Goal: Task Accomplishment & Management: Manage account settings

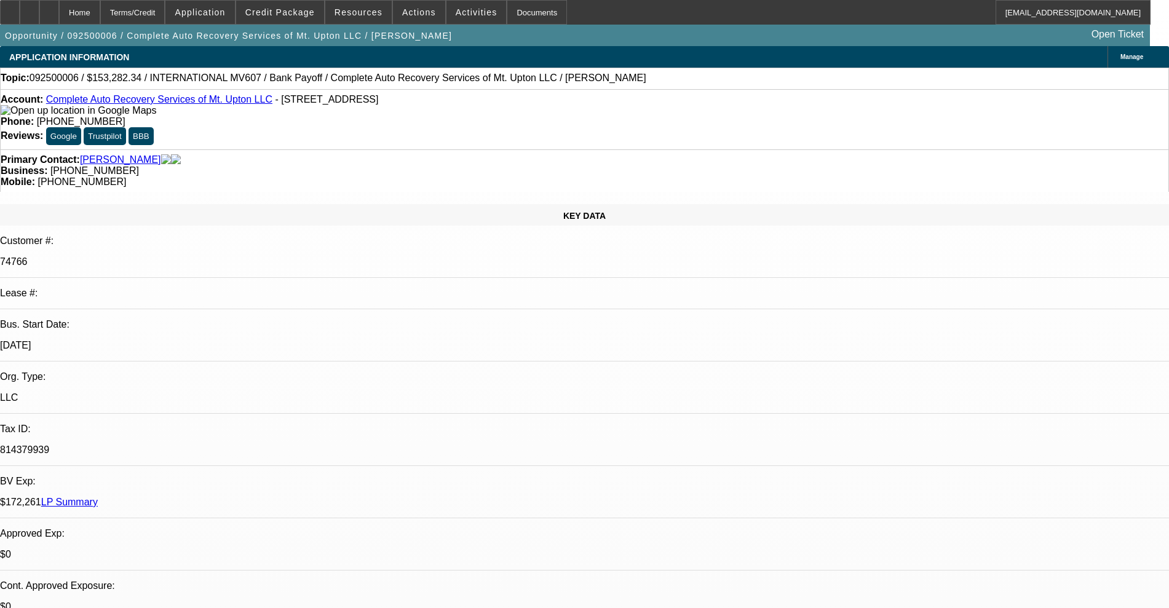
select select "0"
select select "2"
select select "0"
select select "6"
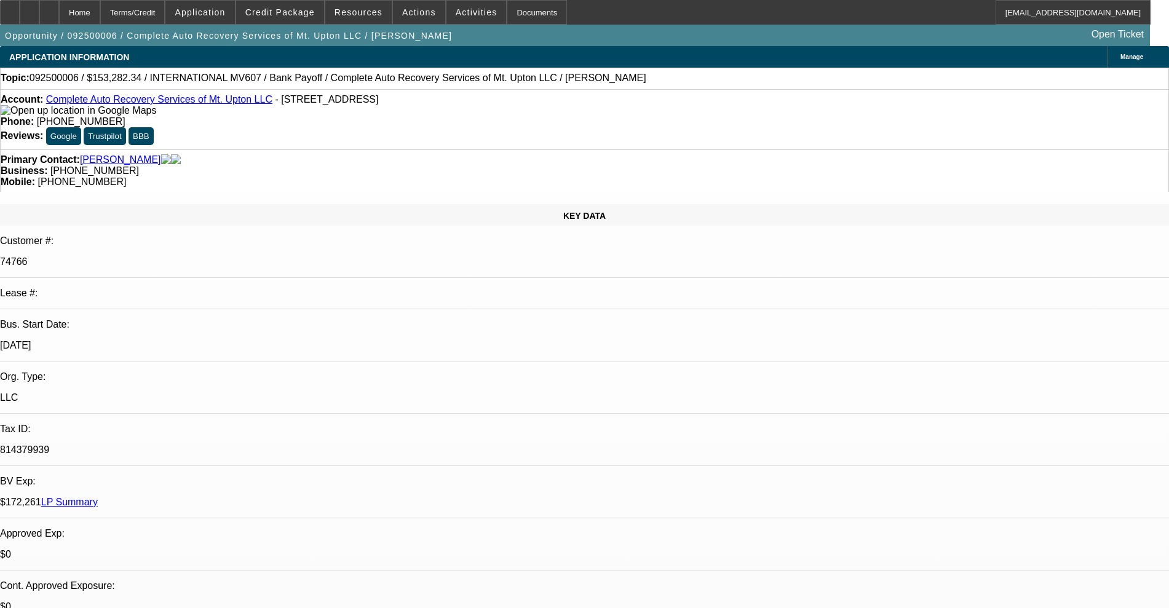
select select "0"
select select "2"
select select "0"
select select "6"
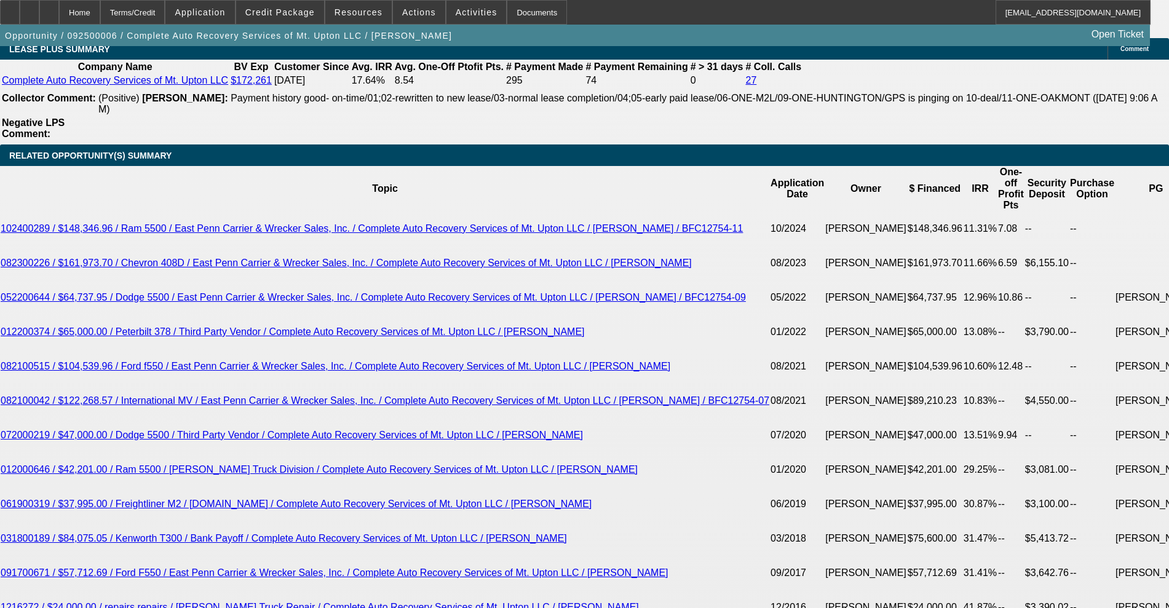
scroll to position [1846, 0]
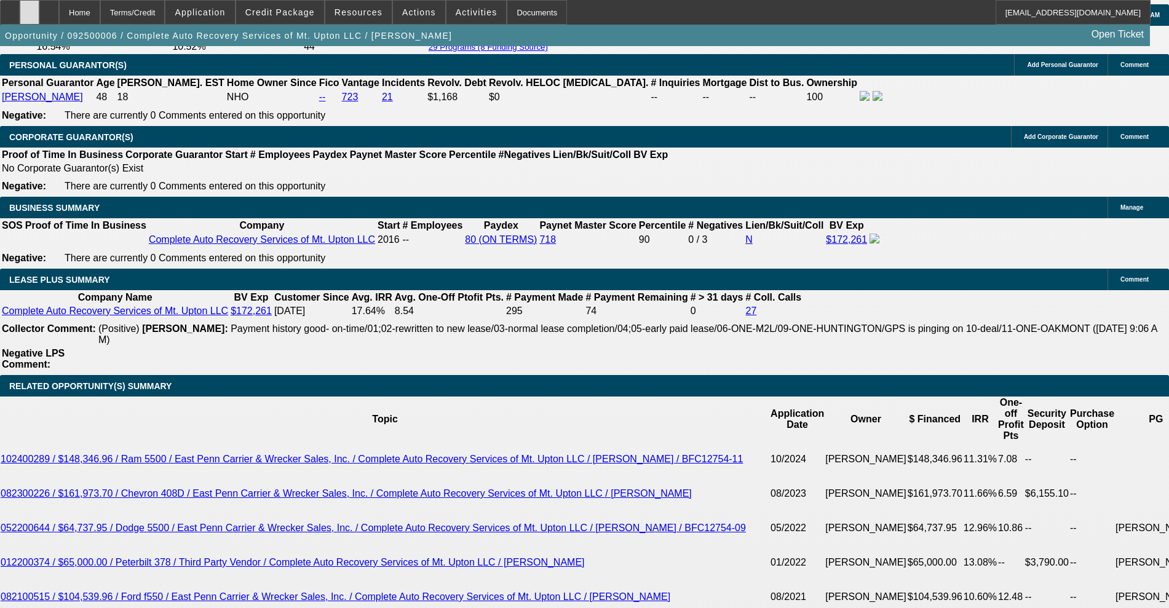
click at [39, 16] on div at bounding box center [30, 12] width 20 height 25
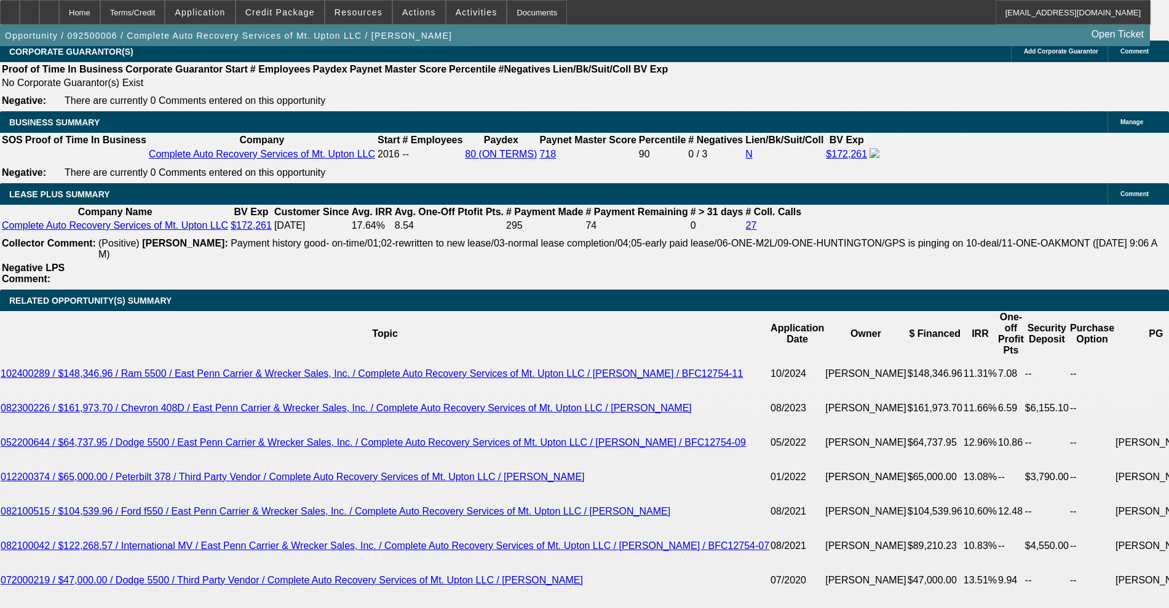
scroll to position [1999, 0]
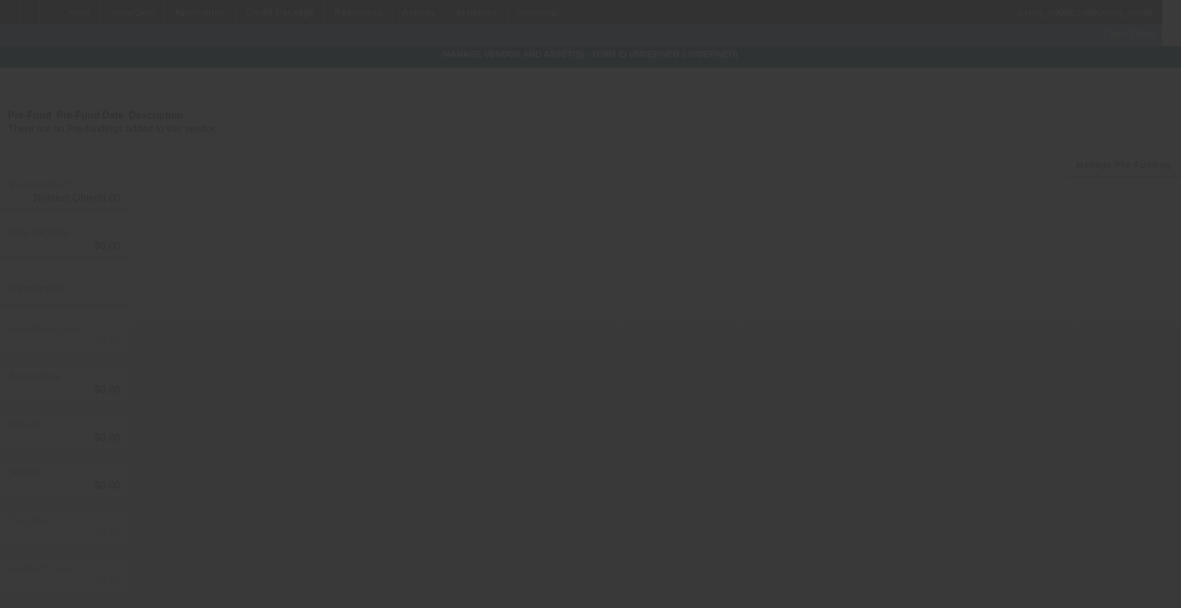
type input "$153,282.34"
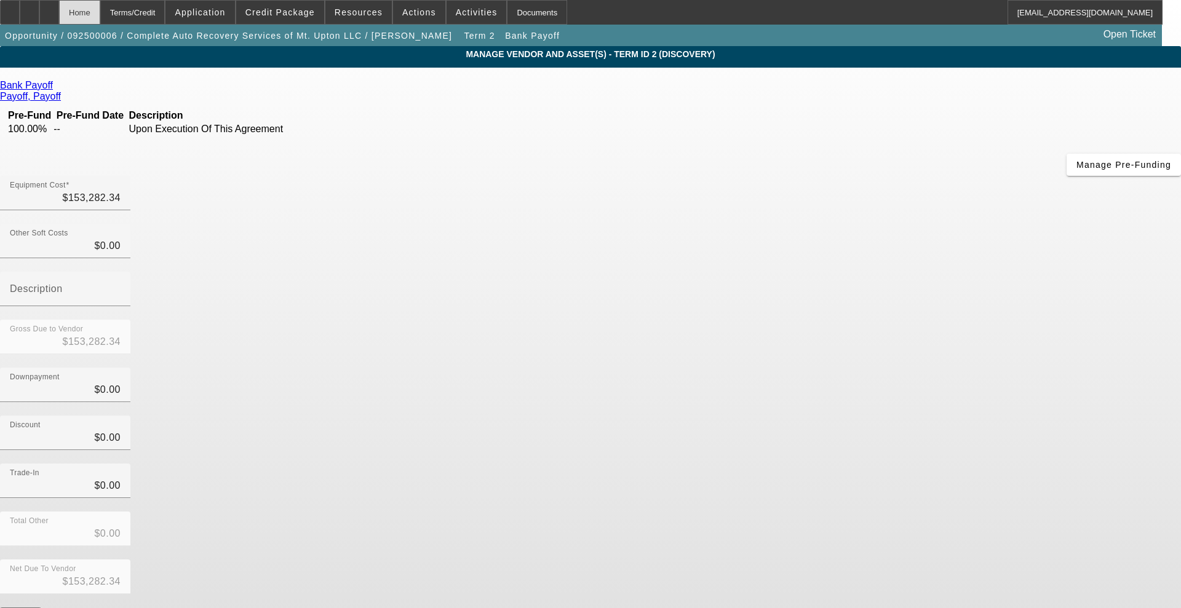
click at [100, 12] on div "Home" at bounding box center [79, 12] width 41 height 25
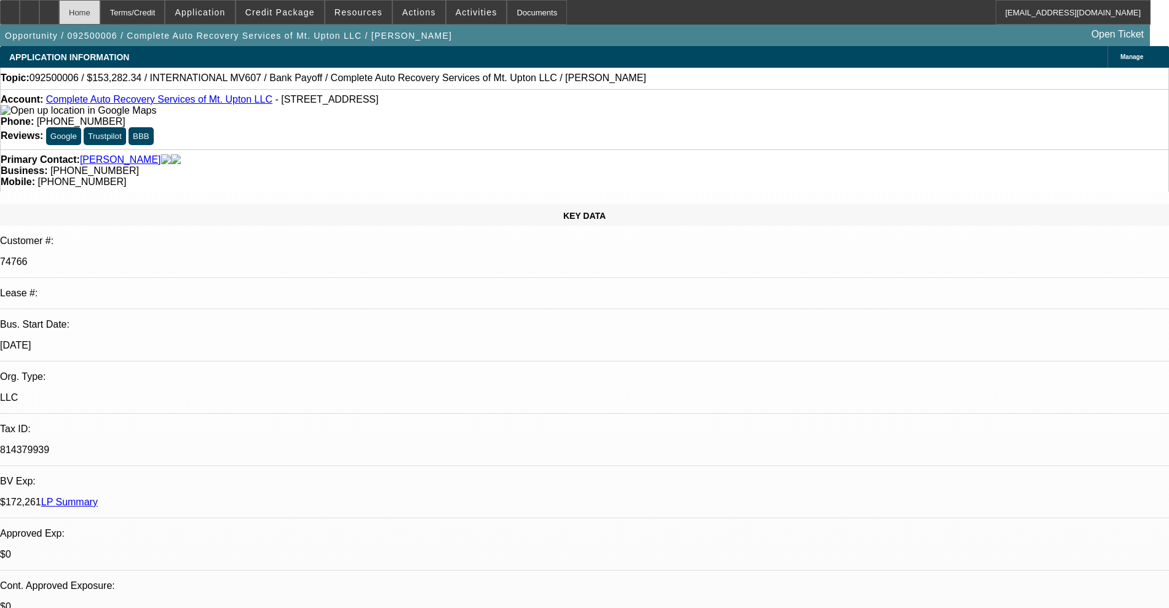
select select "0"
select select "2"
select select "0"
select select "6"
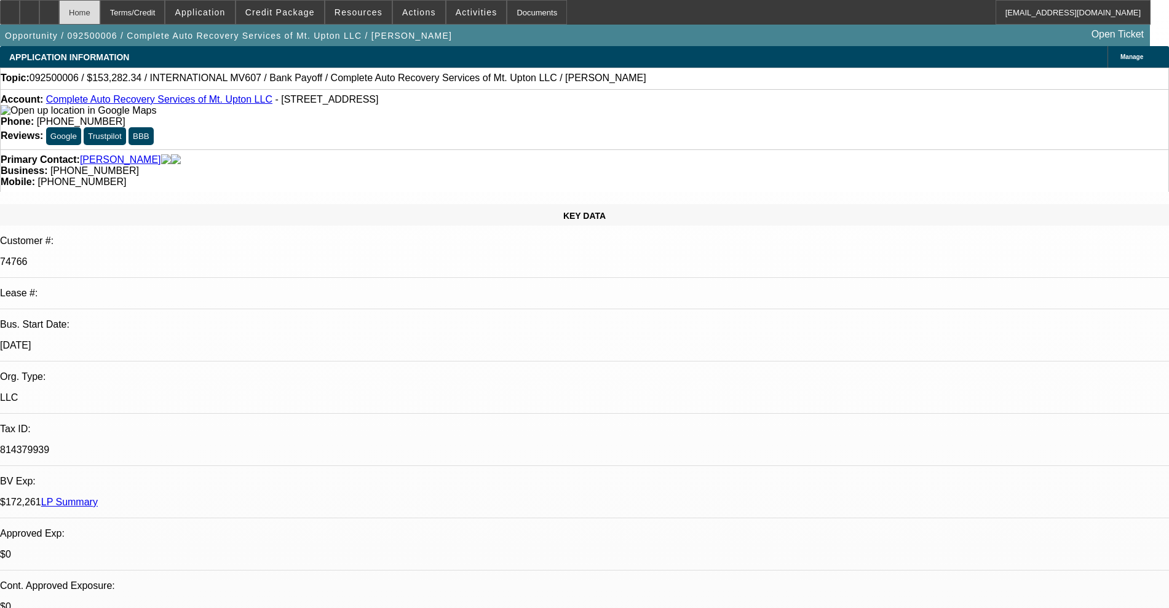
select select "0"
select select "2"
select select "0"
select select "6"
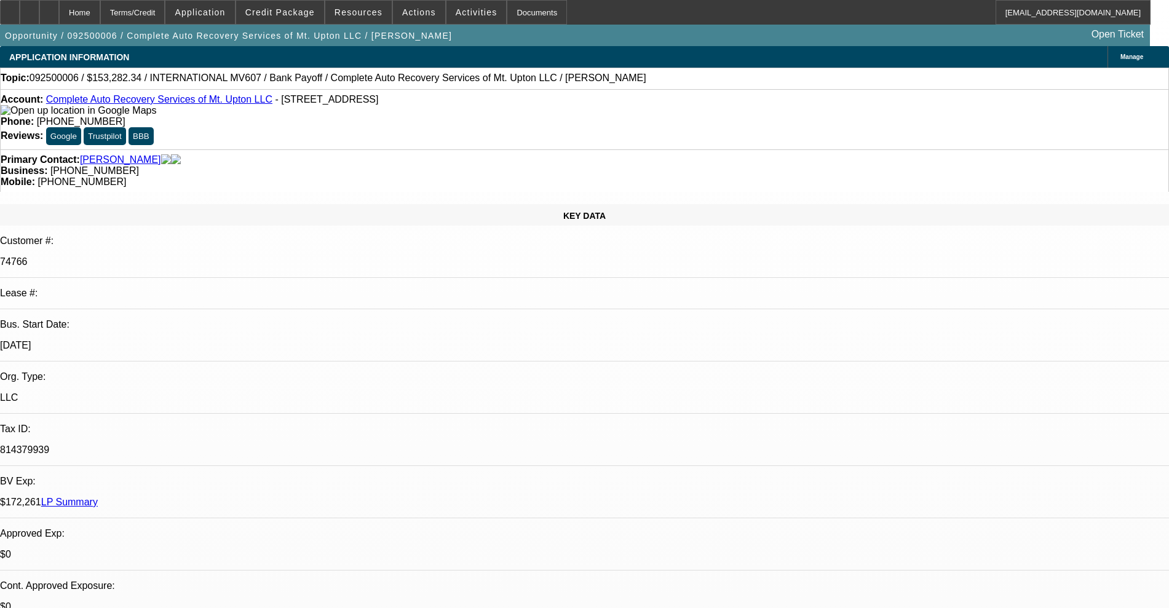
click at [125, 105] on link "Complete Auto Recovery Services of Mt. Upton LLC" at bounding box center [159, 99] width 226 height 10
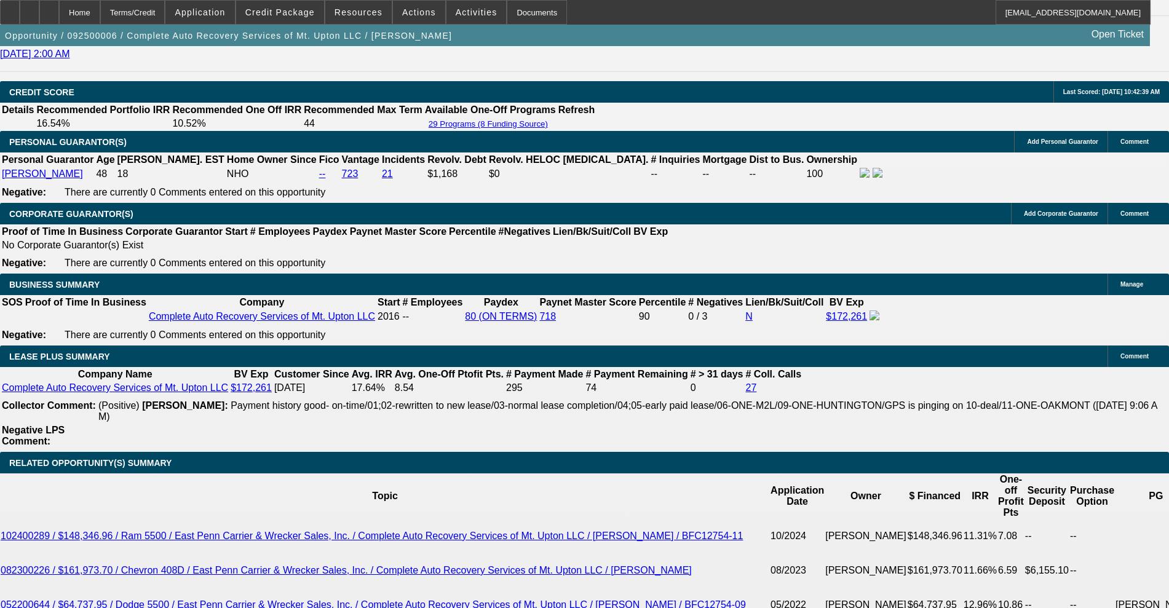
scroll to position [2076, 0]
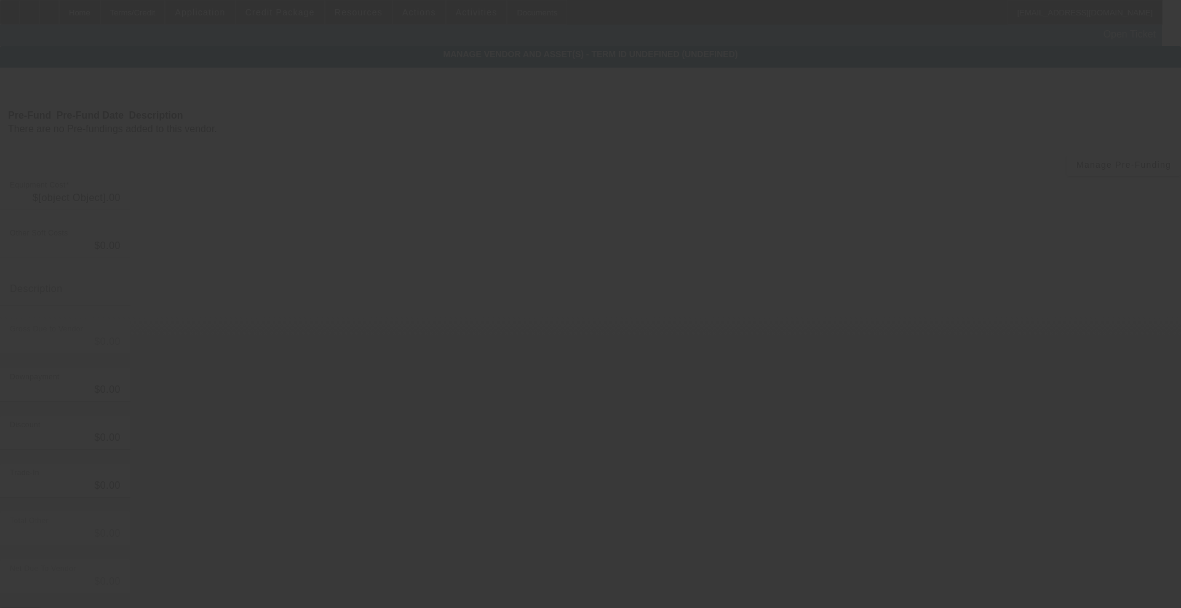
type input "$153,282.34"
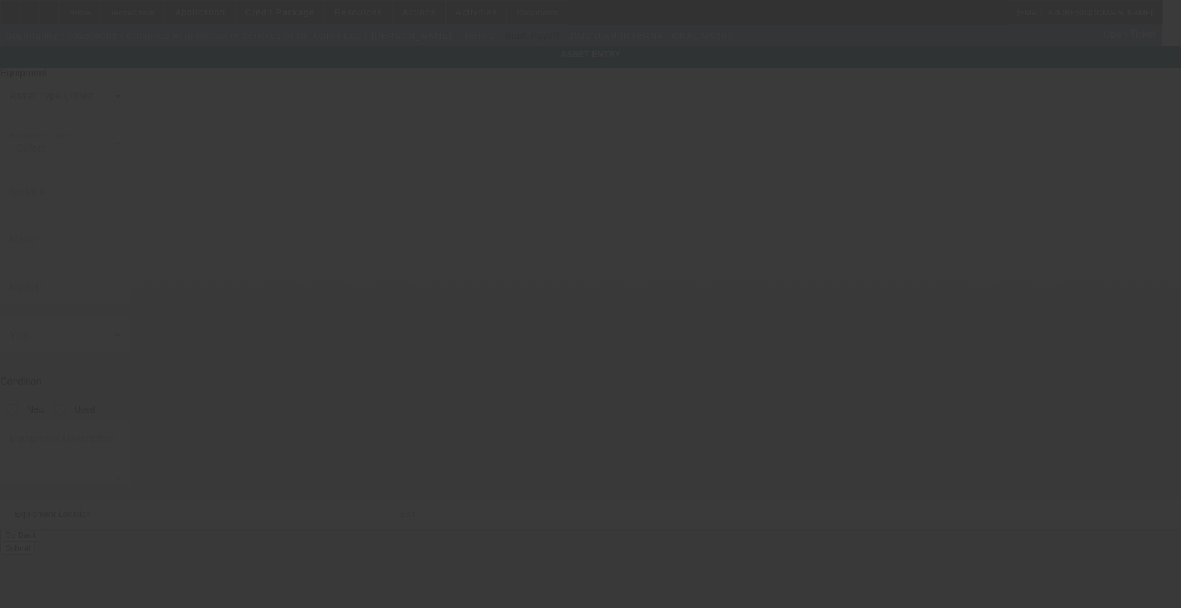
type input "[US_VEHICLE_IDENTIFICATION_NUMBER]"
type input "International"
type input "MV607"
radio input "true"
type input "[STREET_ADDRESS]"
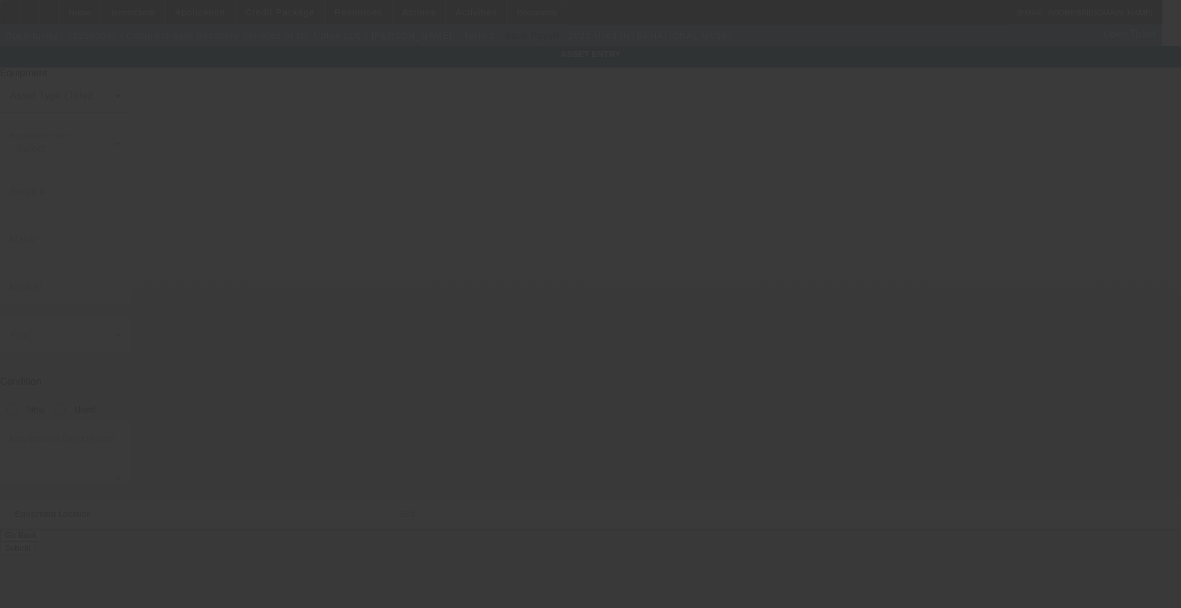
type input "[GEOGRAPHIC_DATA]"
type input "13809"
type input "Chenango"
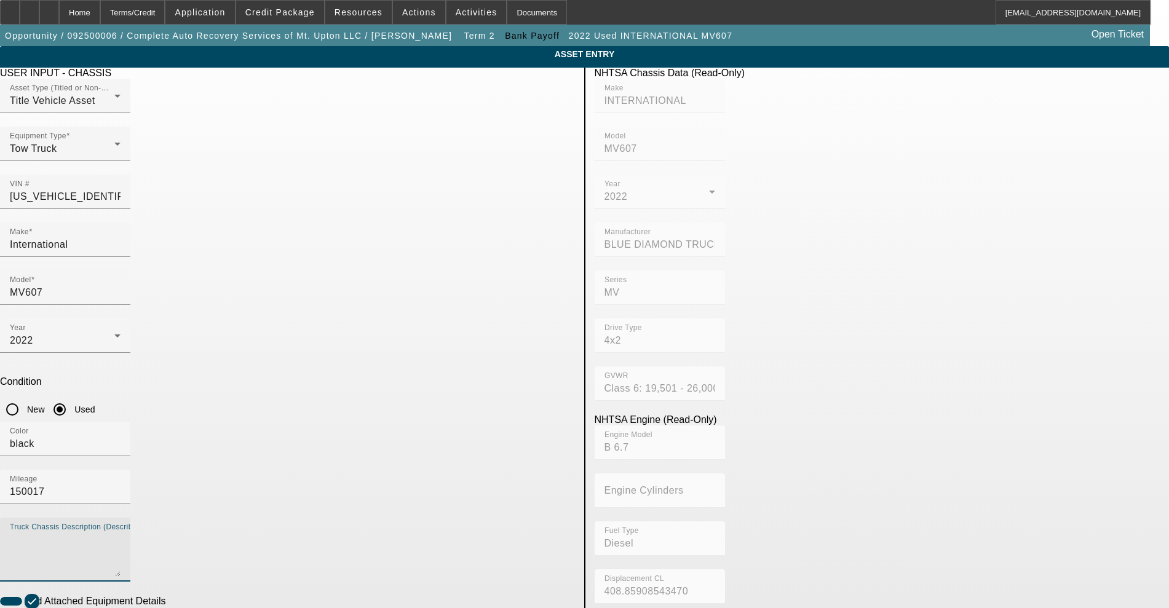
click at [121, 533] on textarea "Truck Chassis Description (Describe the truck chassis only)" at bounding box center [65, 555] width 111 height 44
paste textarea "BFC12754-07"
click at [121, 533] on textarea "BFC12754-07 upgrade payoff amount" at bounding box center [65, 555] width 111 height 44
type textarea "BFC12754-07 upgrade payoff amount $51,891.60"
click at [121, 533] on textarea "BFC12754-07 upgrade payoff amount $51,891.60" at bounding box center [65, 555] width 111 height 44
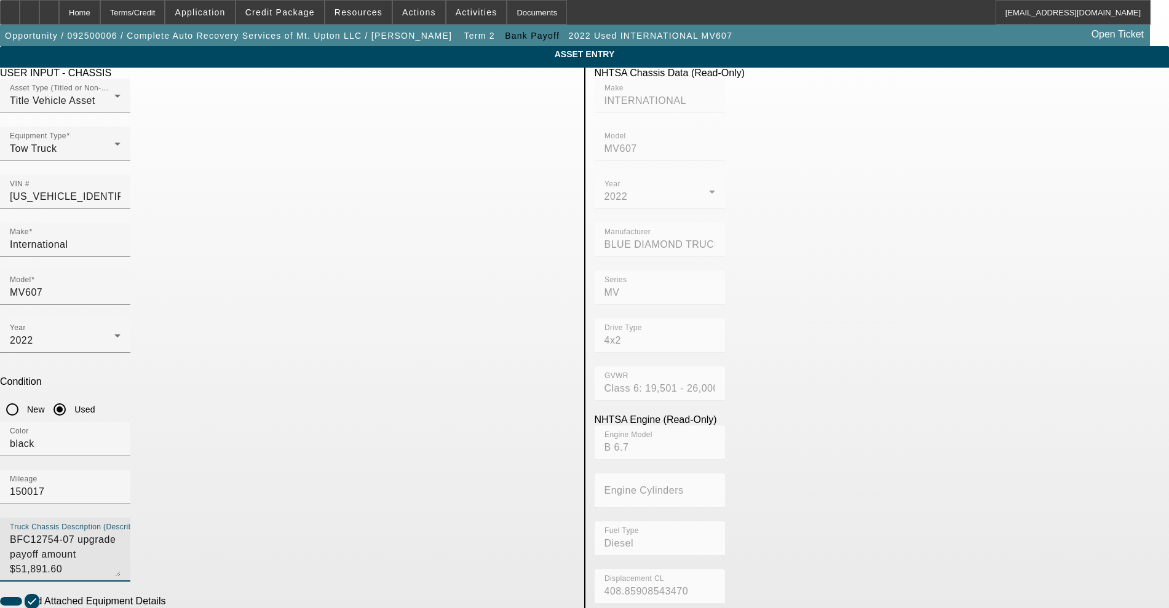
click at [121, 533] on textarea "BFC12754-07 upgrade payoff amount $51,891.60" at bounding box center [65, 555] width 111 height 44
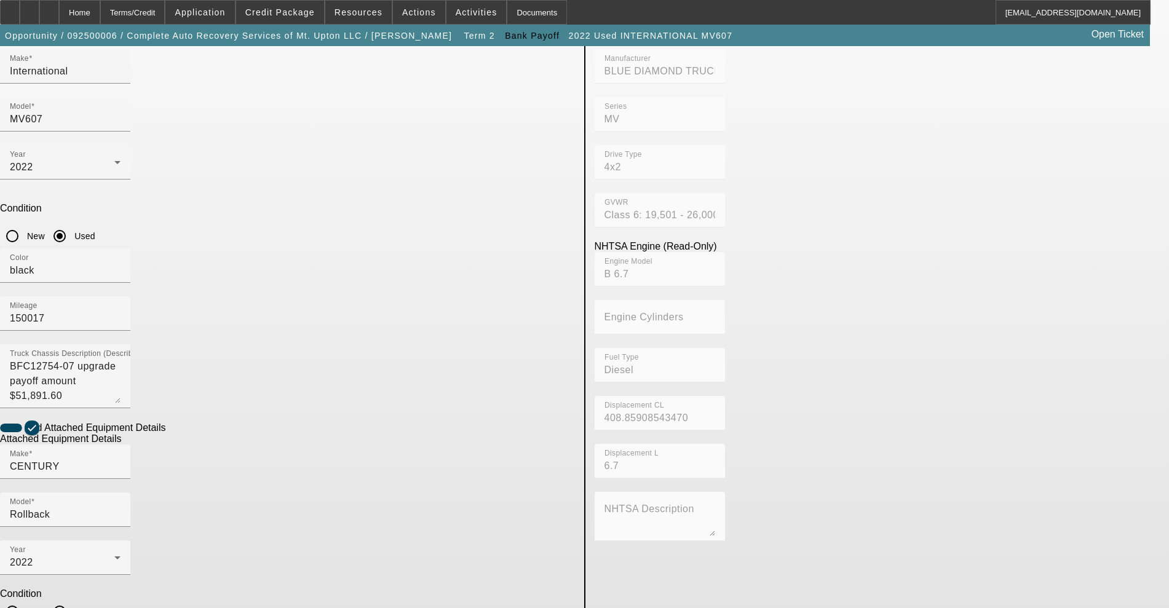
scroll to position [184, 0]
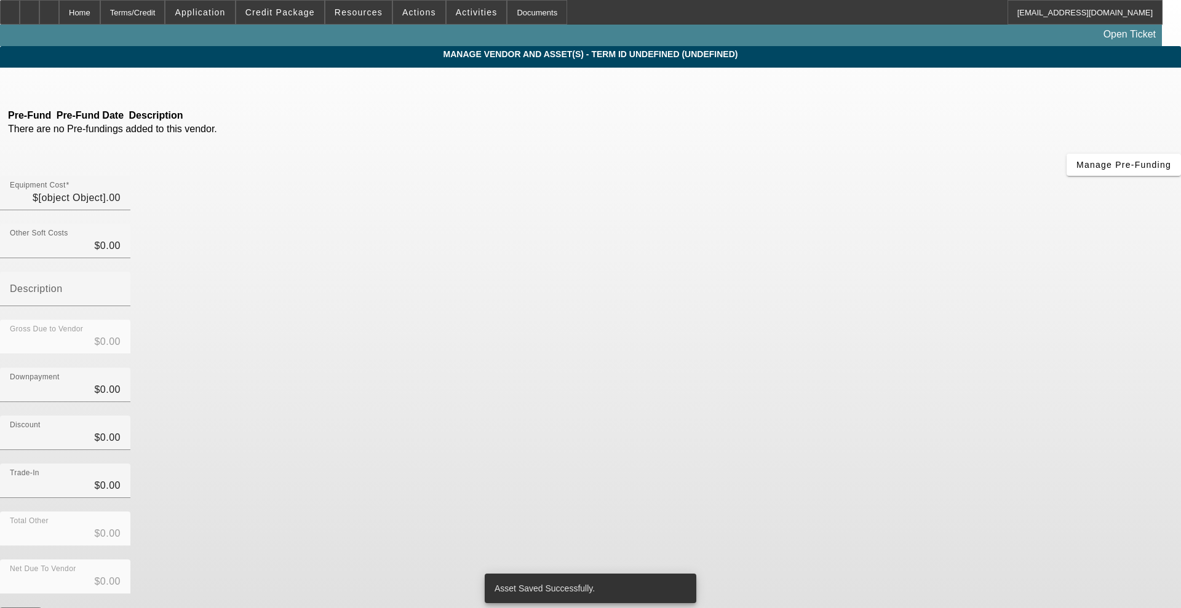
type input "$153,282.34"
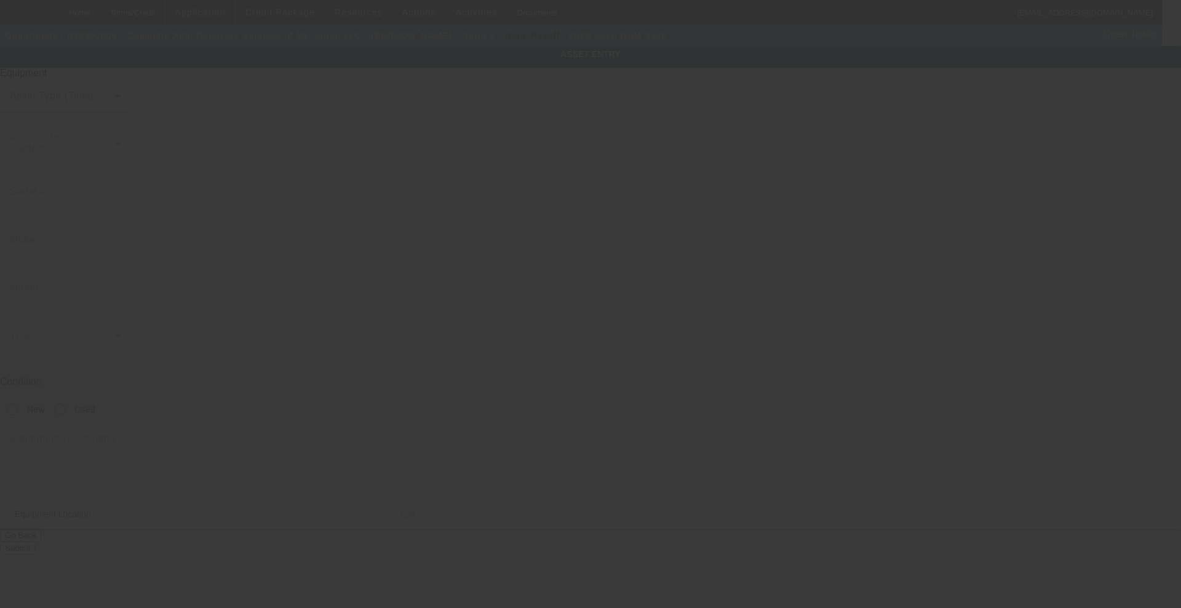
type input "[US_VEHICLE_IDENTIFICATION_NUMBER]"
type input "Ram"
type input "5500"
radio input "true"
type input "[STREET_ADDRESS]"
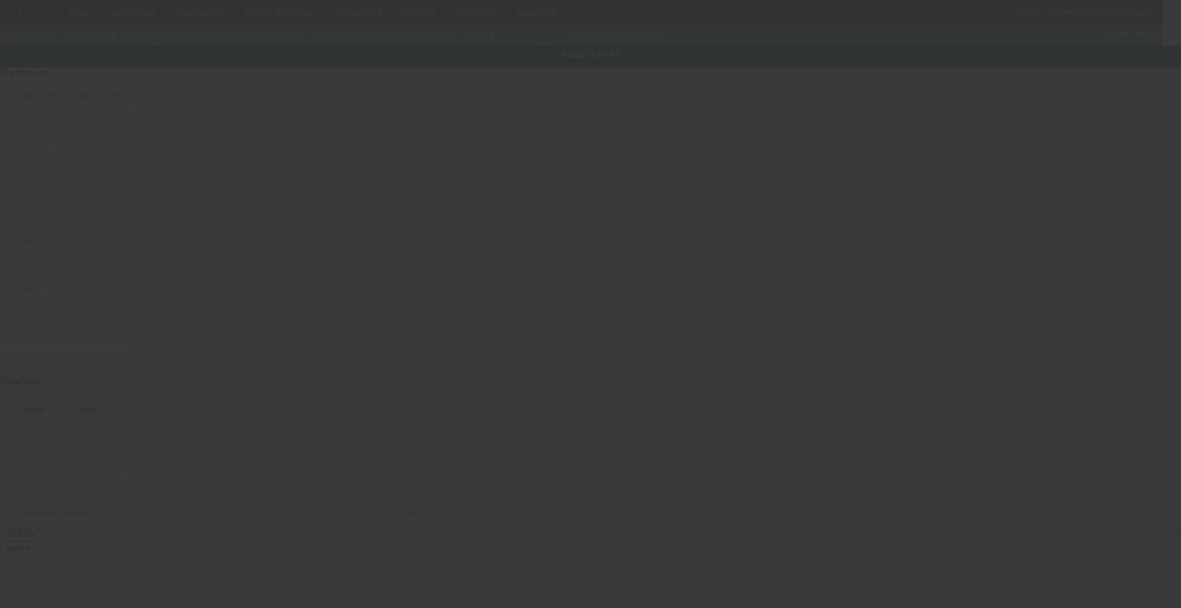
type input "[GEOGRAPHIC_DATA]"
type input "13809"
type input "Chenango"
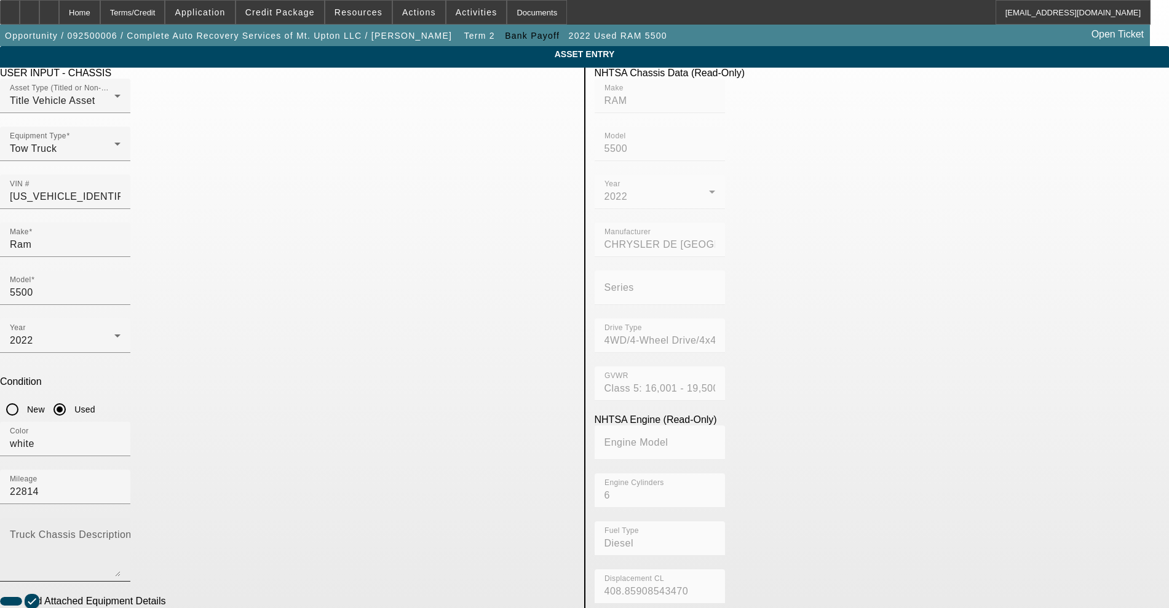
click at [121, 533] on textarea "Truck Chassis Description (Describe the truck chassis only)" at bounding box center [65, 555] width 111 height 44
paste textarea "BFC12754-10"
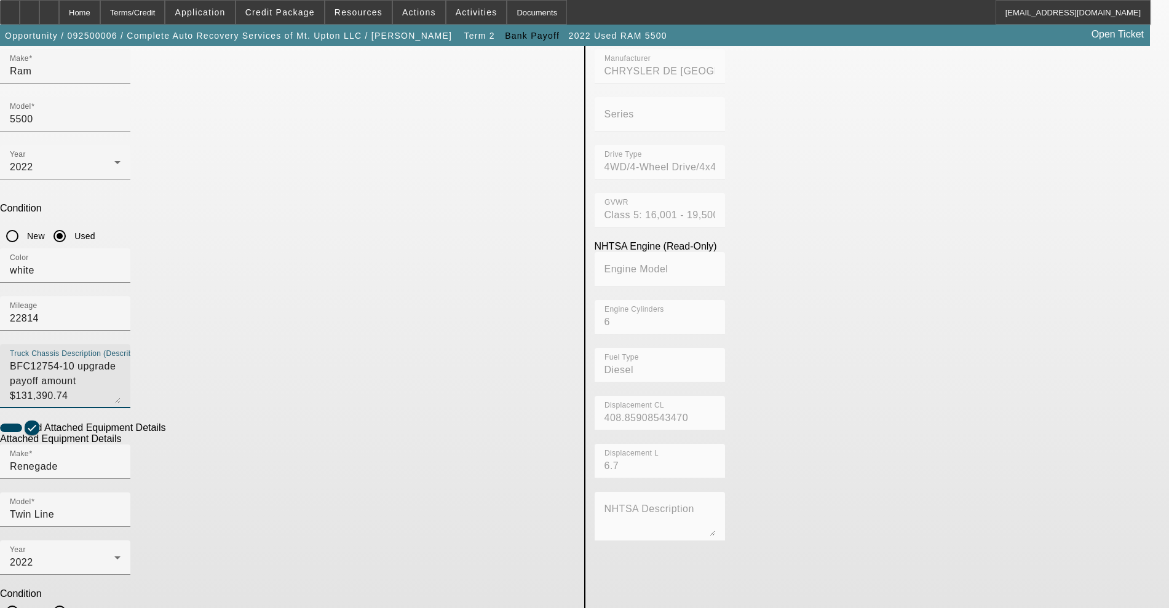
scroll to position [184, 0]
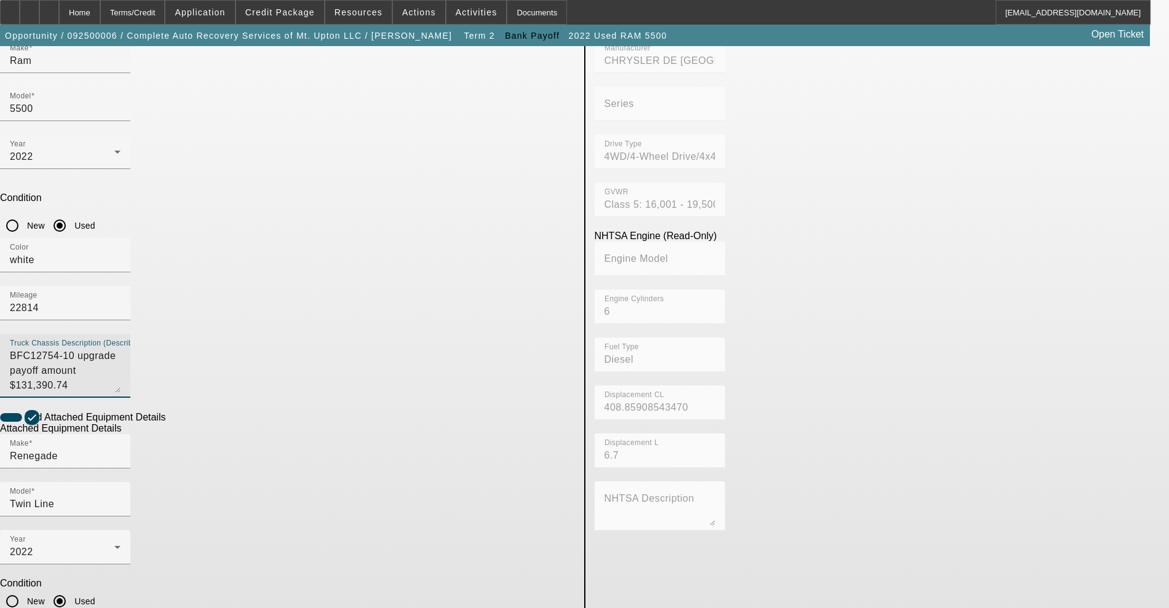
type textarea "BFC12754-10 upgrade payoff amount $131,390.74"
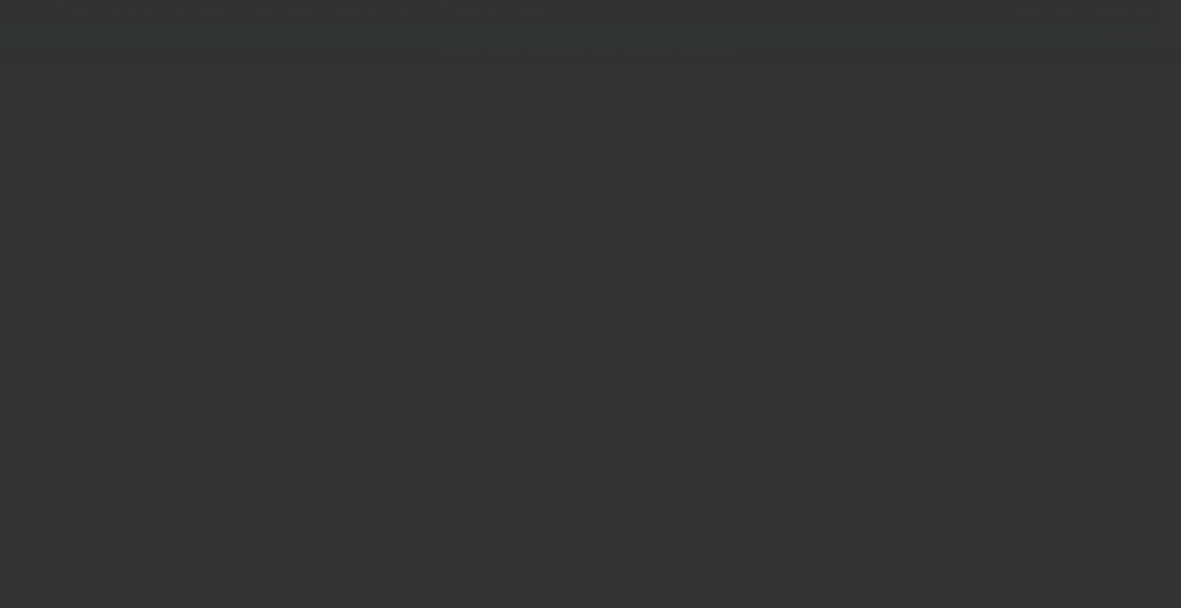
type input "$153,282.34"
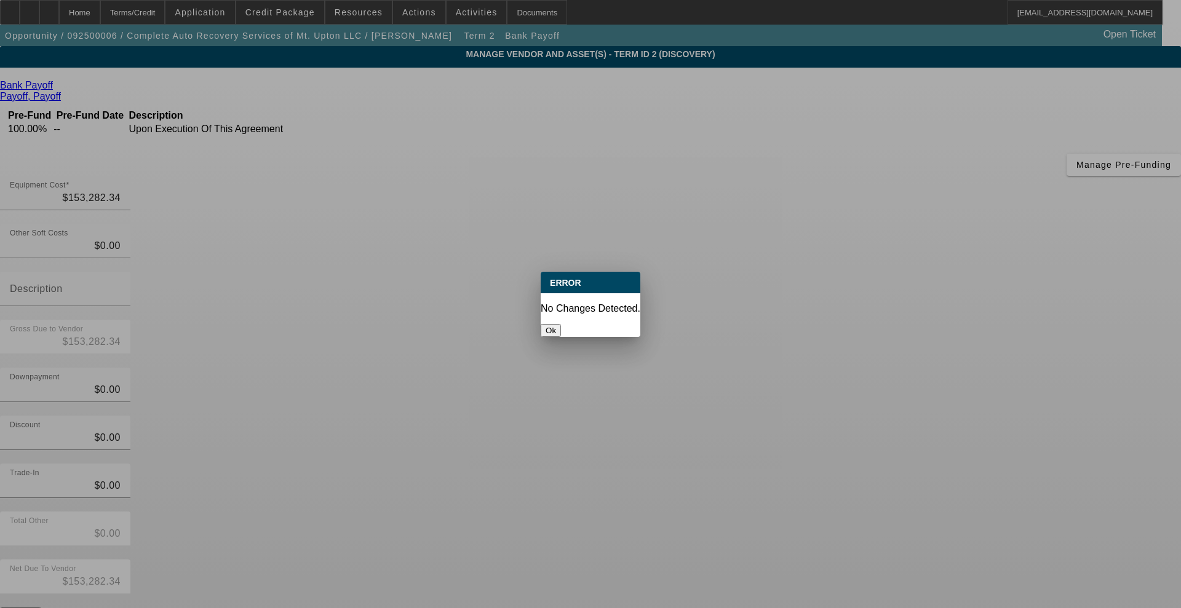
click at [561, 324] on button "Ok" at bounding box center [551, 330] width 20 height 13
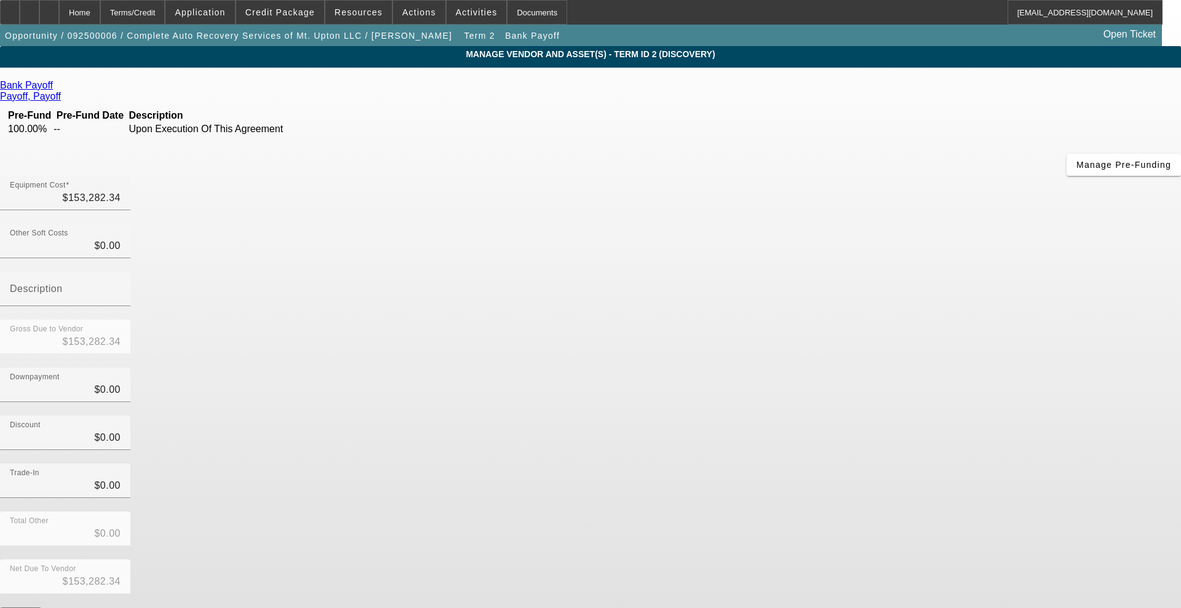
copy tr "BFC12754-10 upgrade payoff amount $131,390.74"
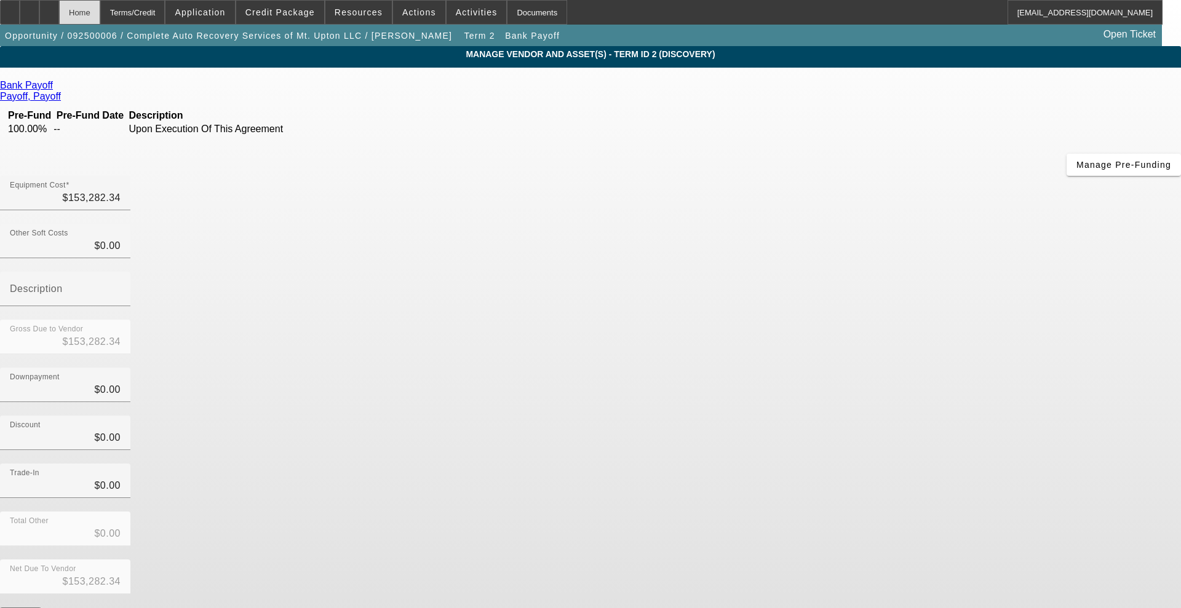
click at [100, 6] on div "Home" at bounding box center [79, 12] width 41 height 25
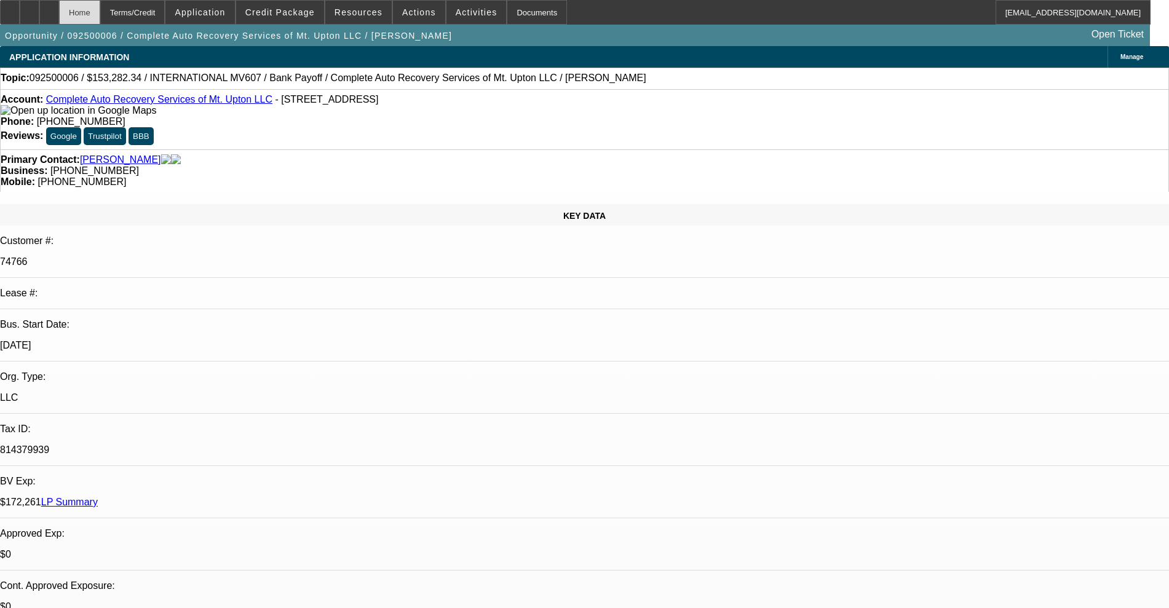
select select "0"
select select "2"
select select "0"
select select "6"
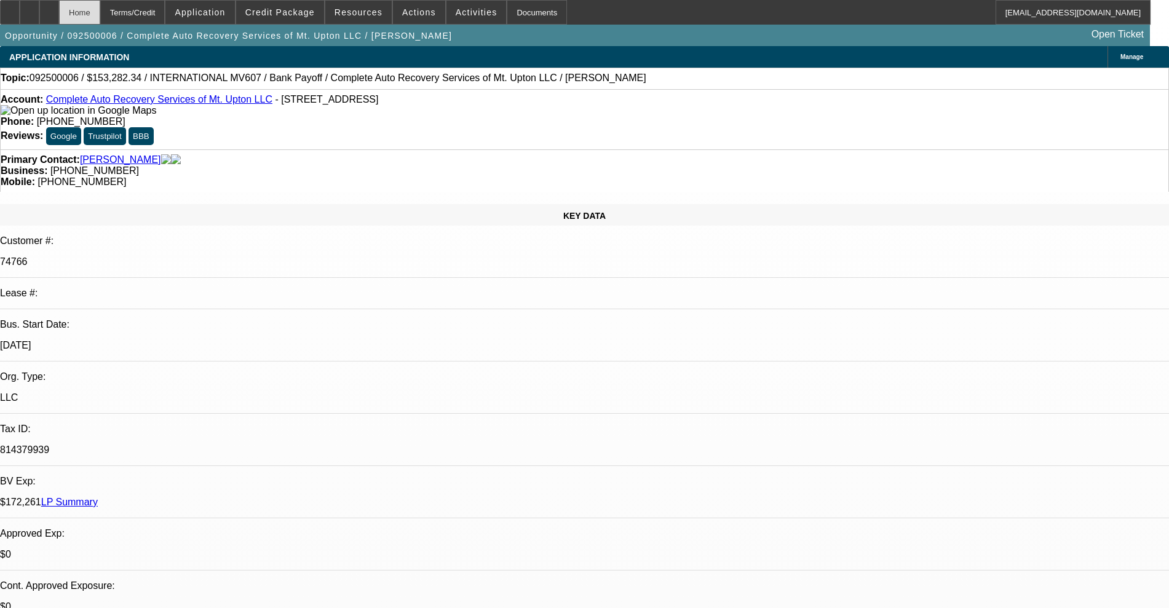
select select "0"
select select "2"
select select "0"
select select "6"
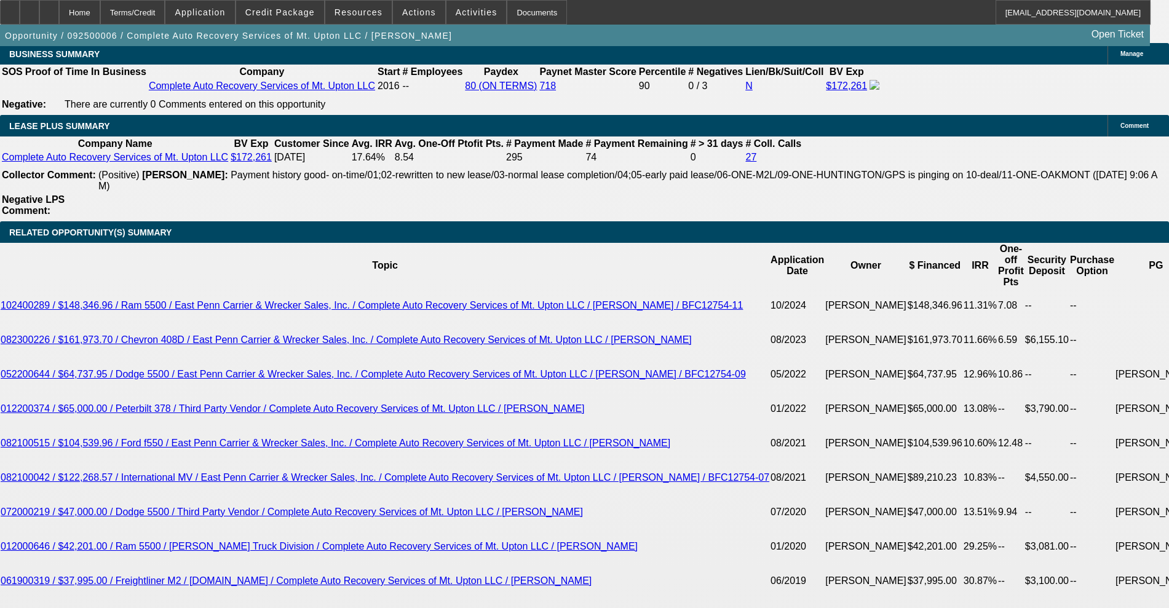
scroll to position [1769, 0]
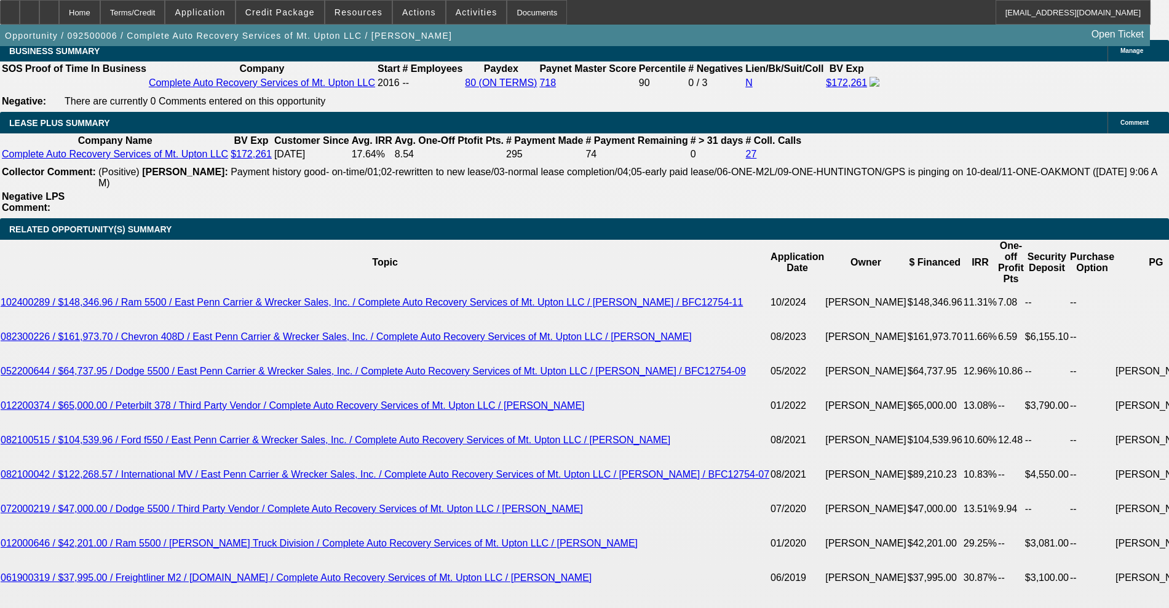
scroll to position [2076, 0]
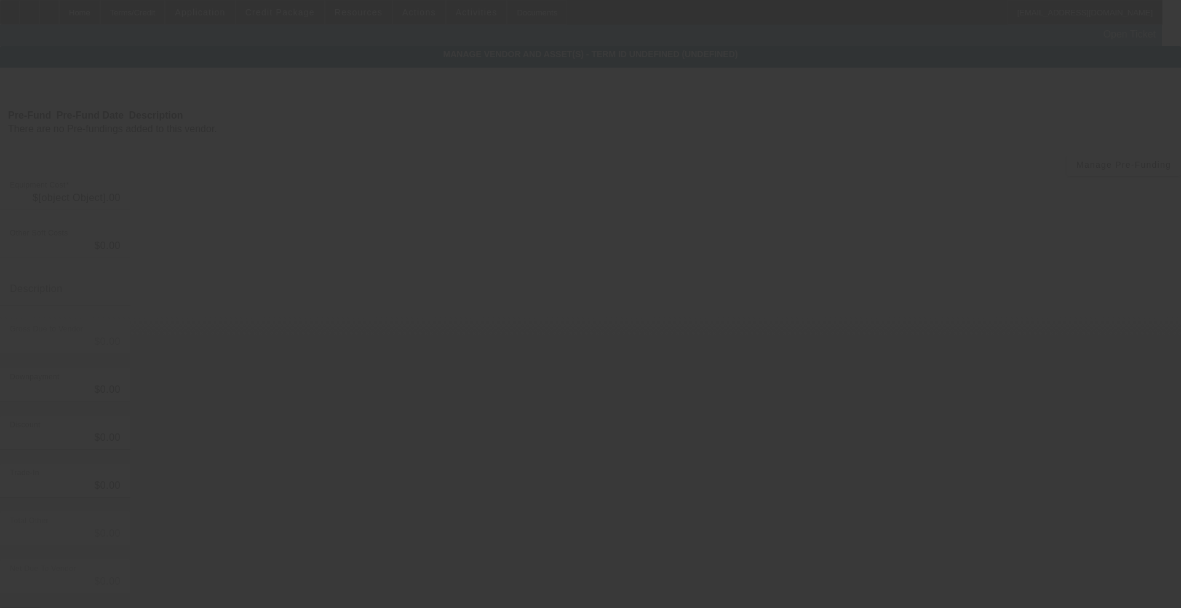
type input "$153,282.34"
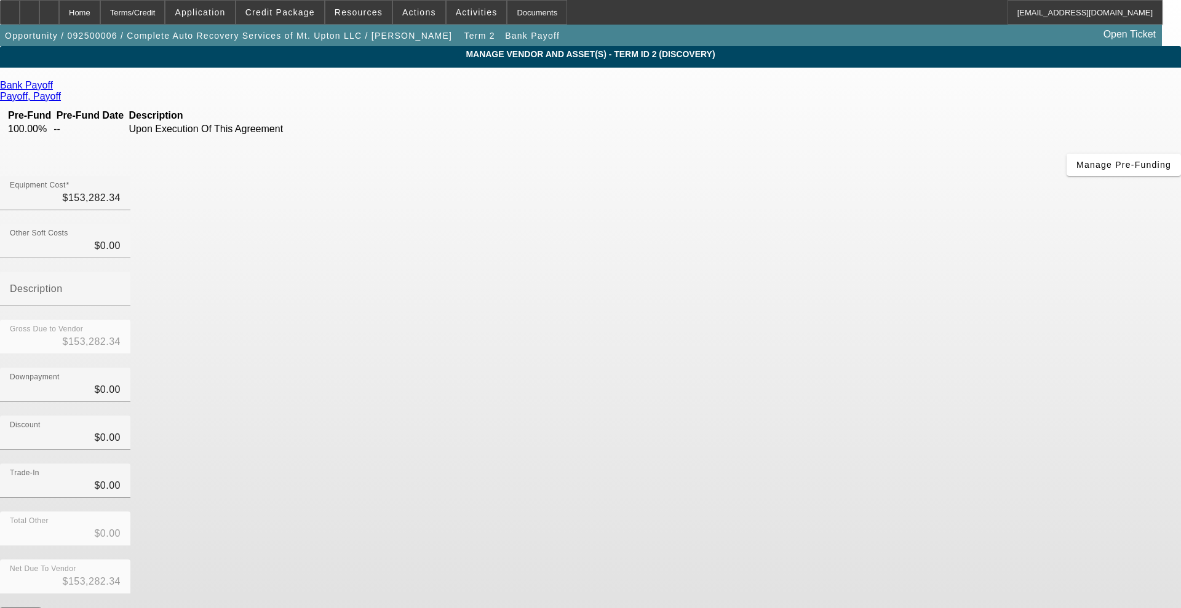
click at [56, 88] on icon at bounding box center [56, 85] width 0 height 10
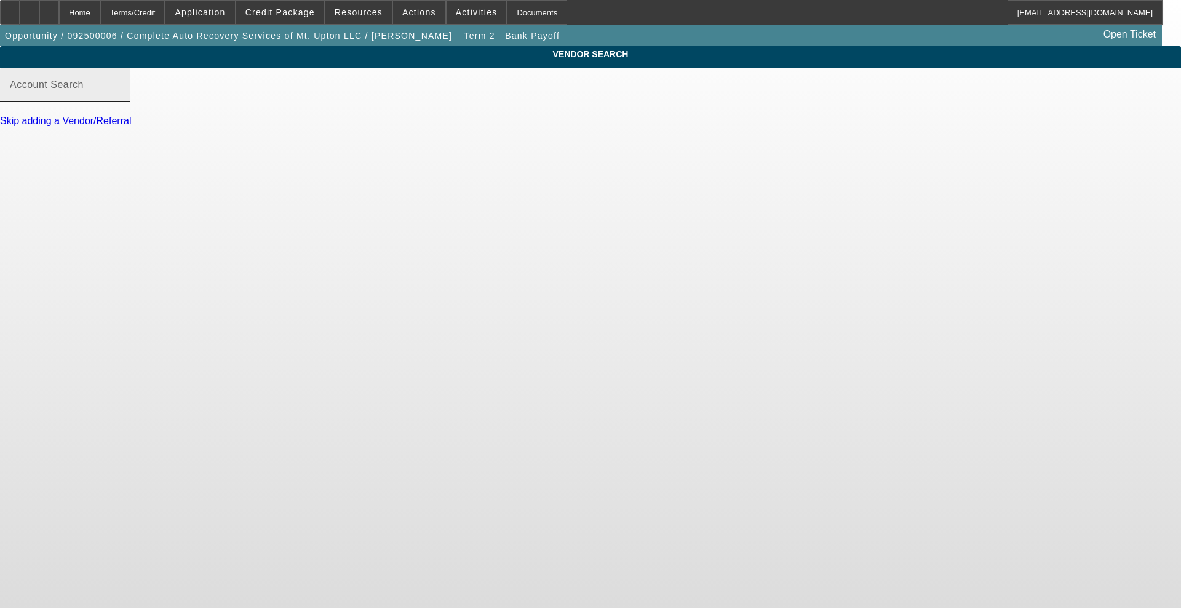
click at [84, 90] on mat-label "Account Search" at bounding box center [47, 84] width 74 height 10
click at [121, 97] on input "Account Search" at bounding box center [65, 89] width 111 height 15
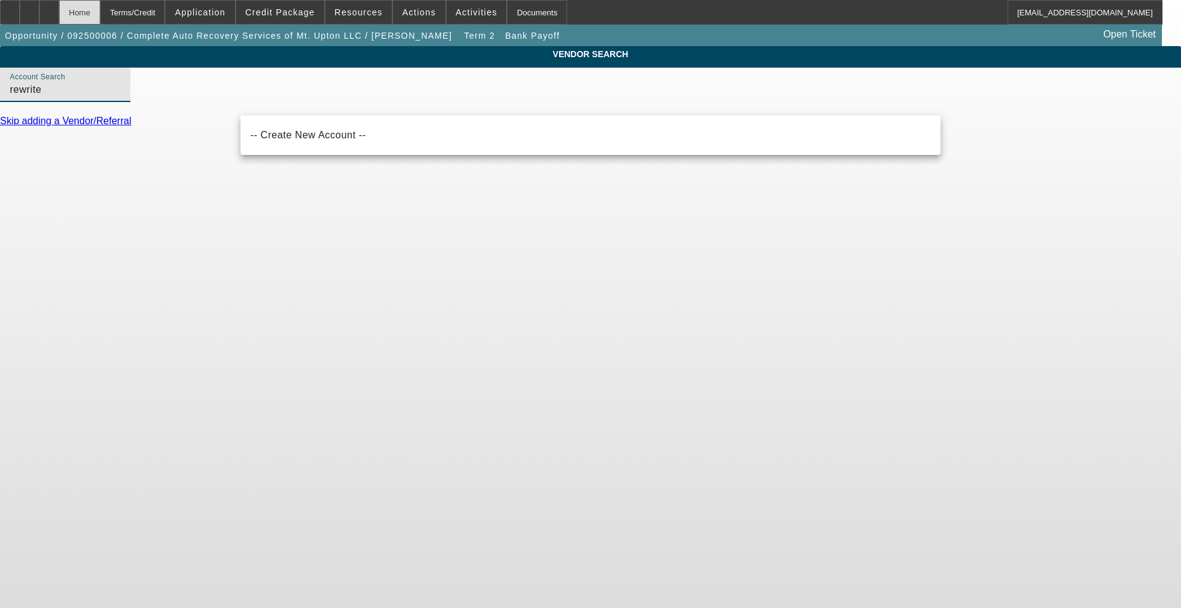
type input "rewrite"
click at [100, 14] on div "Home" at bounding box center [79, 12] width 41 height 25
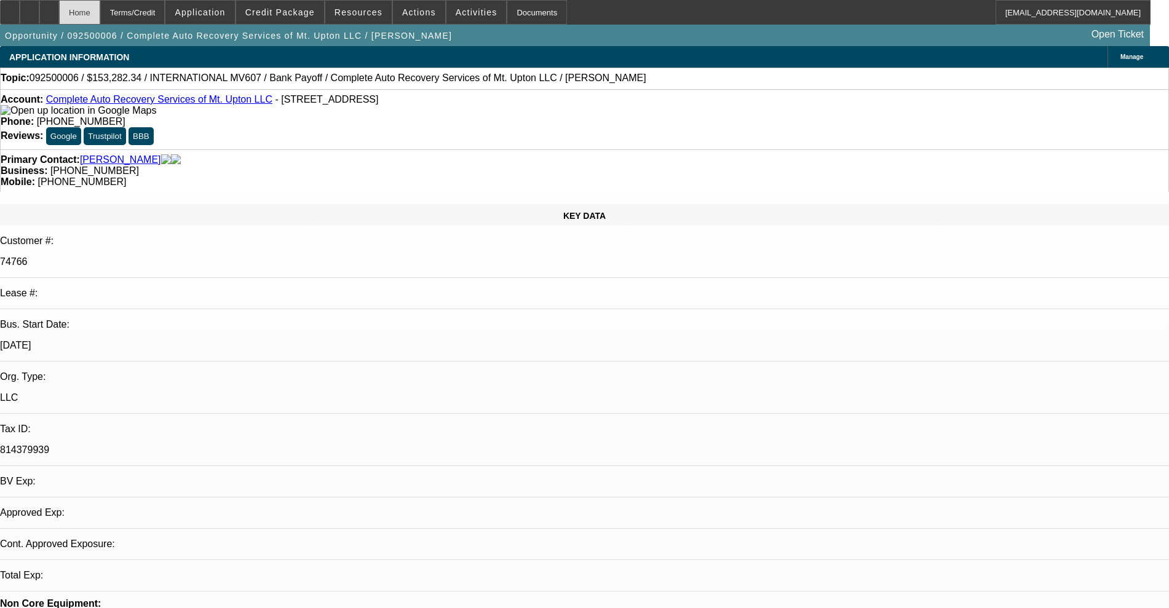
select select "0"
select select "2"
select select "0"
select select "6"
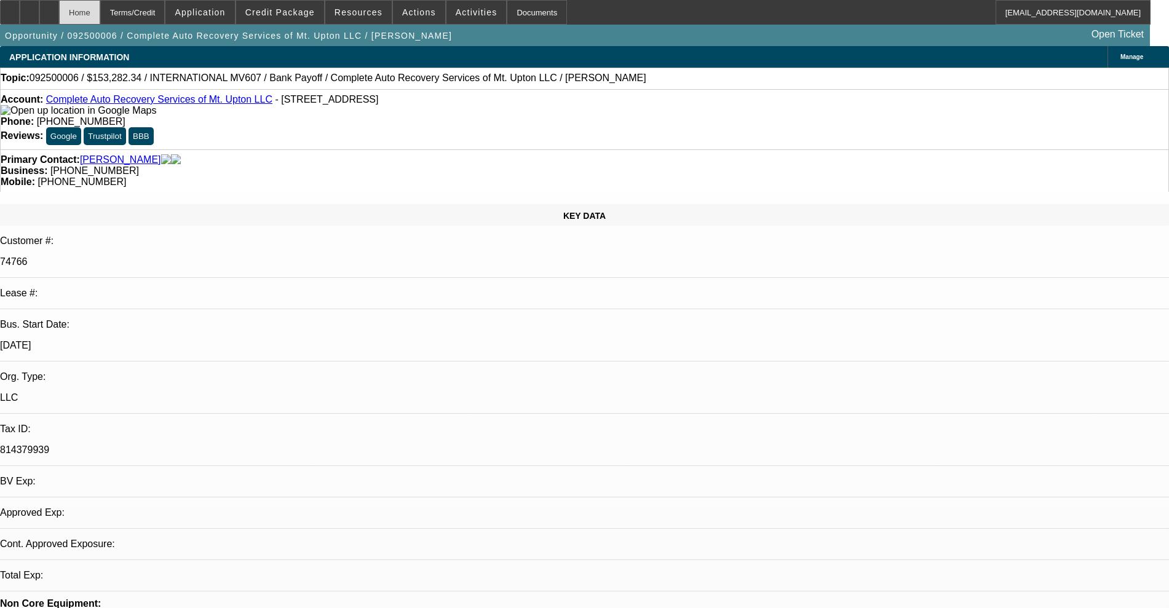
select select "0"
select select "2"
select select "0"
select select "6"
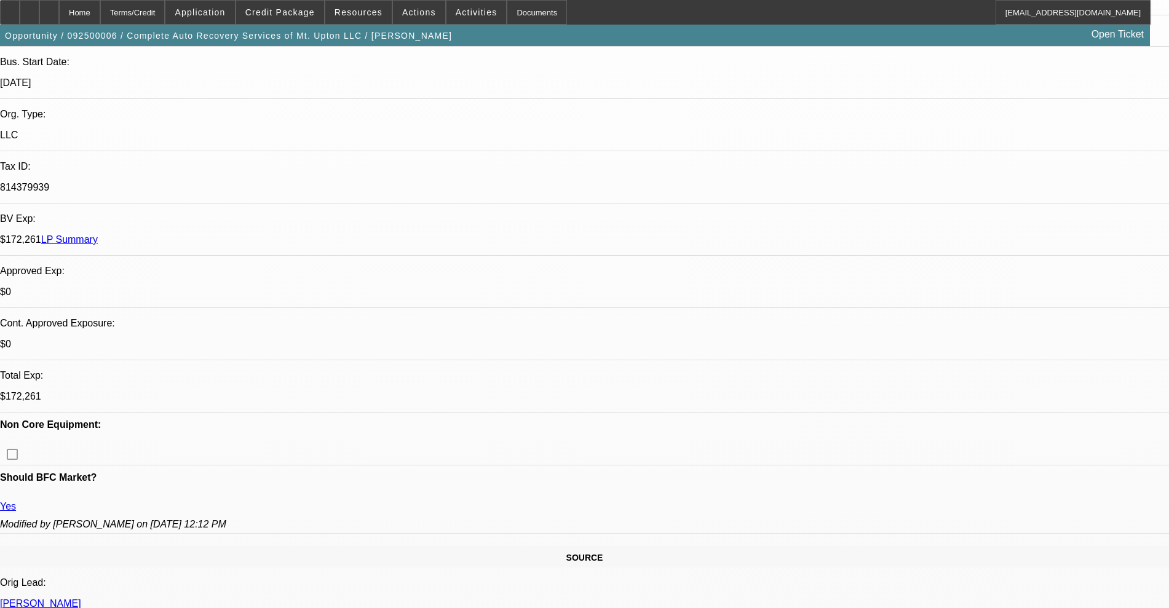
scroll to position [461, 0]
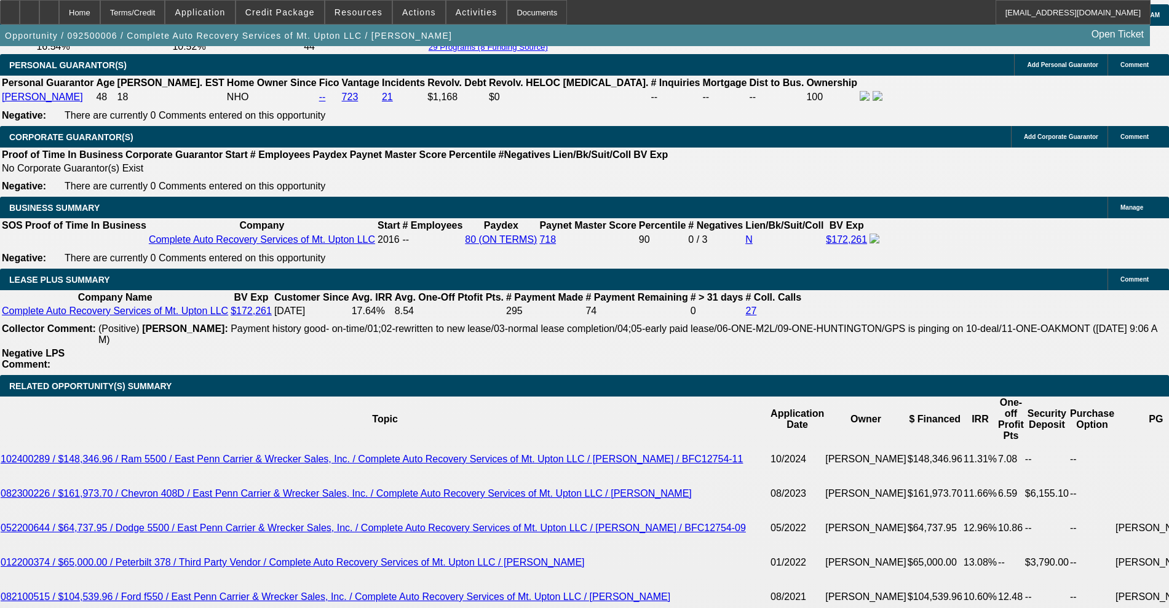
scroll to position [1922, 0]
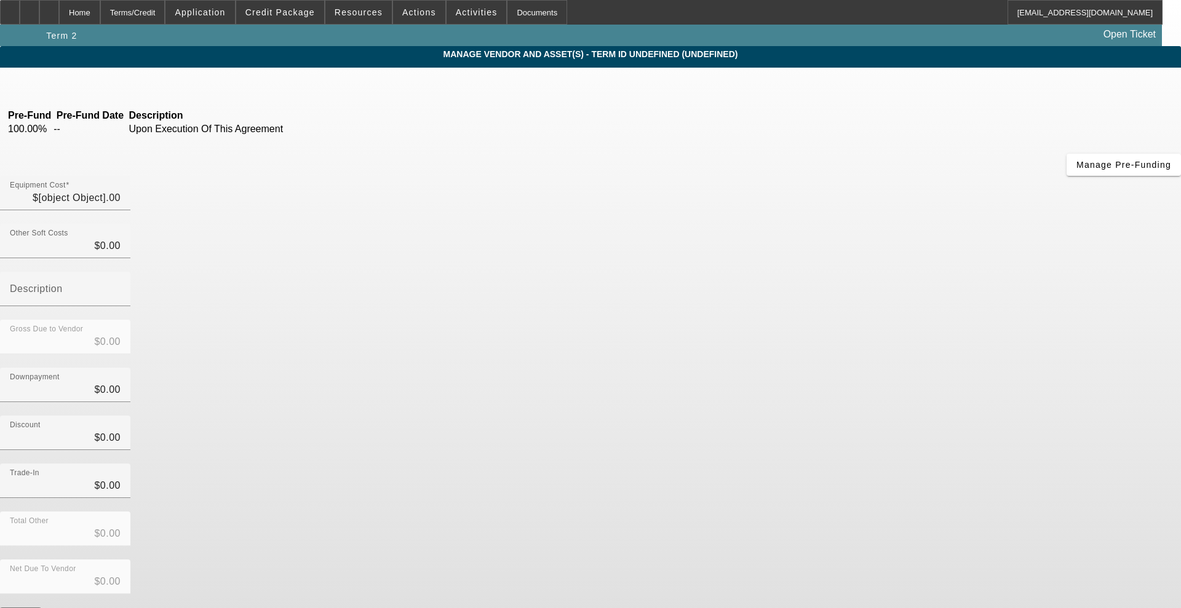
type input "$153,282.34"
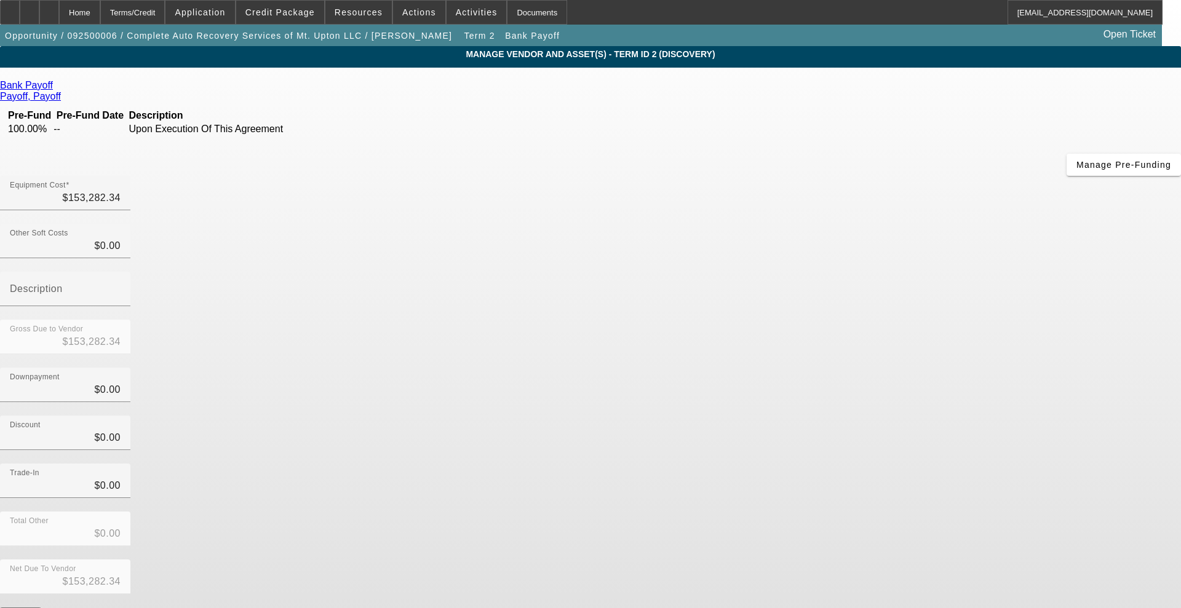
click at [56, 86] on icon at bounding box center [56, 85] width 0 height 10
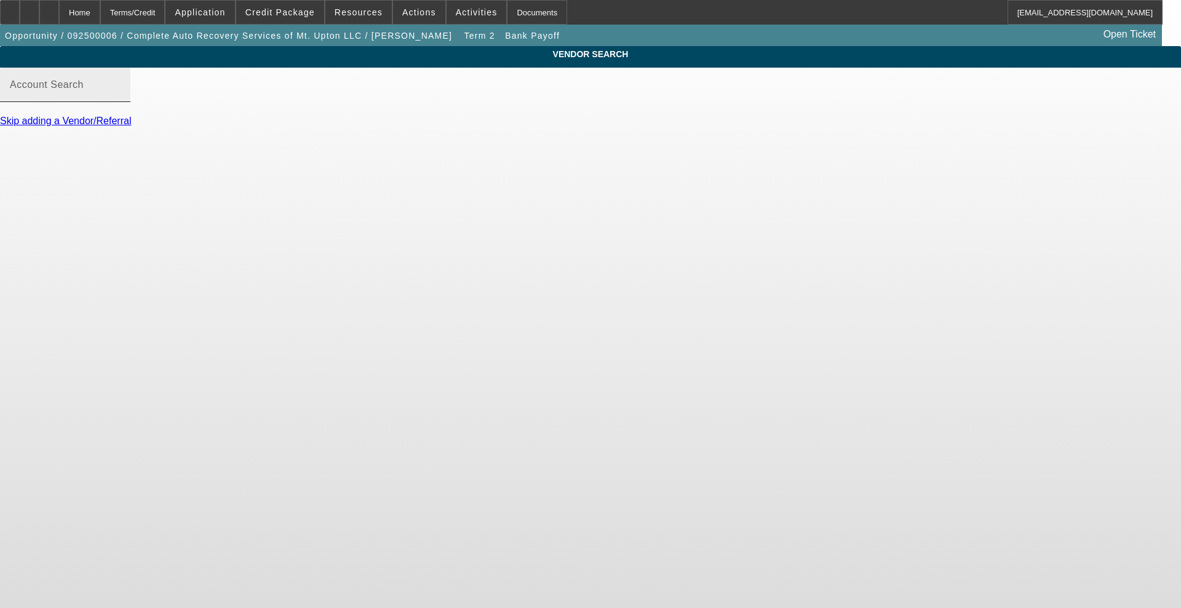
click at [121, 97] on input "Account Search" at bounding box center [65, 89] width 111 height 15
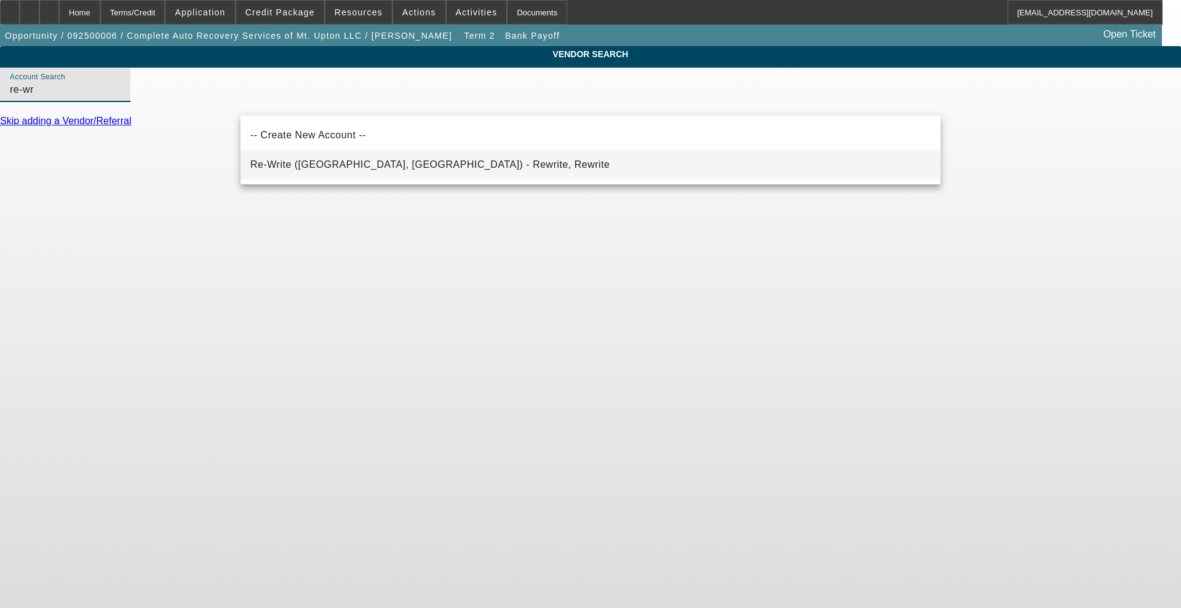
click at [274, 151] on mat-option "Re-Write ([GEOGRAPHIC_DATA], [GEOGRAPHIC_DATA]) - Rewrite, Rewrite" at bounding box center [591, 165] width 700 height 30
type input "Re-Write ([GEOGRAPHIC_DATA], [GEOGRAPHIC_DATA]) - Rewrite, Rewrite"
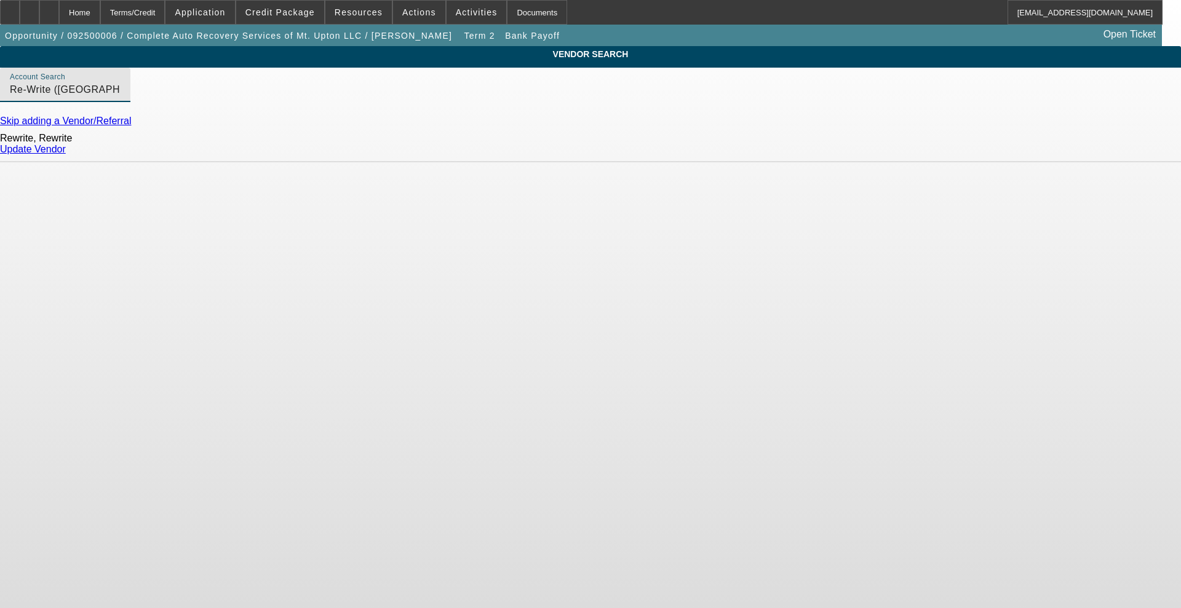
click at [66, 154] on link "Update Vendor" at bounding box center [33, 149] width 66 height 10
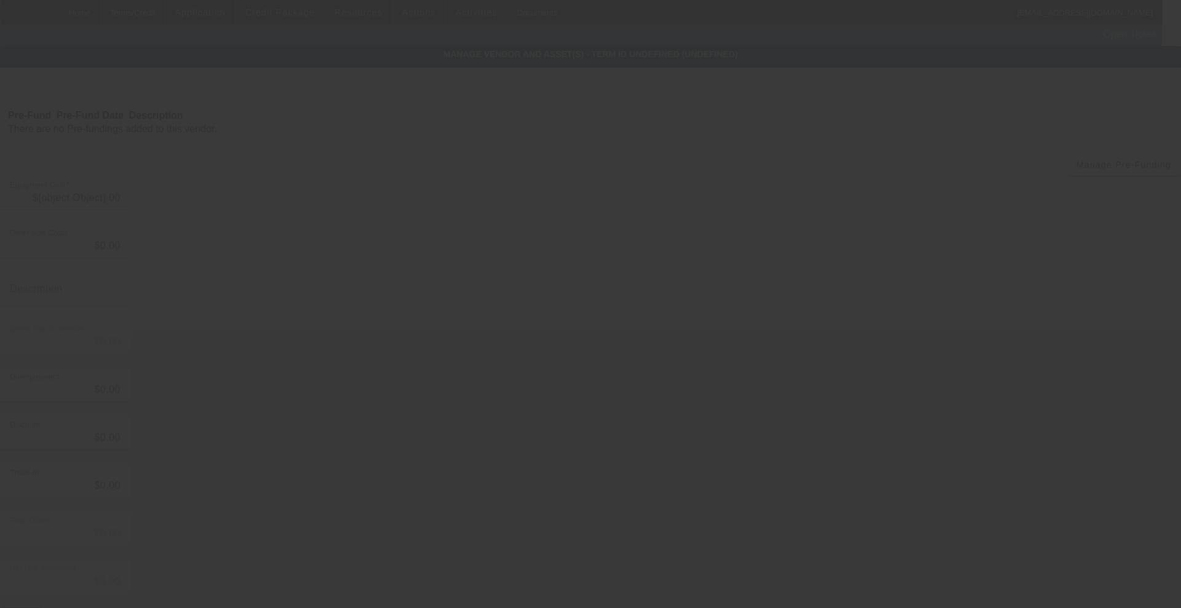
type input "$153,282.34"
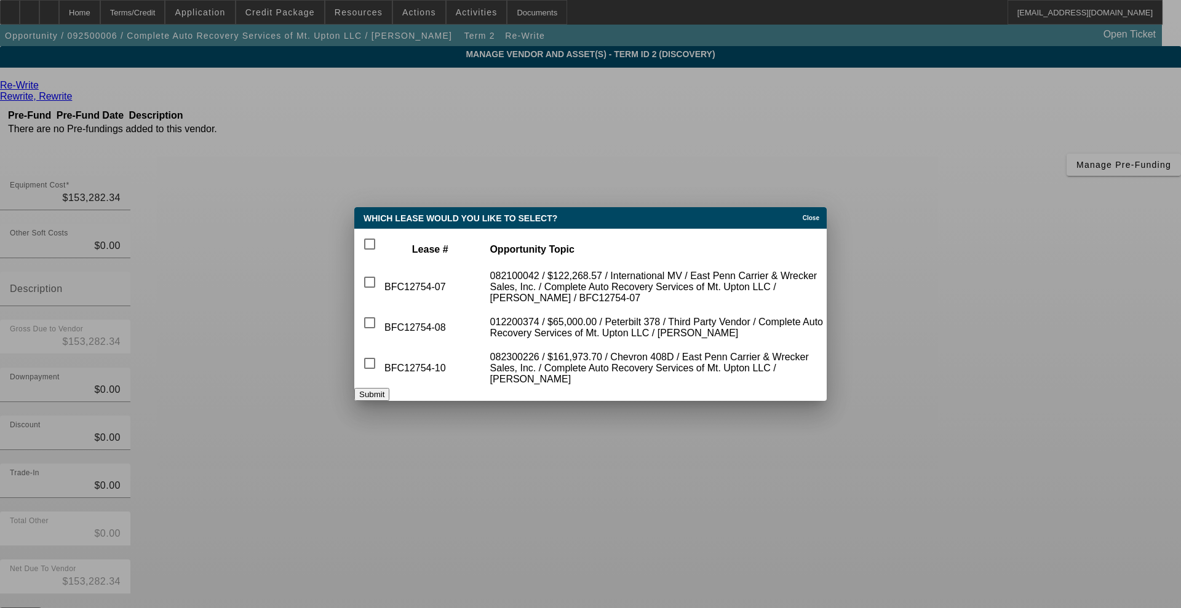
click at [806, 215] on span "Close" at bounding box center [811, 218] width 17 height 7
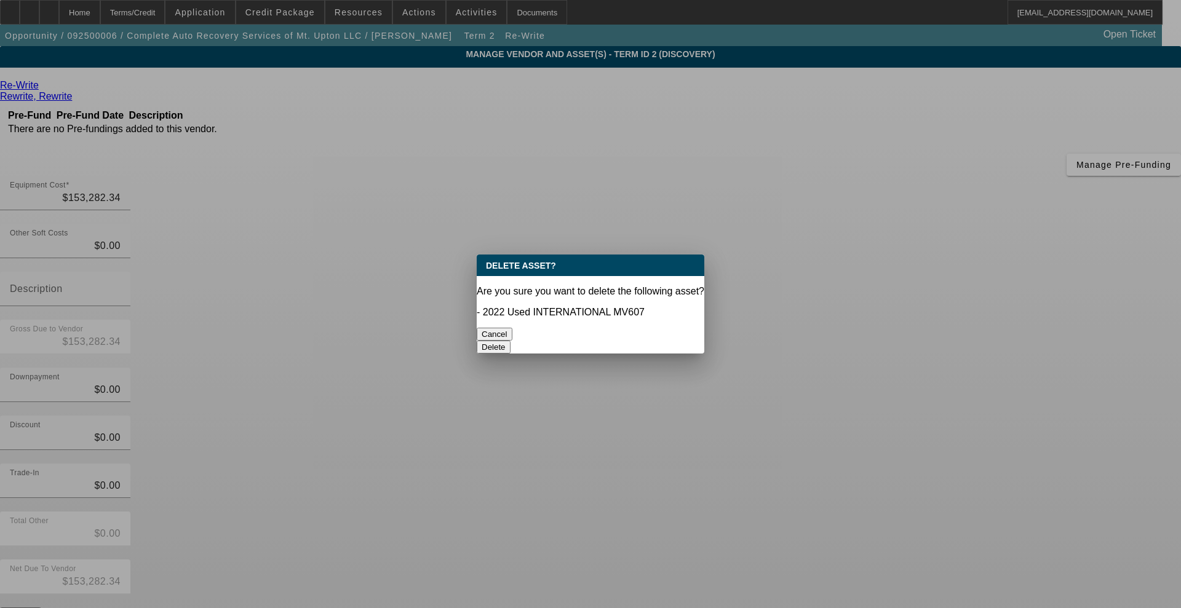
click at [511, 341] on button "Delete" at bounding box center [494, 347] width 34 height 13
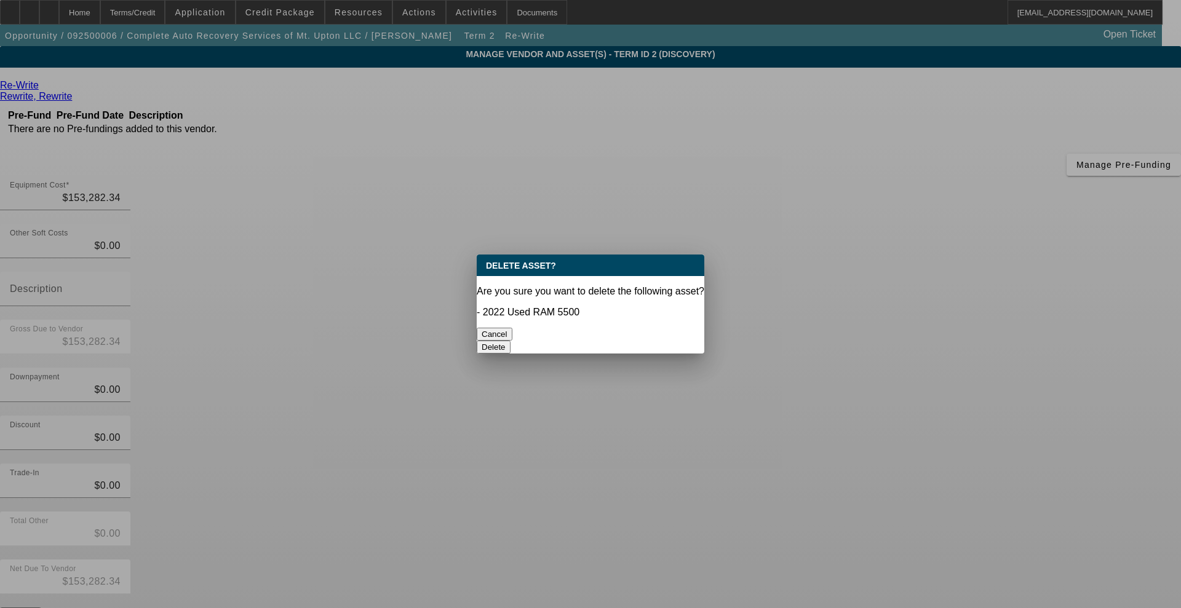
click at [511, 341] on button "Delete" at bounding box center [494, 347] width 34 height 13
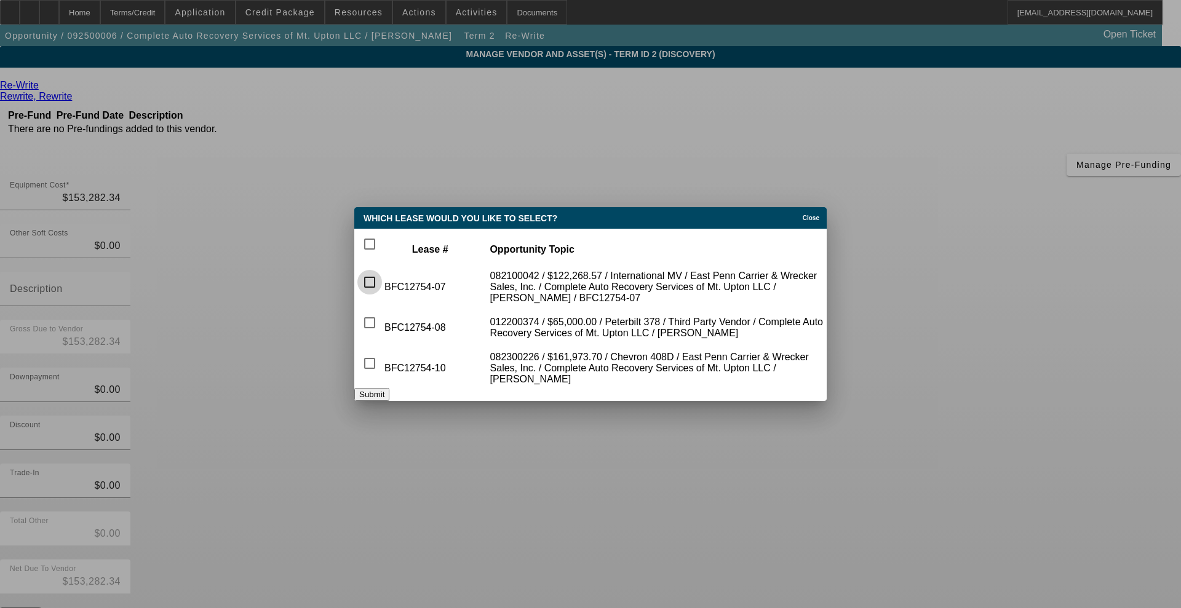
click at [380, 283] on input "checkbox" at bounding box center [369, 282] width 25 height 25
checkbox input "true"
click at [382, 355] on input "checkbox" at bounding box center [369, 363] width 25 height 25
checkbox input "true"
click at [389, 397] on button "Submit" at bounding box center [371, 394] width 35 height 13
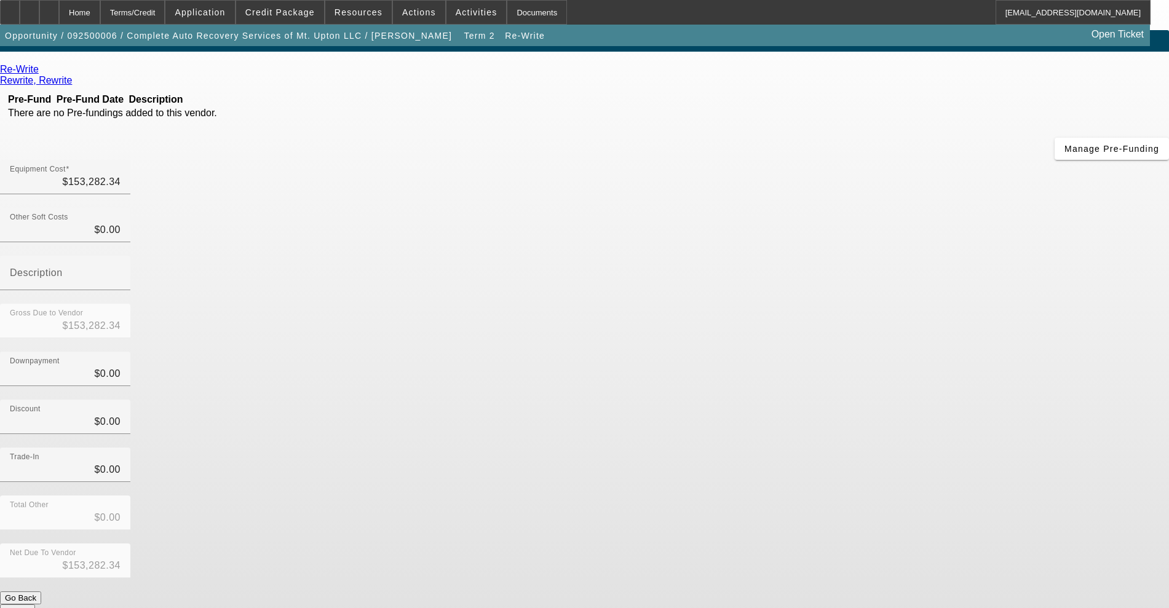
scroll to position [23, 0]
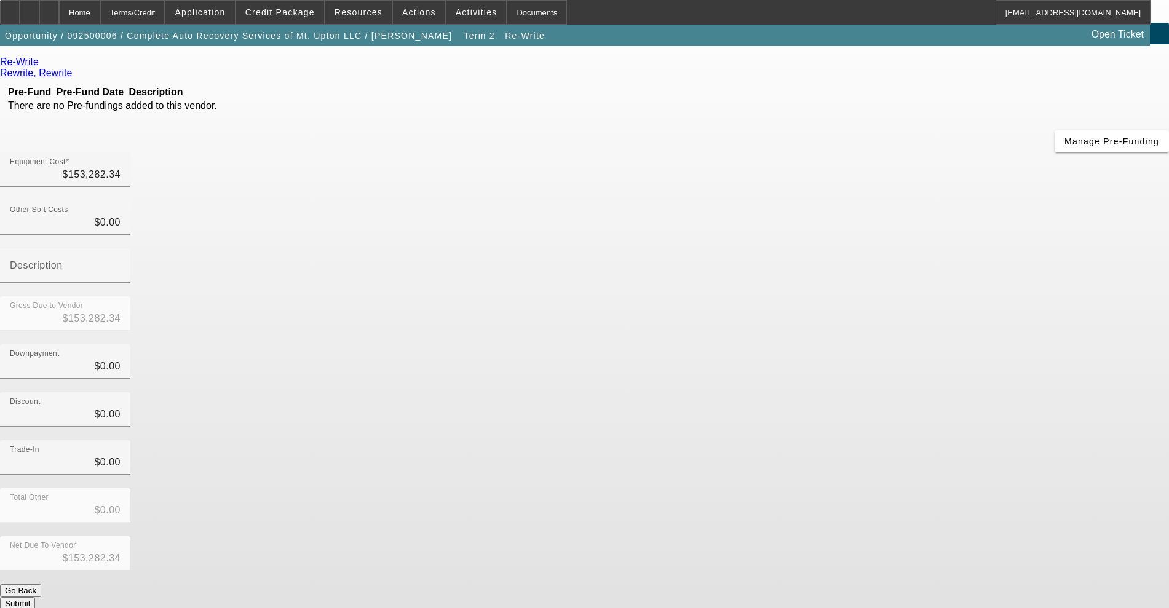
click at [35, 597] on button "Submit" at bounding box center [17, 603] width 35 height 13
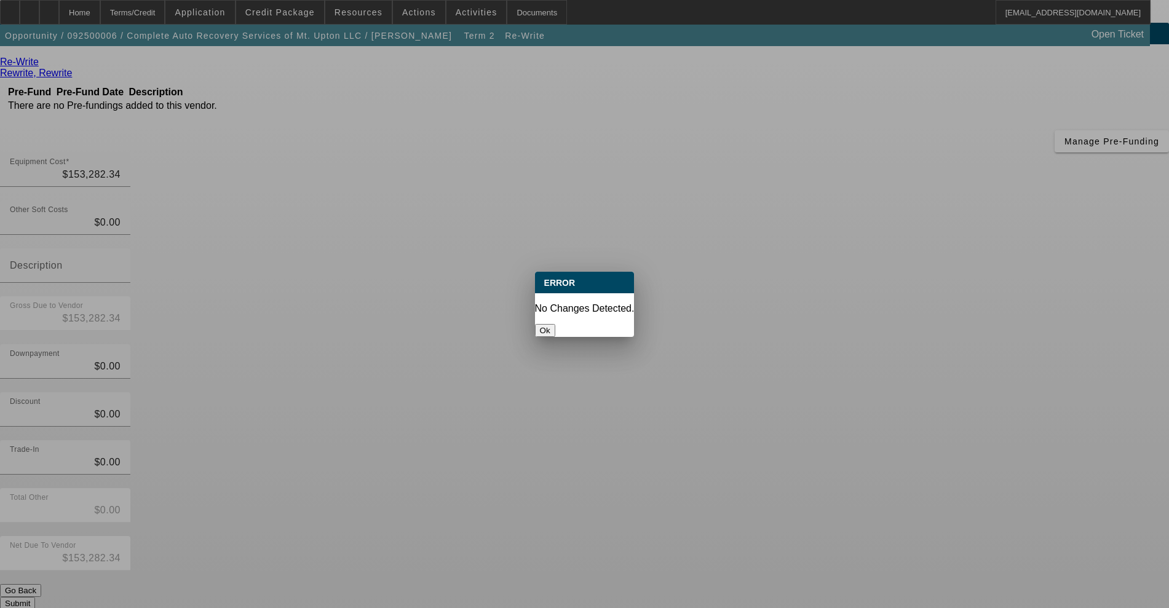
click at [556, 324] on button "Ok" at bounding box center [545, 330] width 20 height 13
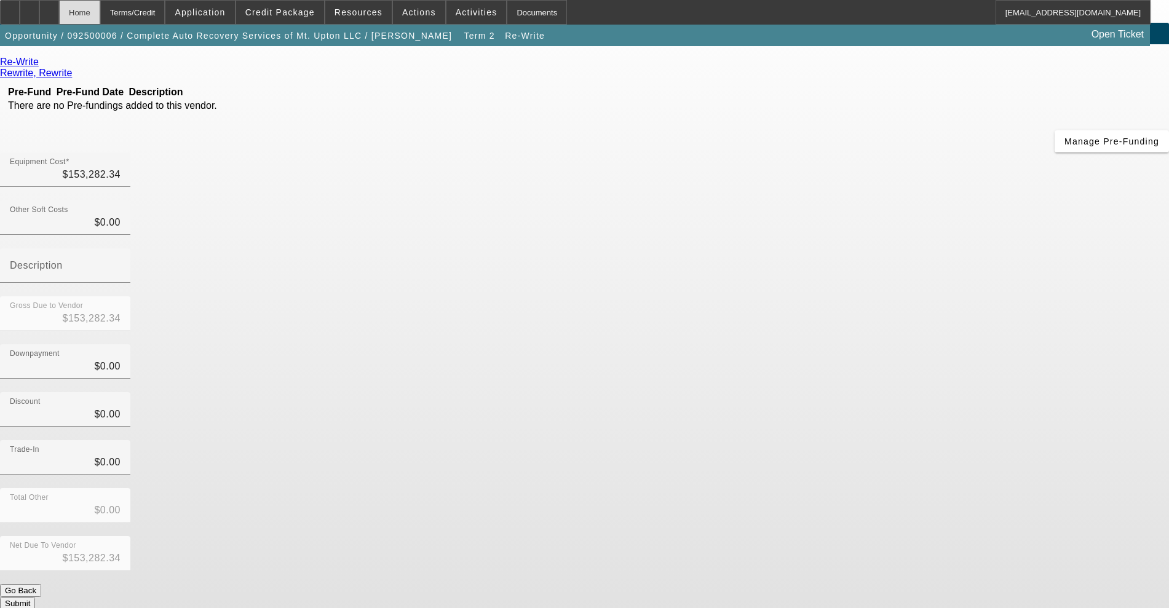
click at [100, 15] on div "Home" at bounding box center [79, 12] width 41 height 25
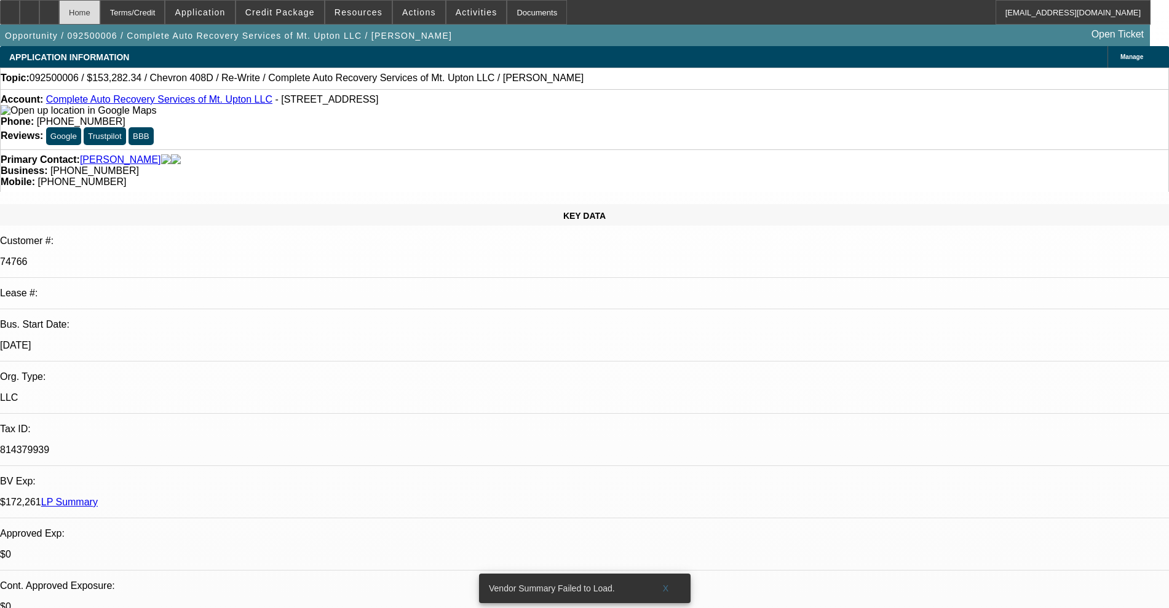
select select "0"
select select "2"
select select "0"
select select "6"
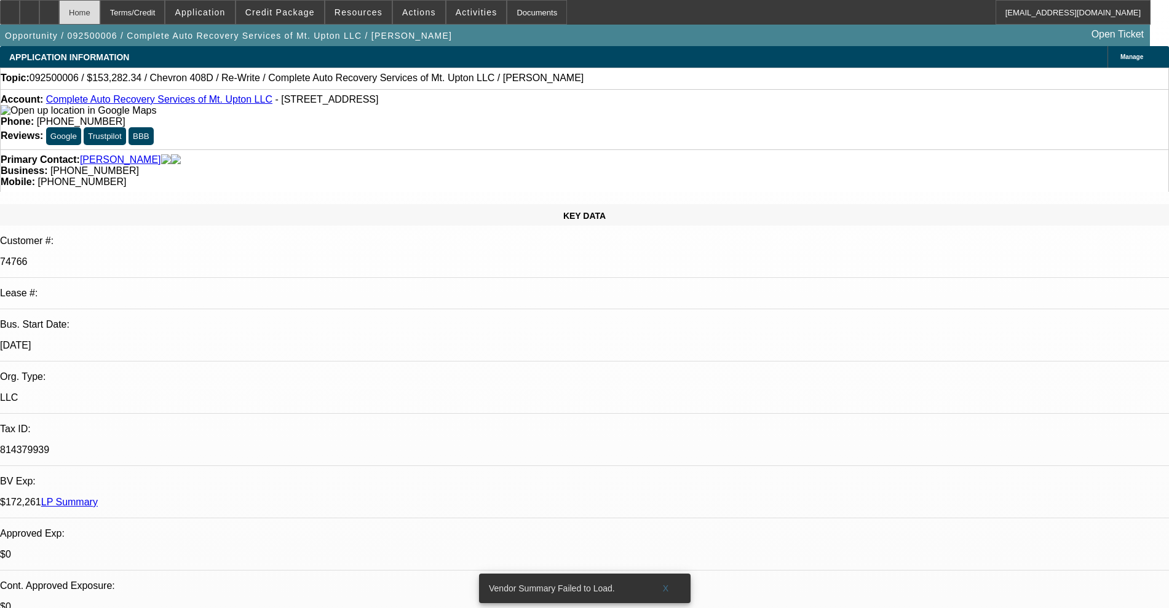
select select "0"
select select "2"
select select "0"
select select "6"
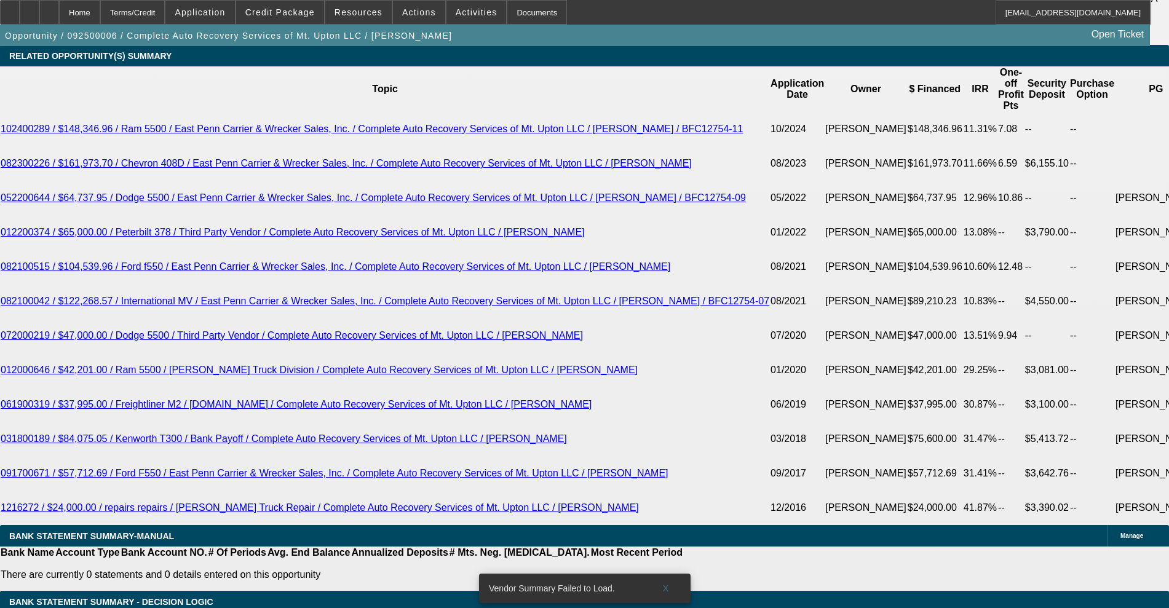
scroll to position [2153, 0]
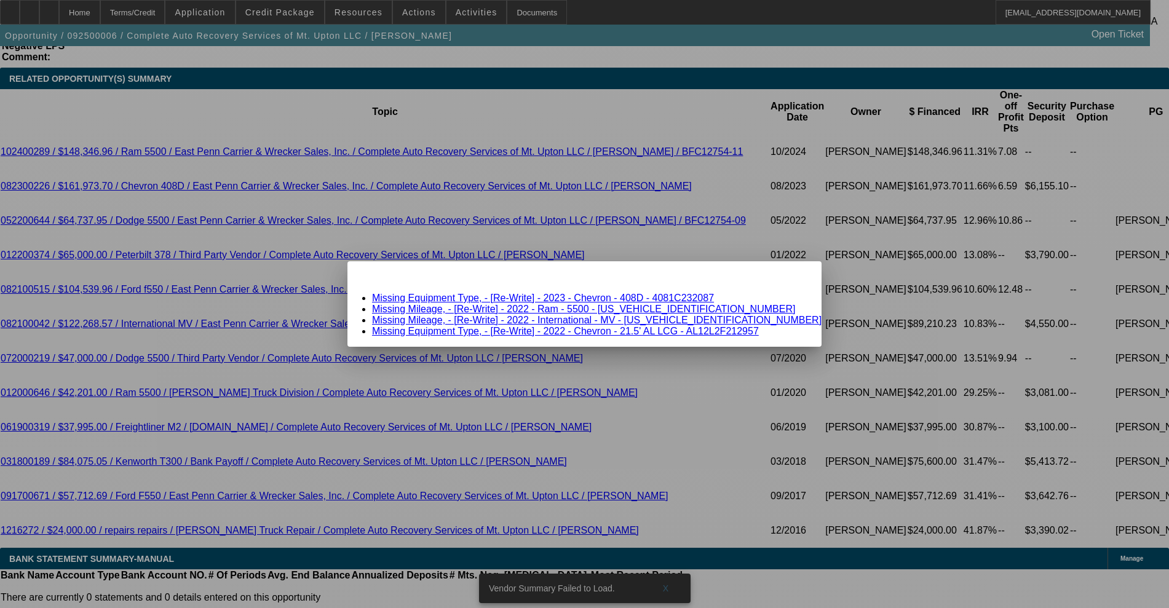
scroll to position [0, 0]
click at [544, 298] on link "Missing Equipment Type, - [Re-Write] - 2023 - Chevron - 408D - 4081C232087" at bounding box center [543, 298] width 342 height 10
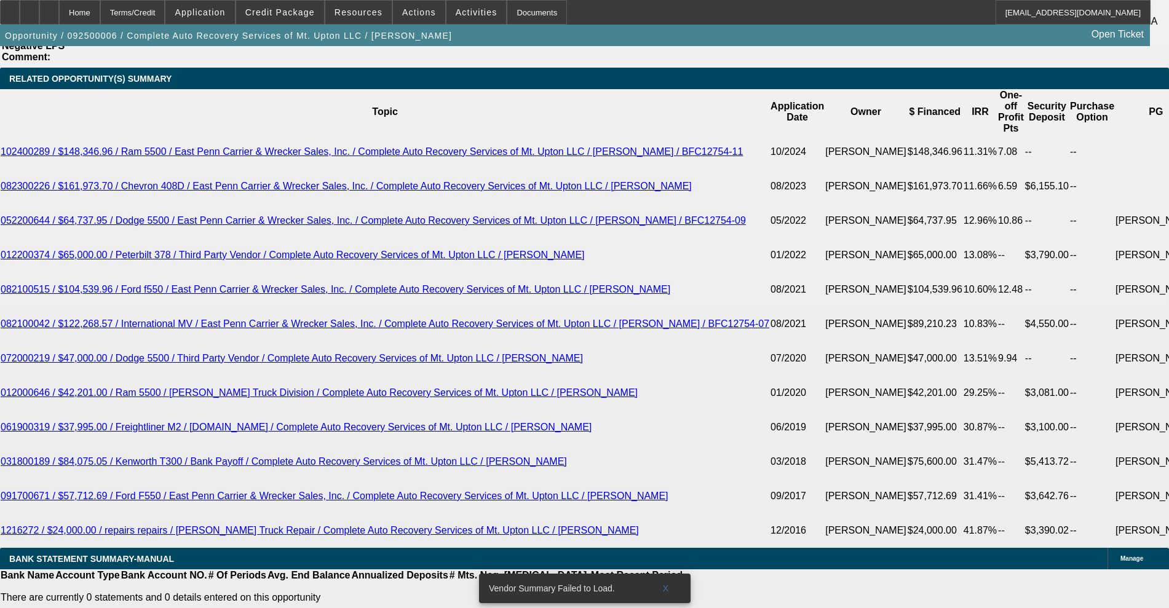
scroll to position [2153, 0]
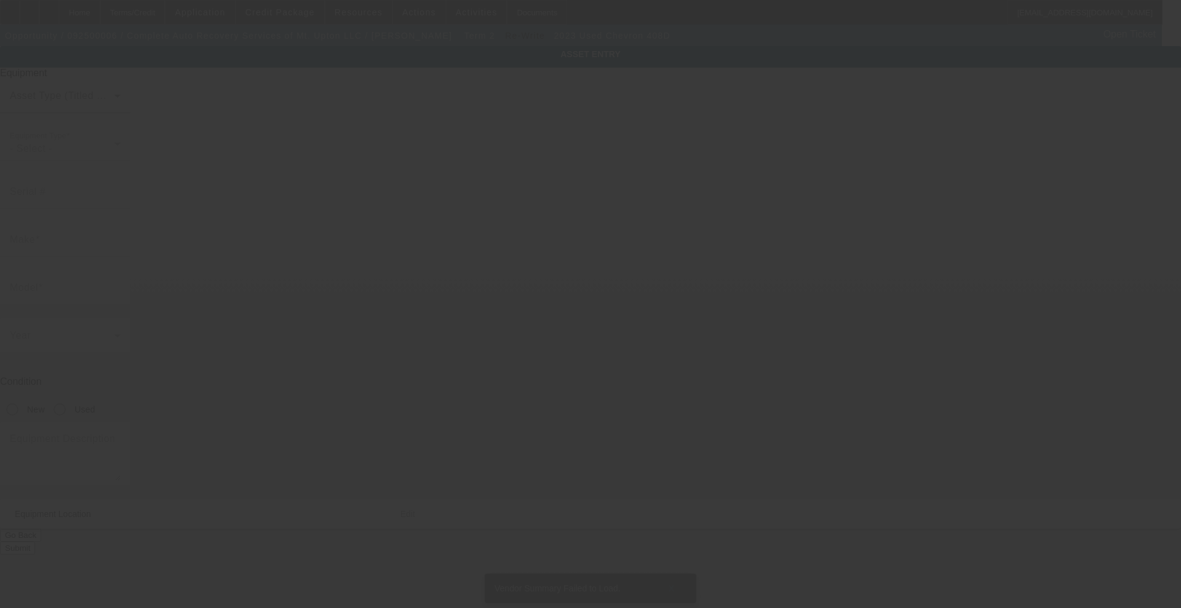
type input "4081C232087"
type input "Chevron"
type input "408D"
radio input "true"
type textarea "Chevron 408D"
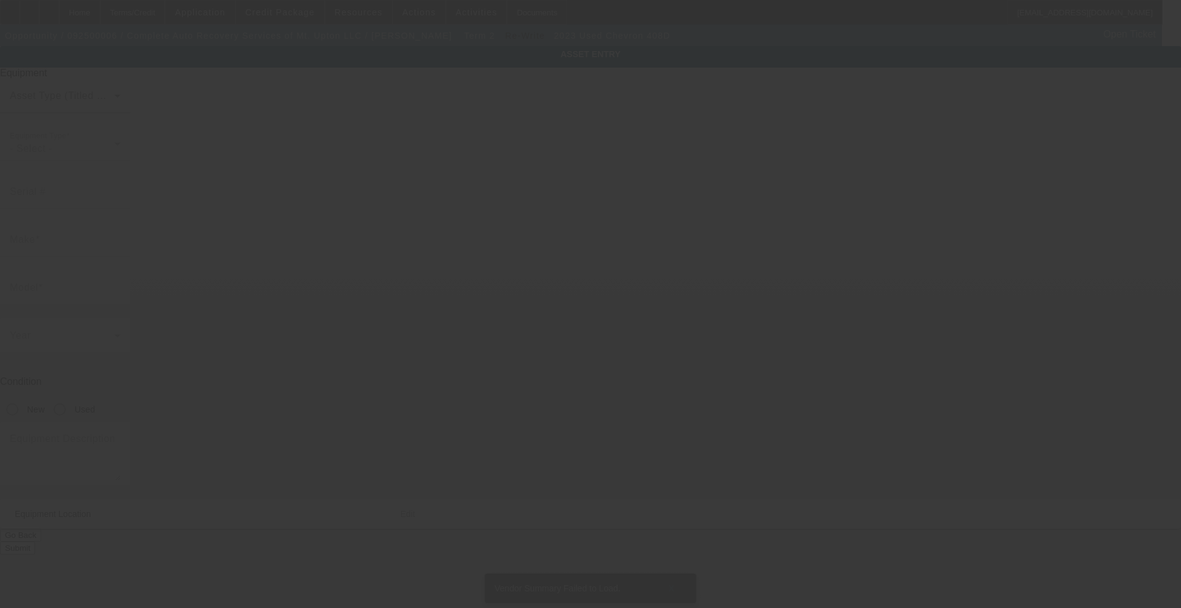
type input "[STREET_ADDRESS]"
type input "[GEOGRAPHIC_DATA]"
type input "13809"
type input "Chenango"
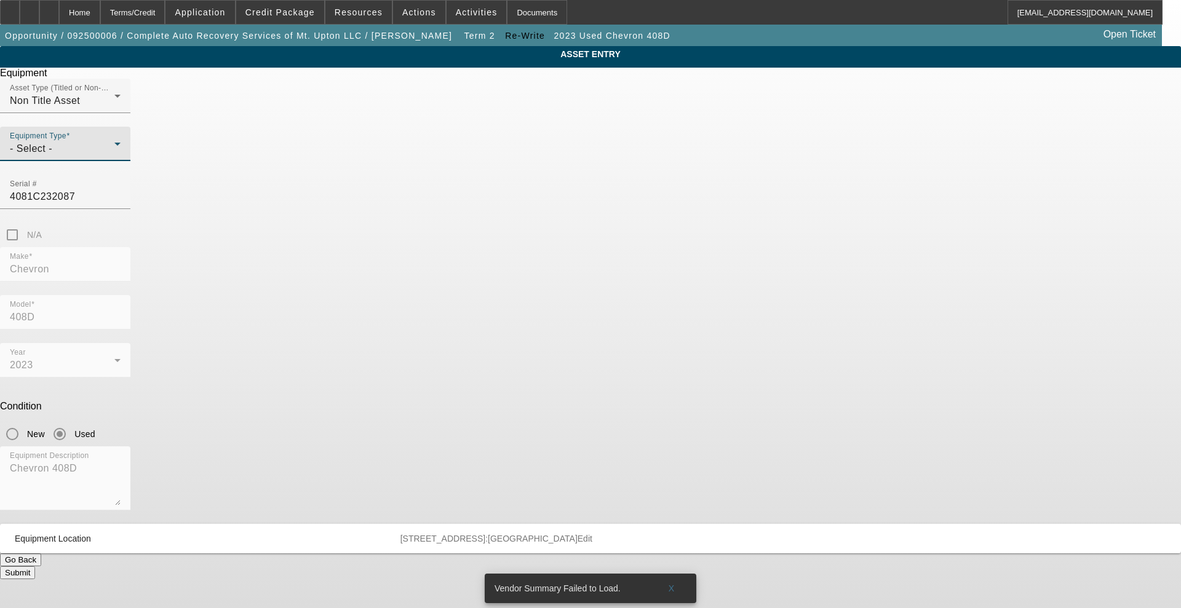
click at [114, 156] on div "- Select -" at bounding box center [62, 148] width 105 height 15
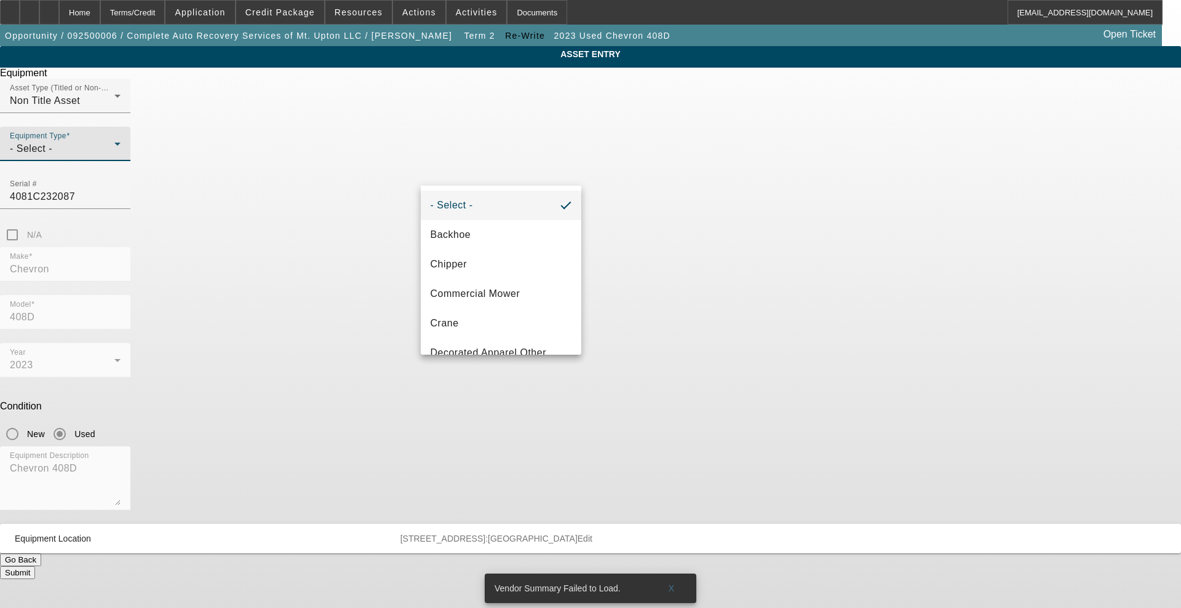
click at [522, 426] on div at bounding box center [590, 304] width 1181 height 608
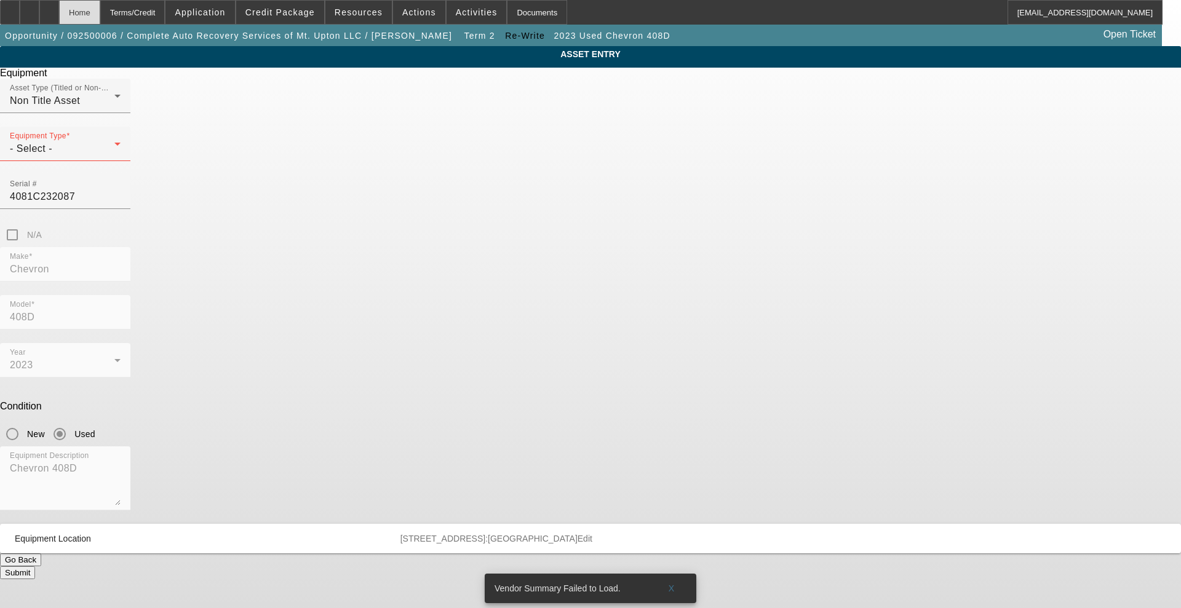
click at [100, 7] on div "Home" at bounding box center [79, 12] width 41 height 25
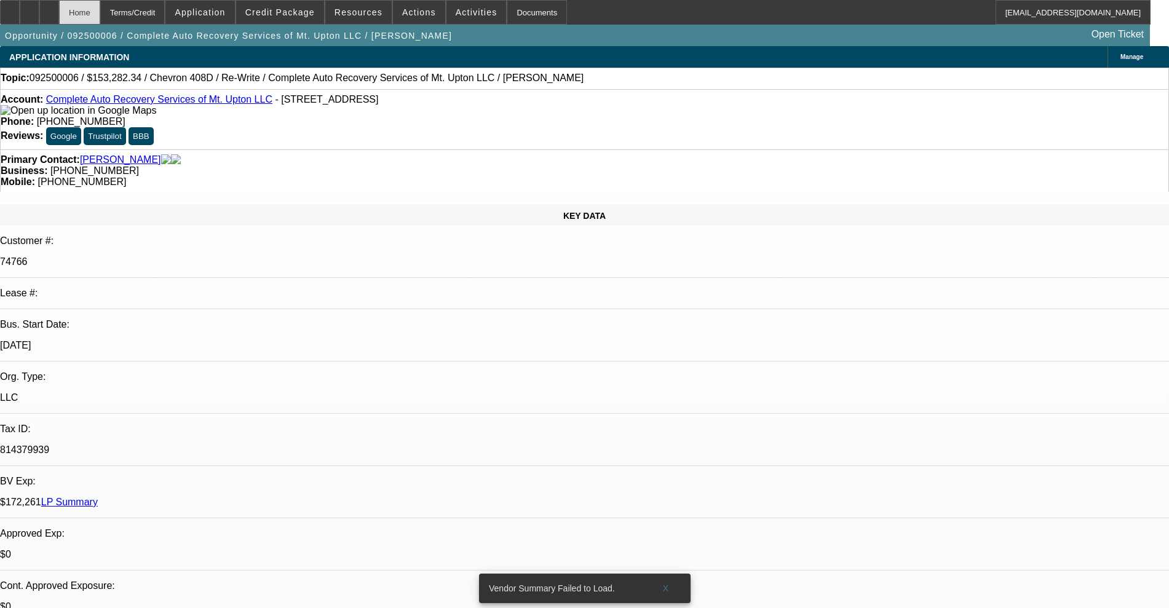
select select "0"
select select "2"
select select "0"
select select "6"
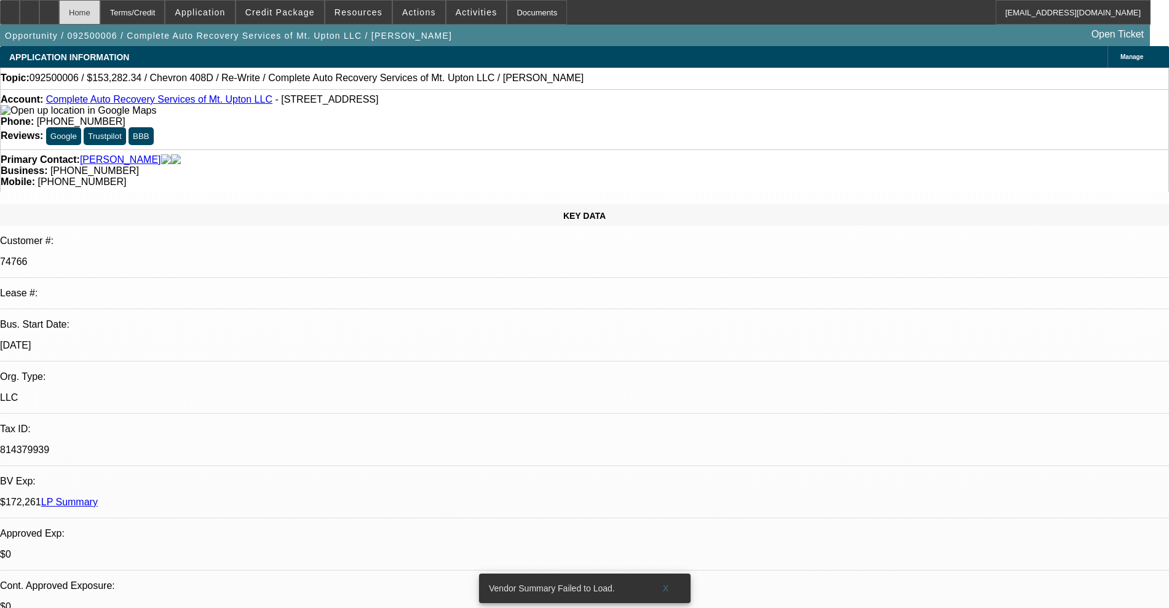
select select "0"
select select "2"
select select "0"
select select "6"
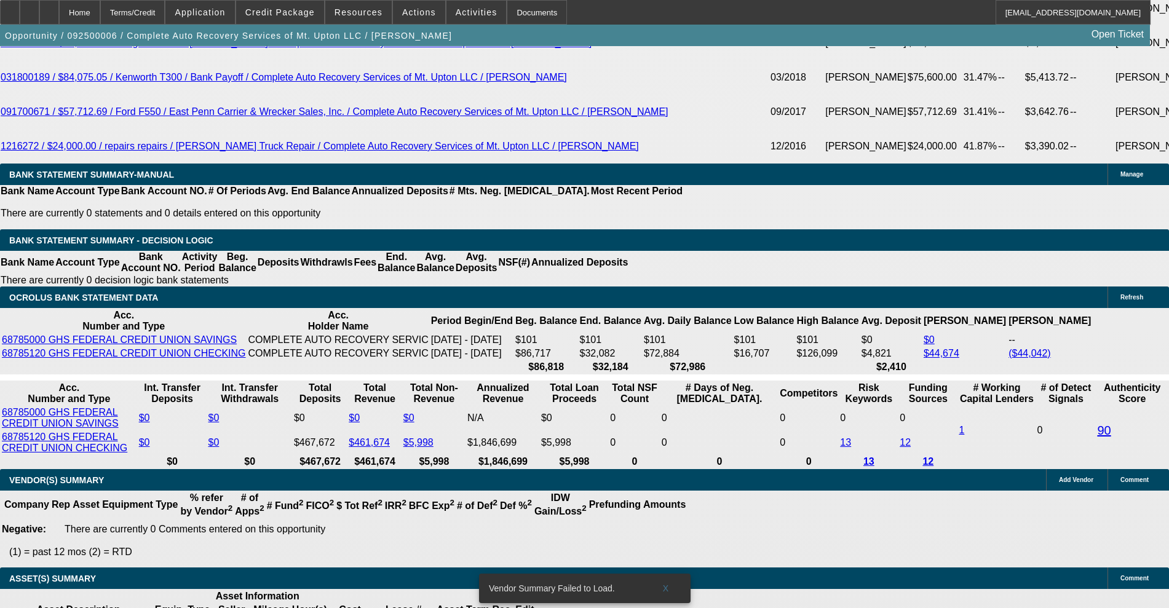
scroll to position [2076, 0]
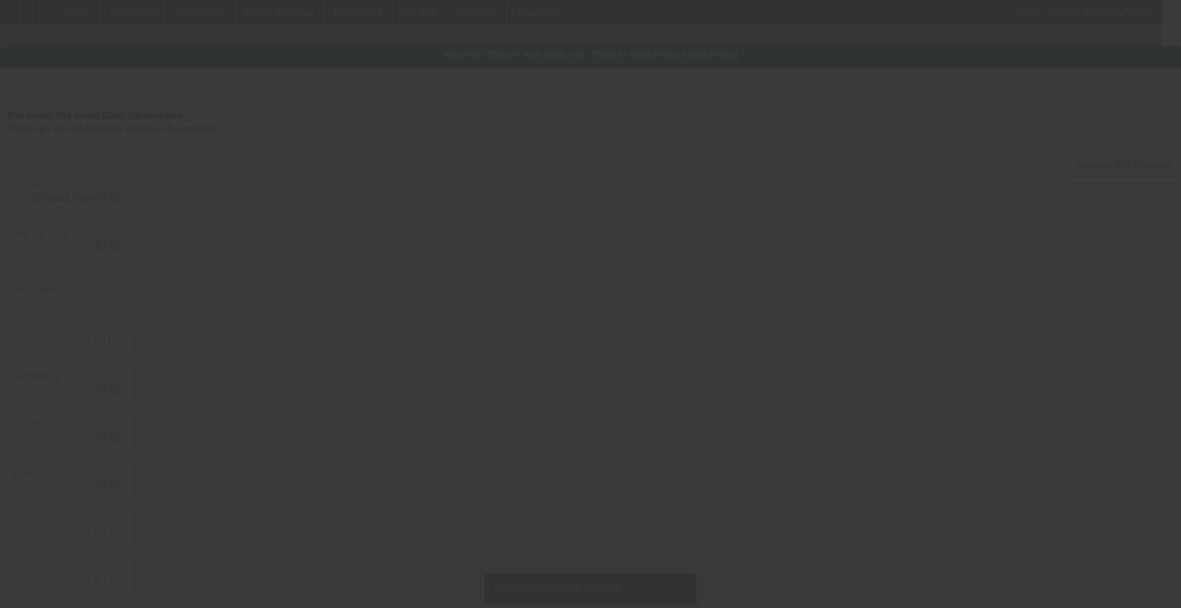
type input "$153,282.34"
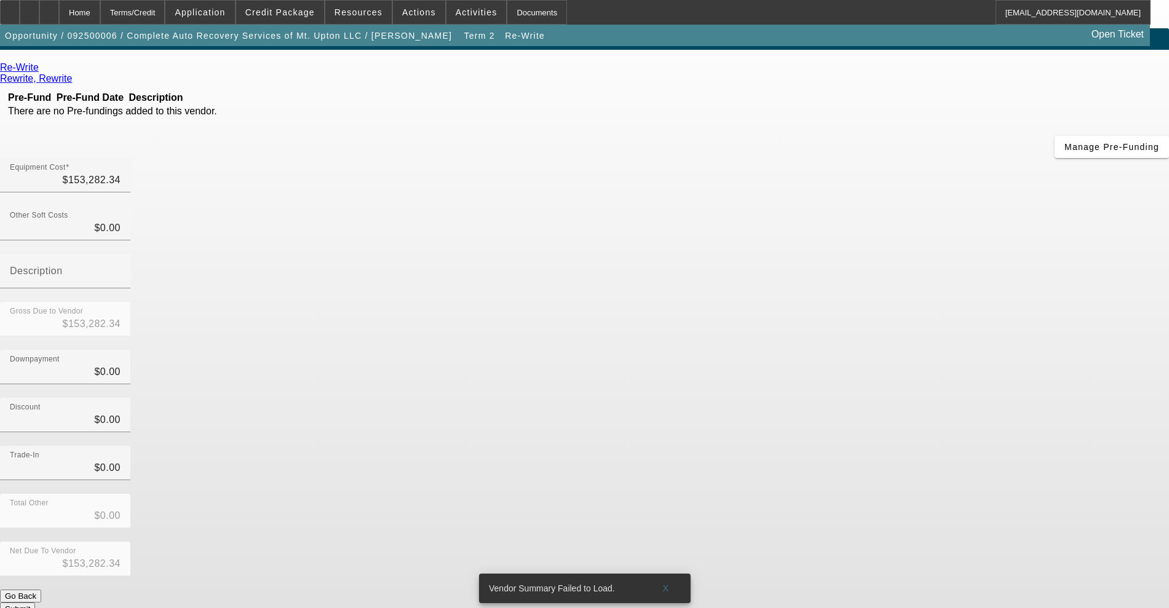
scroll to position [23, 0]
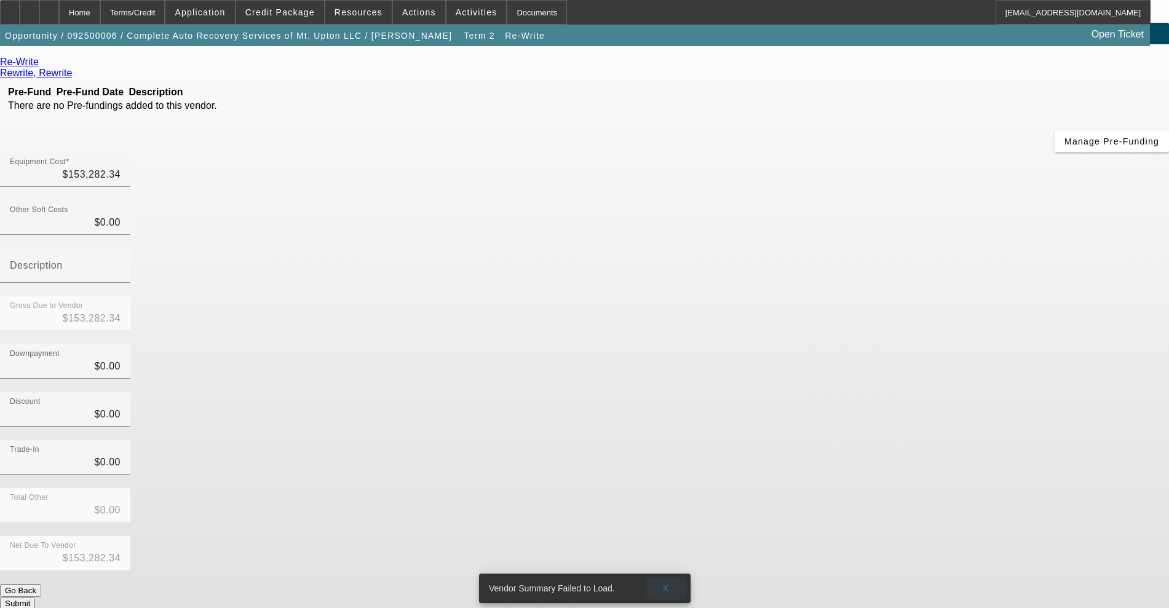
click at [666, 584] on span "X" at bounding box center [666, 589] width 7 height 10
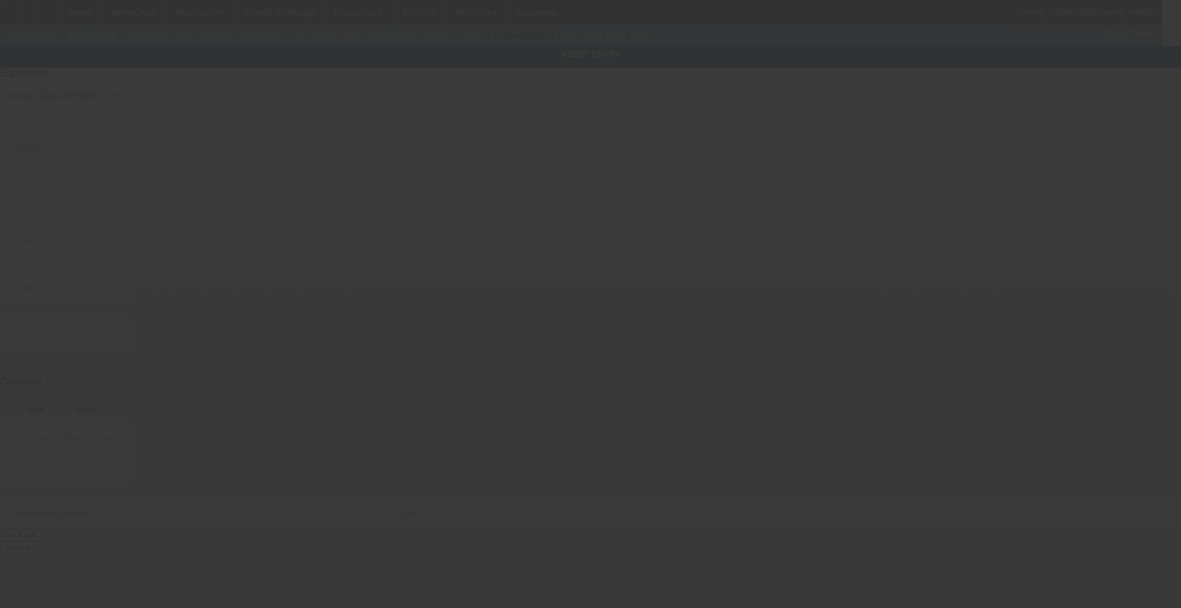
type input "[US_VEHICLE_IDENTIFICATION_NUMBER]"
type input "Ram"
type input "5500"
radio input "true"
type textarea "Ram 5500"
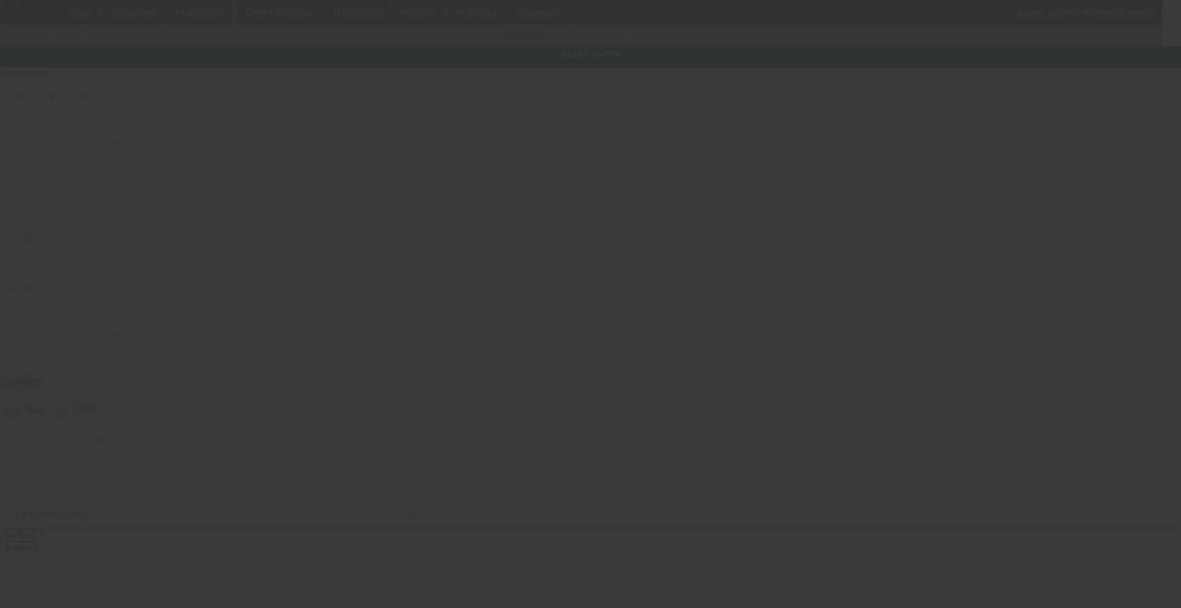
type input "[STREET_ADDRESS]"
type input "[GEOGRAPHIC_DATA]"
type input "13809"
type input "Chenango"
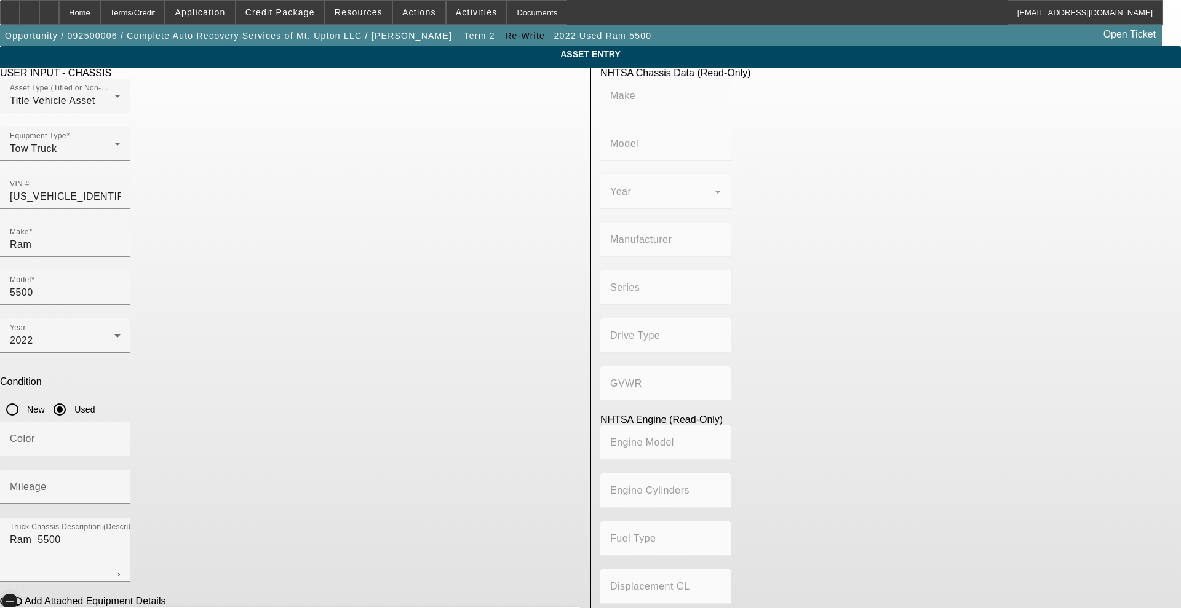
click at [22, 589] on span "button" at bounding box center [10, 601] width 25 height 25
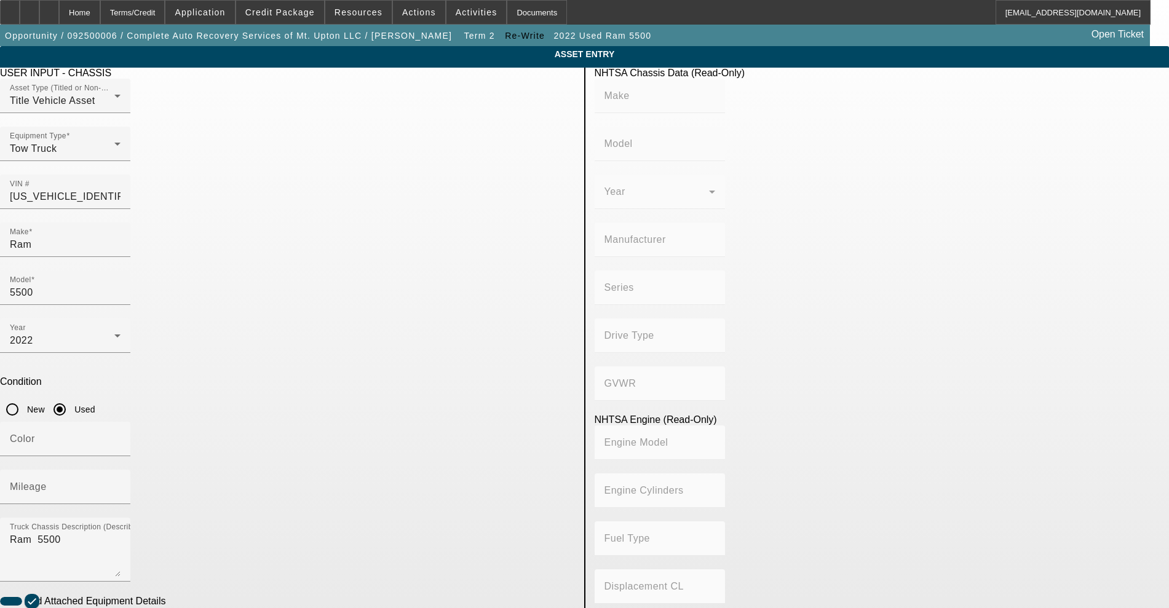
type input "Chevron"
click at [269, 437] on mat-option "Chevron" at bounding box center [315, 428] width 161 height 30
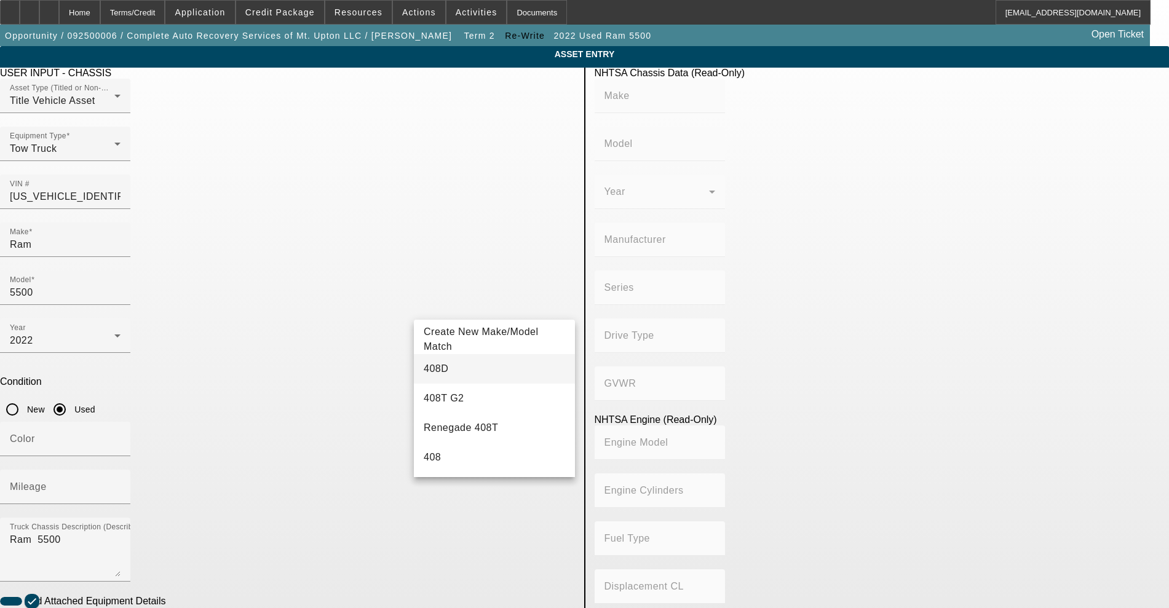
click at [439, 367] on span "408D" at bounding box center [436, 369] width 25 height 10
type input "408D"
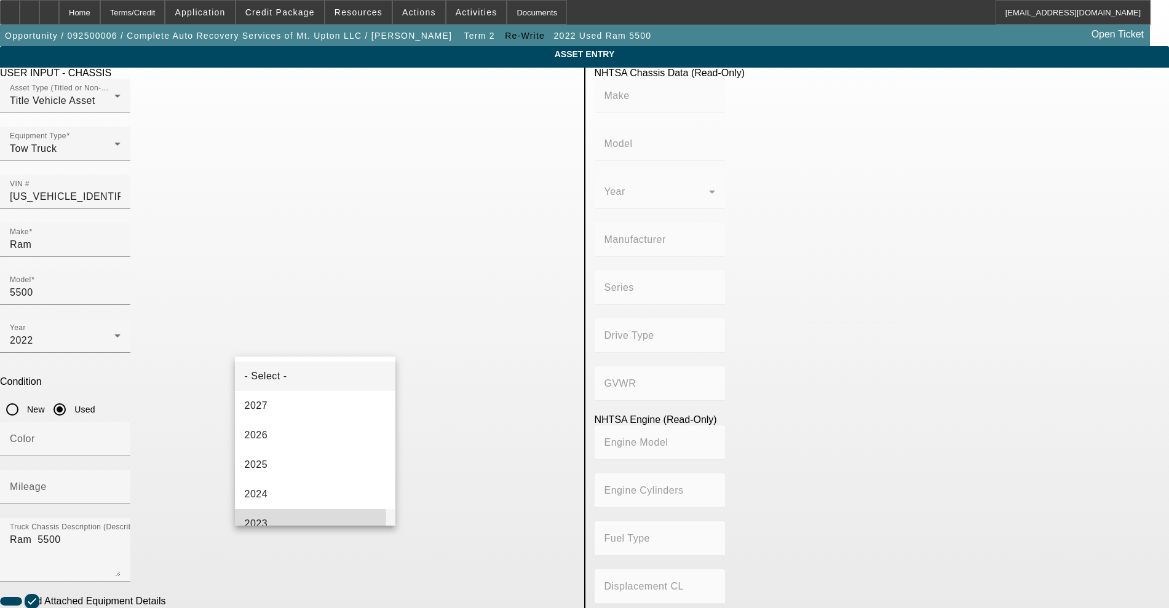
click at [287, 518] on mat-option "2023" at bounding box center [315, 524] width 161 height 30
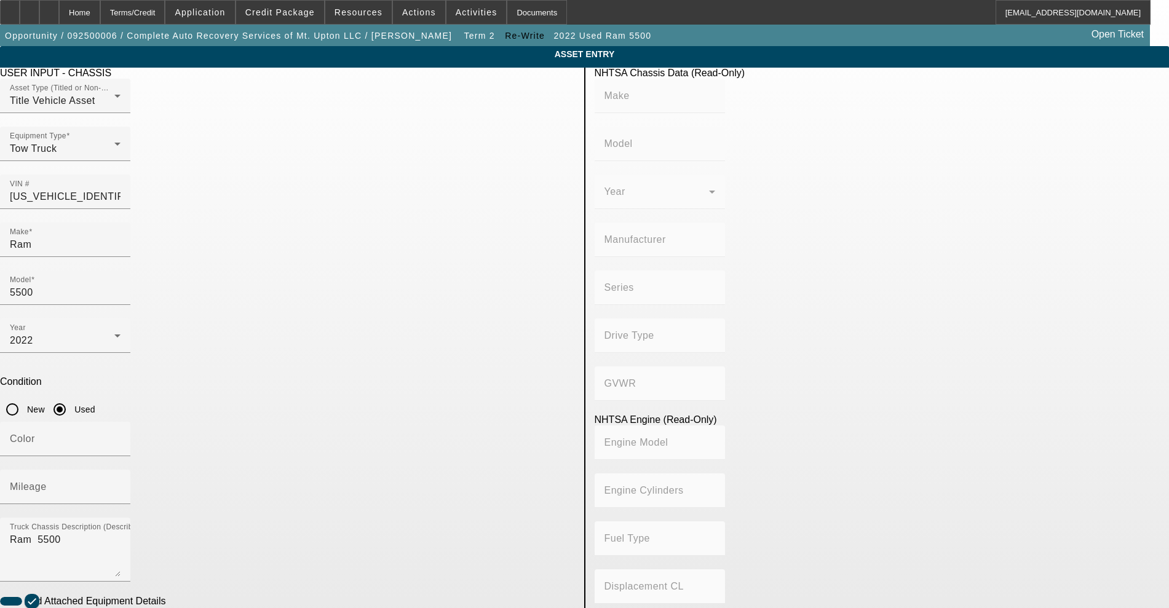
radio input "true"
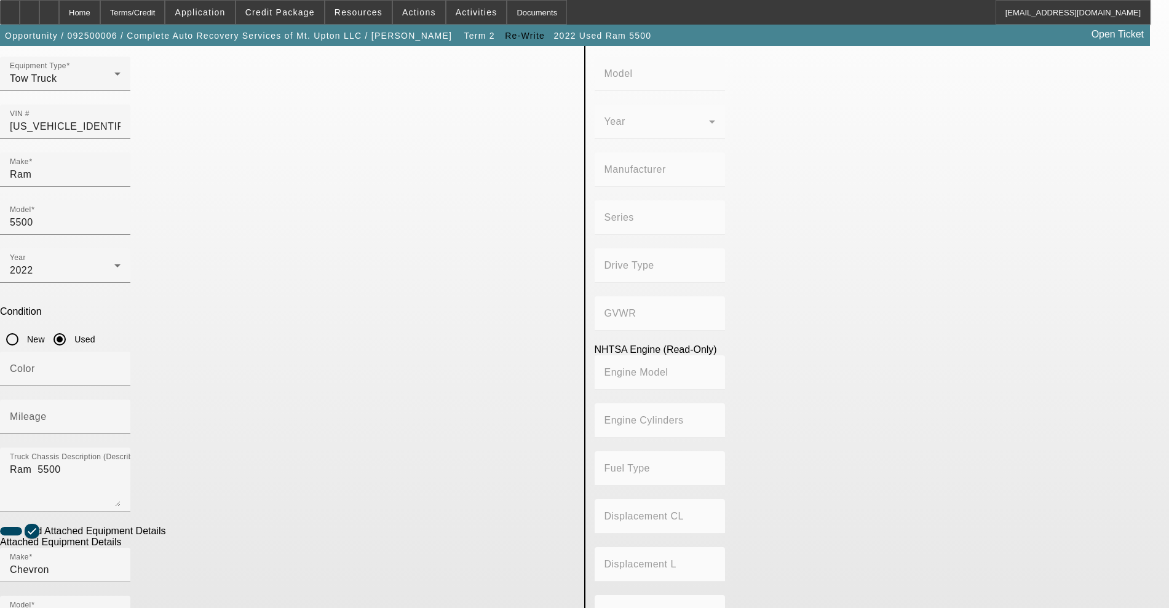
scroll to position [154, 0]
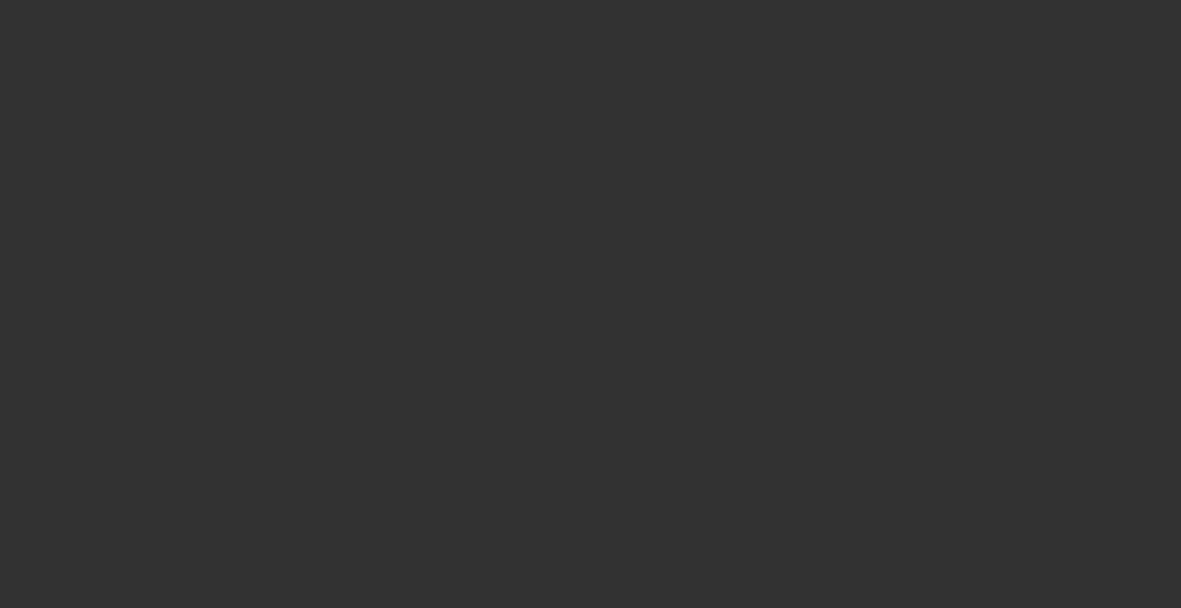
type input "$153,282.34"
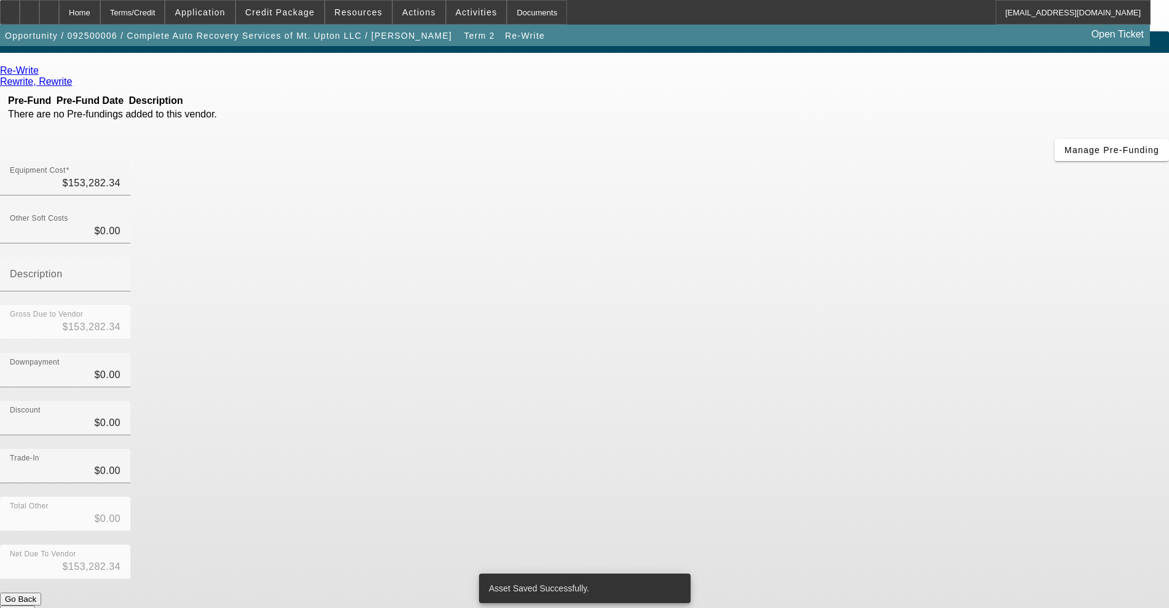
scroll to position [23, 0]
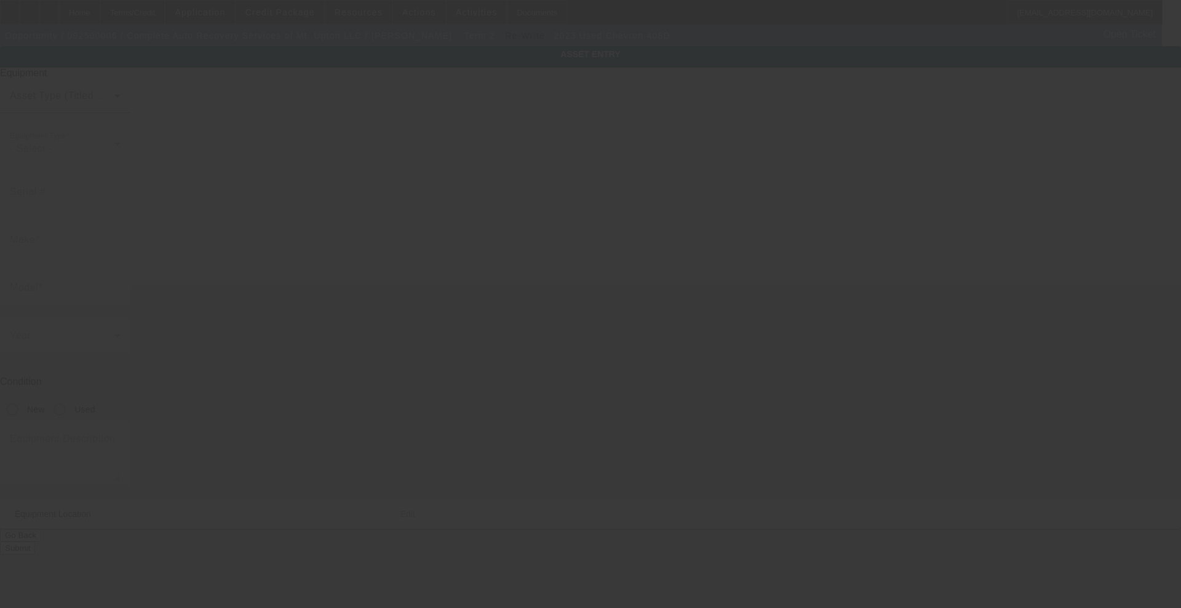
type input "4081C232087"
type input "Chevron"
type input "408D"
radio input "true"
type textarea "Chevron 408D"
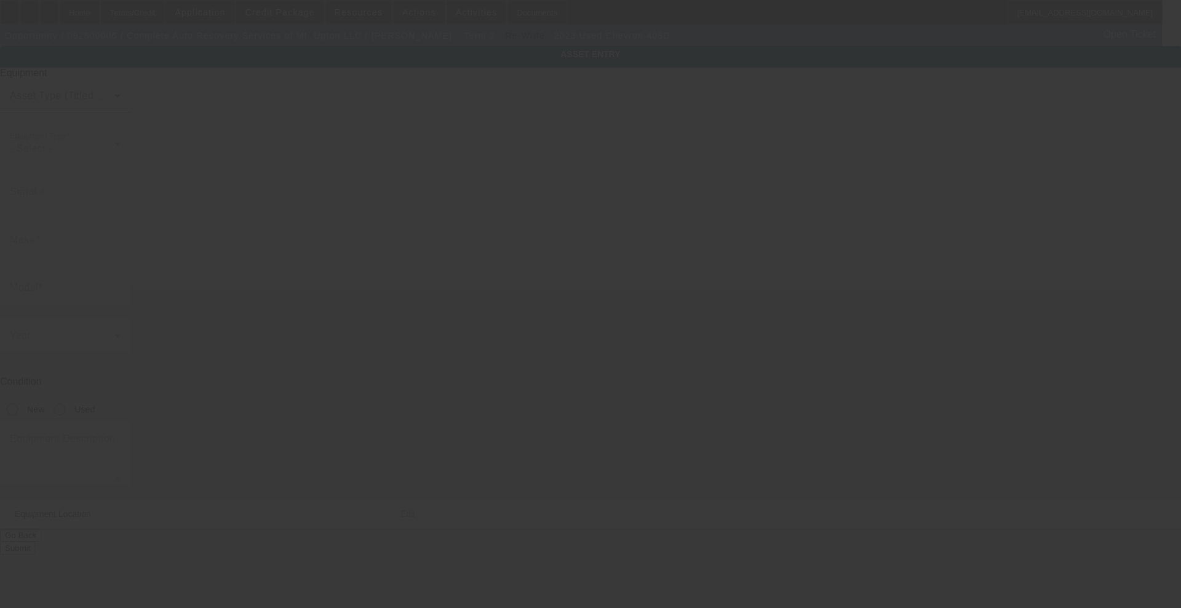
type input "[STREET_ADDRESS]"
type input "[GEOGRAPHIC_DATA]"
type input "13809"
type input "Chenango"
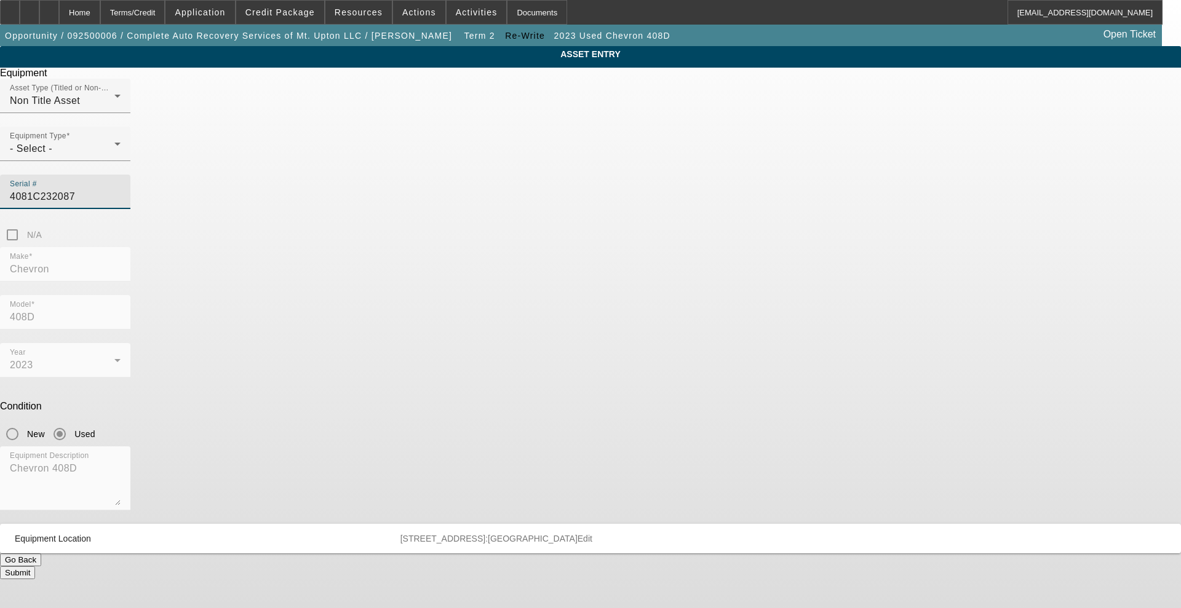
click at [121, 189] on input "4081C232087" at bounding box center [65, 196] width 111 height 15
click at [41, 554] on button "Go Back" at bounding box center [20, 560] width 41 height 13
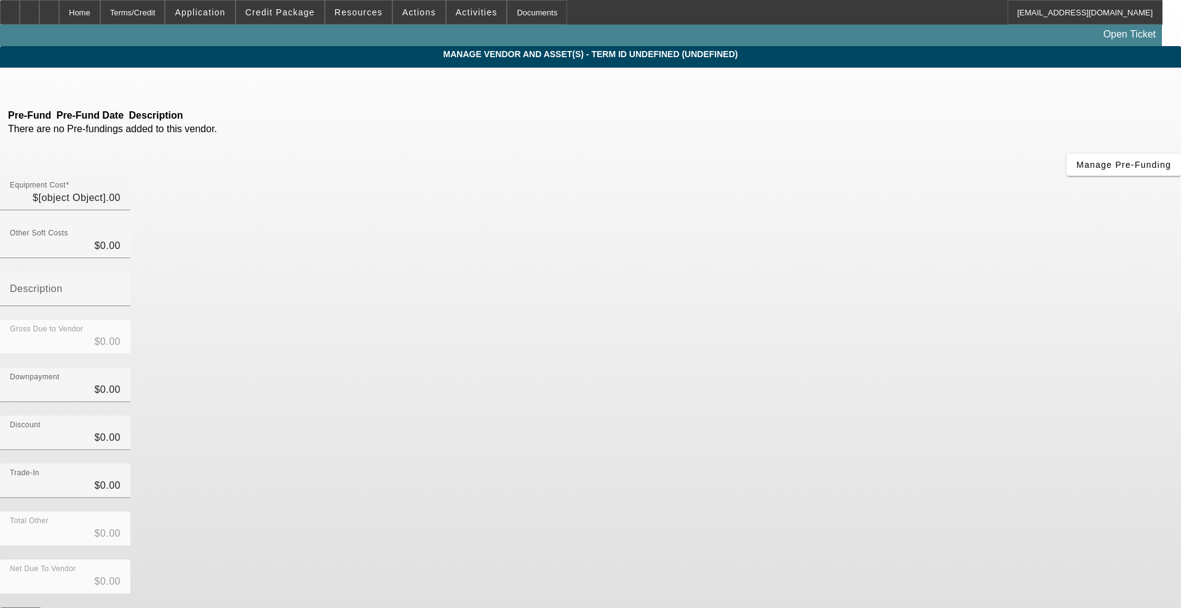
type input "$153,282.34"
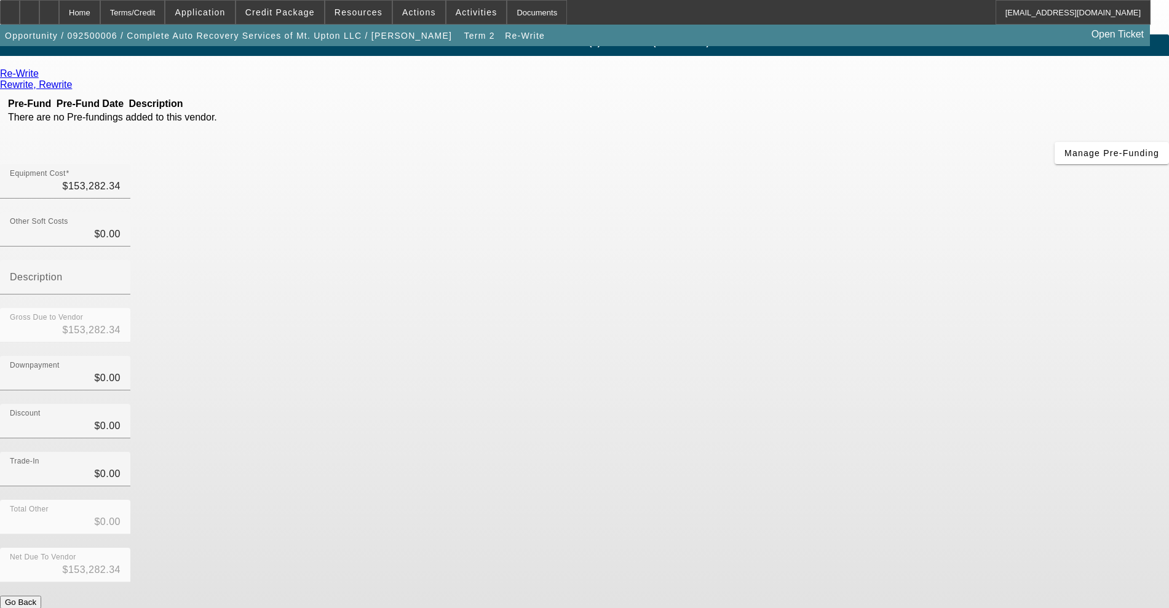
scroll to position [23, 0]
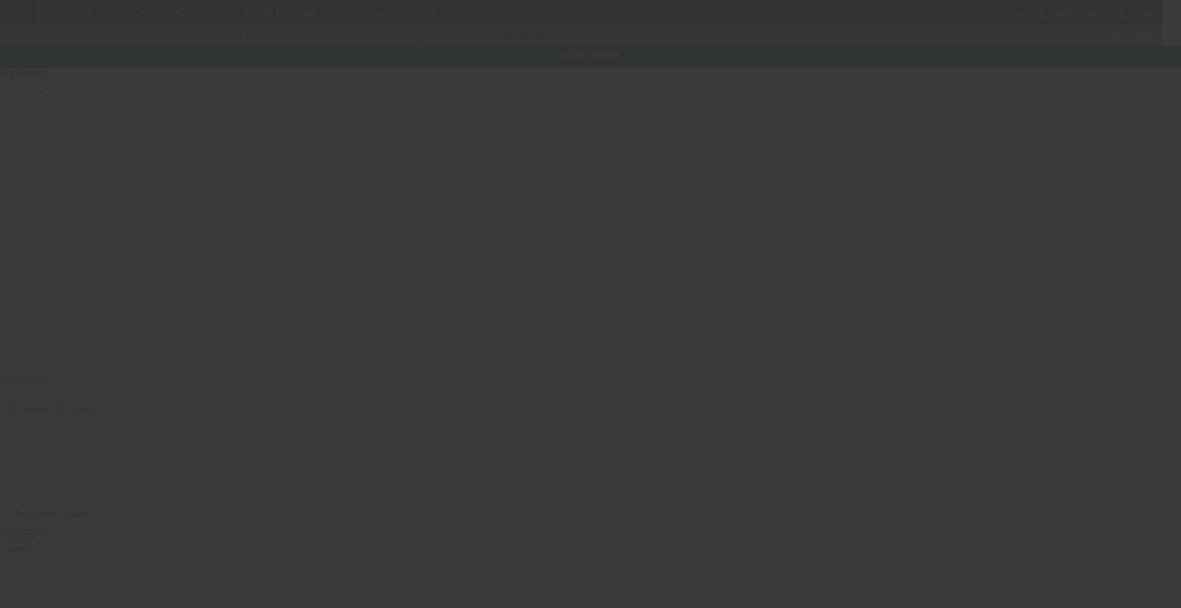
type input "[US_VEHICLE_IDENTIFICATION_NUMBER]"
type input "Ram"
type input "5500"
radio input "true"
type textarea "Ram 5500"
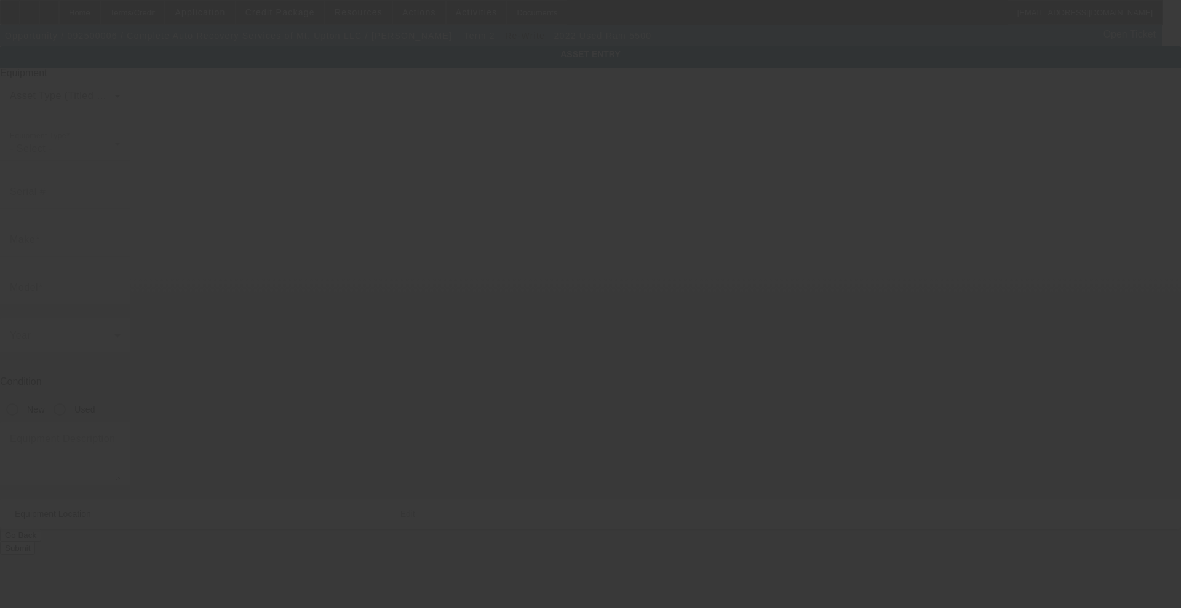
type input "[STREET_ADDRESS]"
type input "[GEOGRAPHIC_DATA]"
type input "13809"
type input "Chenango"
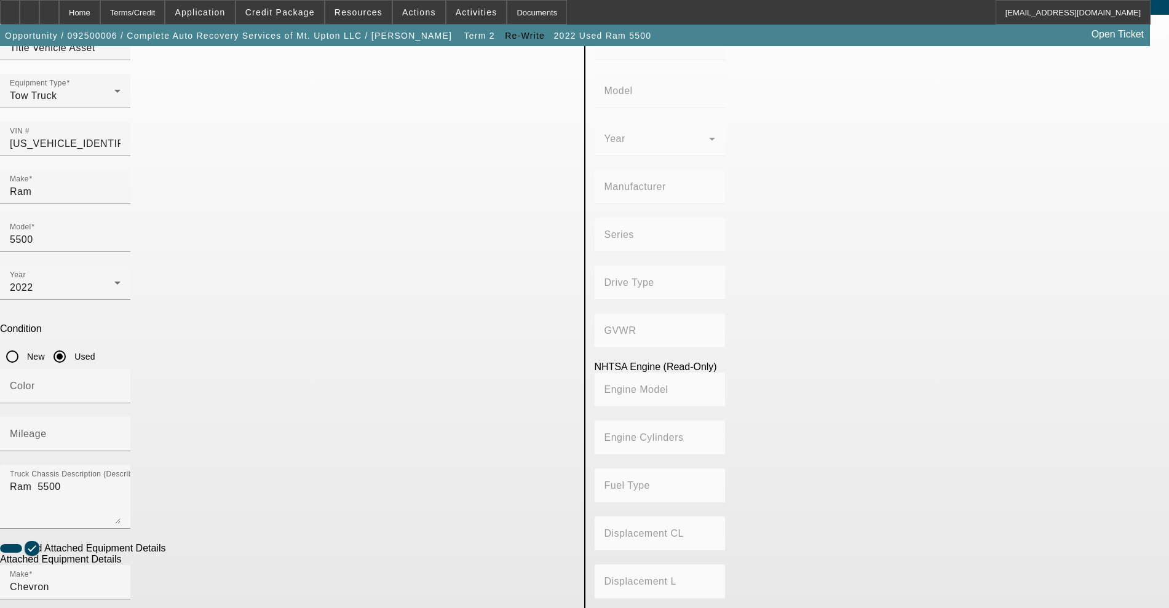
scroll to position [77, 0]
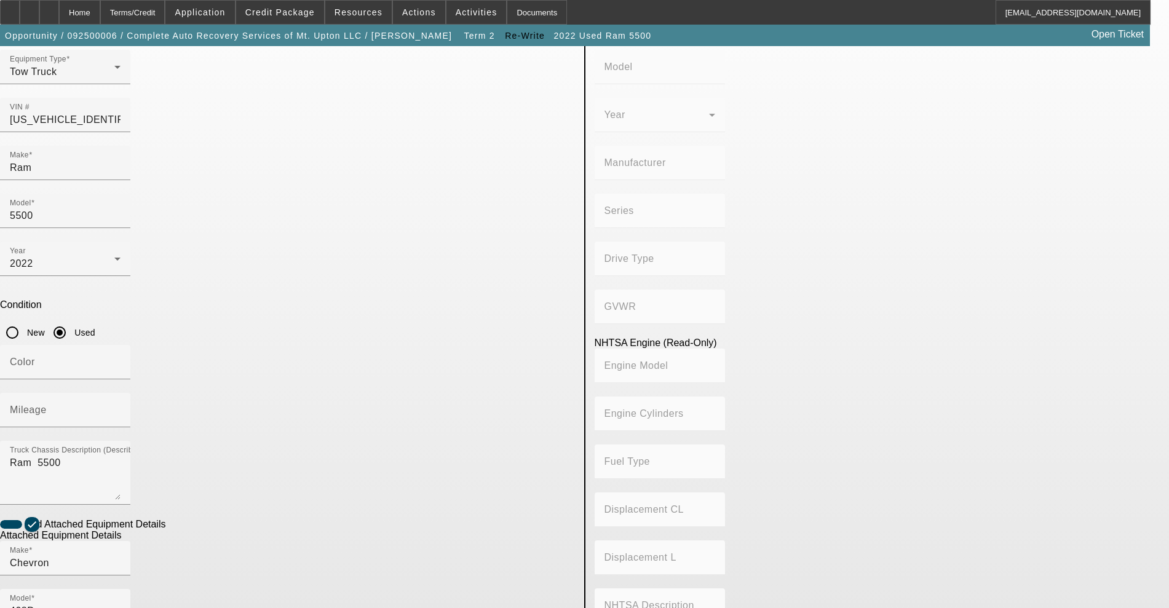
paste input "4081C232087"
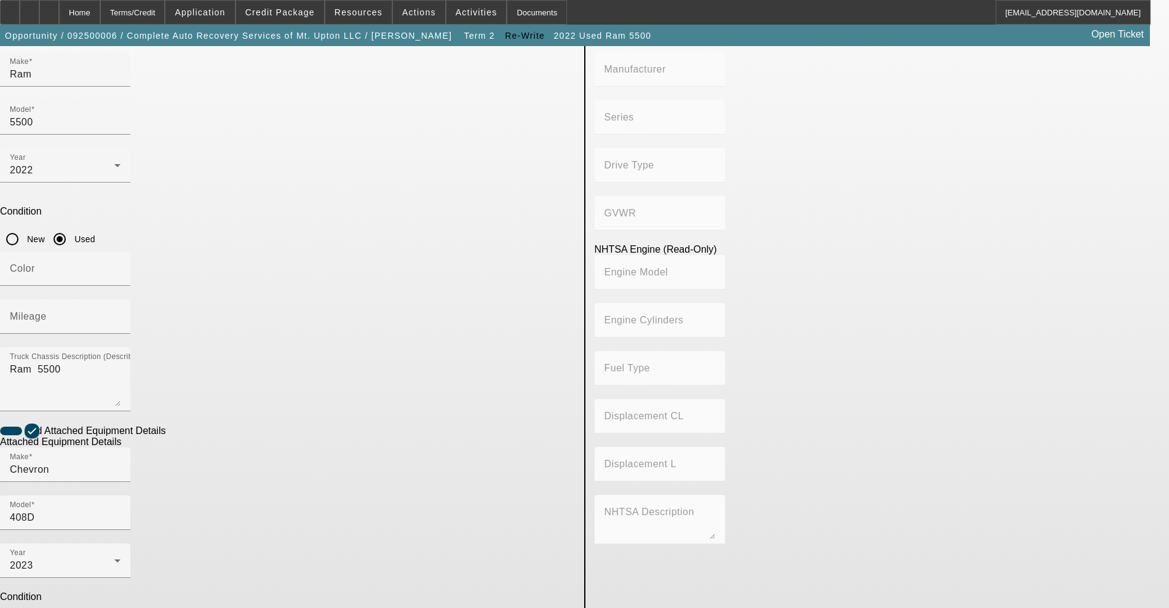
scroll to position [184, 0]
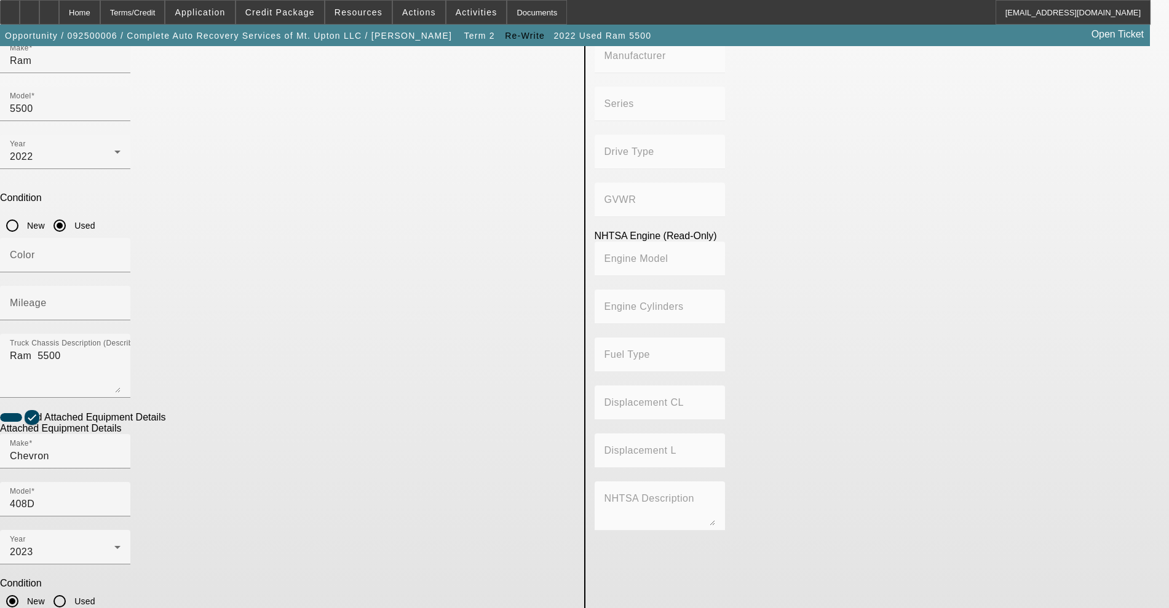
type input "4081C232087"
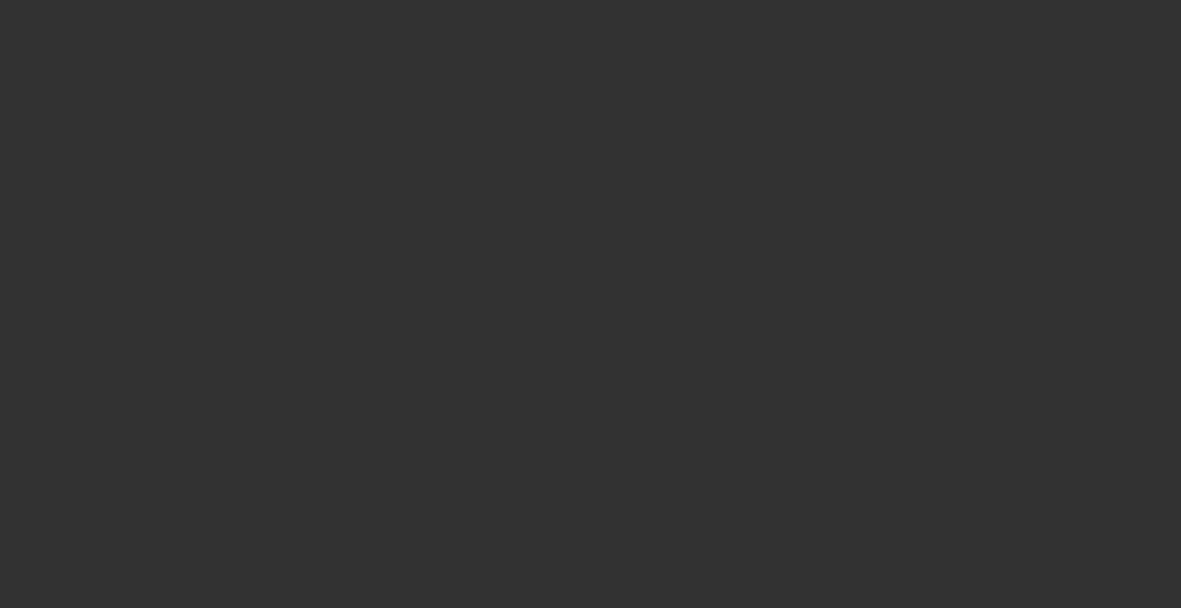
type input "$153,282.34"
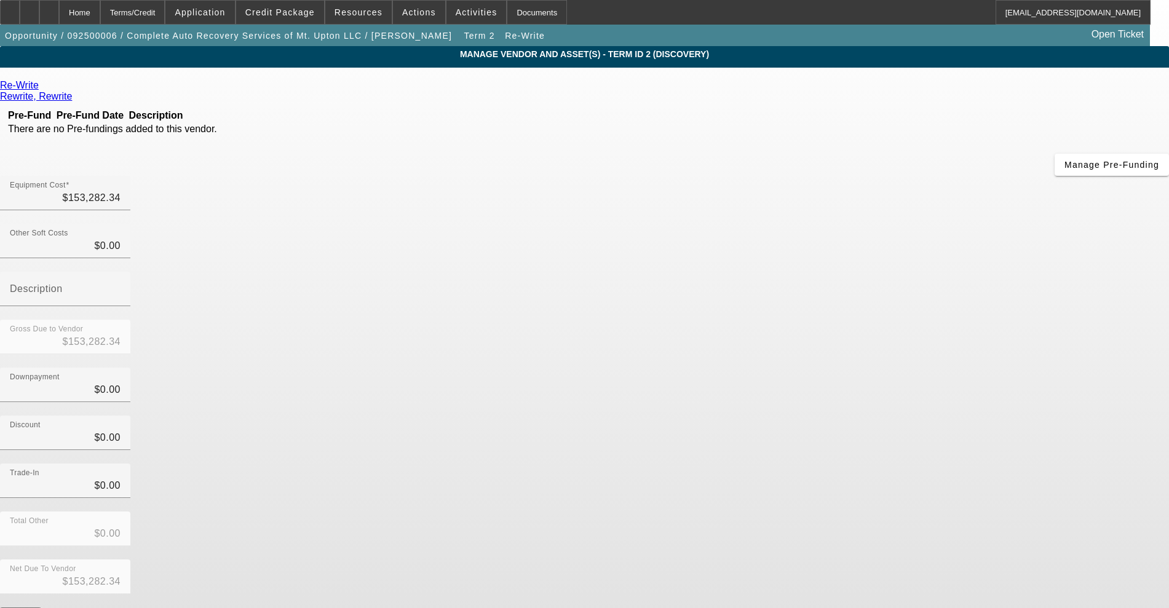
scroll to position [23, 0]
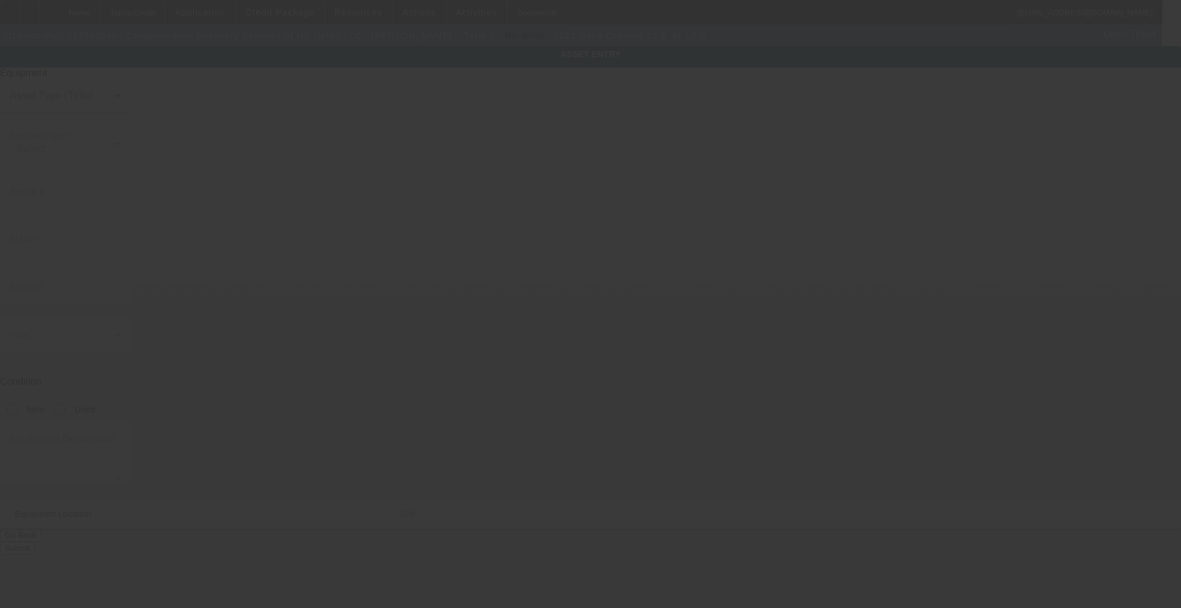
type input "AL12L2F212957"
type input "Chevron"
type input "21.5' AL LCG"
radio input "true"
type textarea "Chevron 21.5' AL LCG 12S AG"
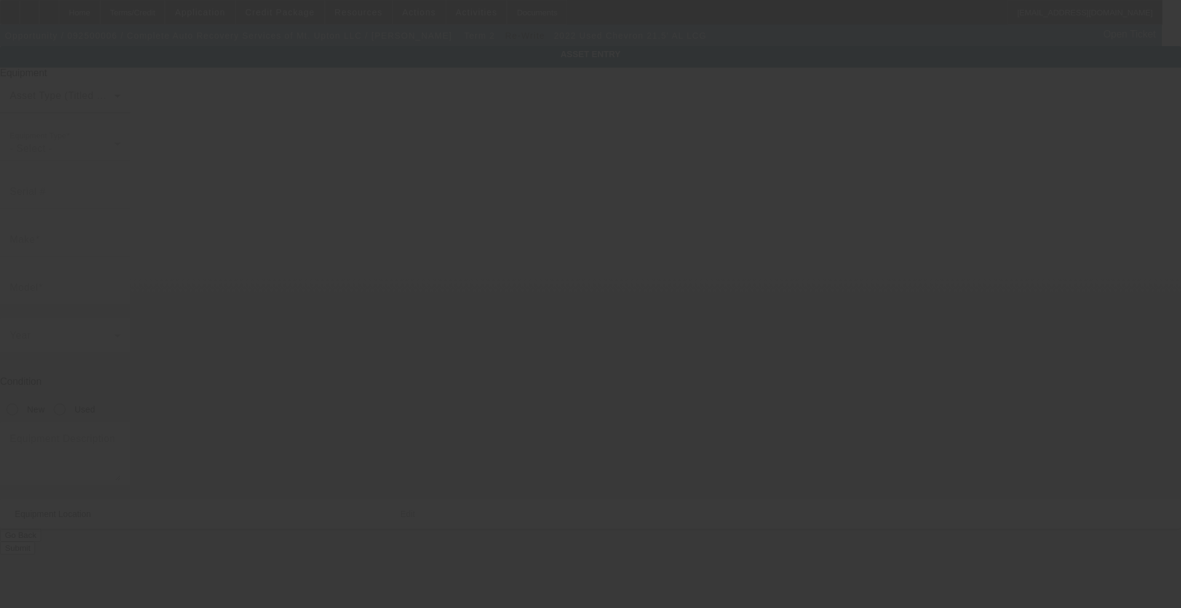
type input "[STREET_ADDRESS]"
type input "[GEOGRAPHIC_DATA]"
type input "13809"
type input "Chenango"
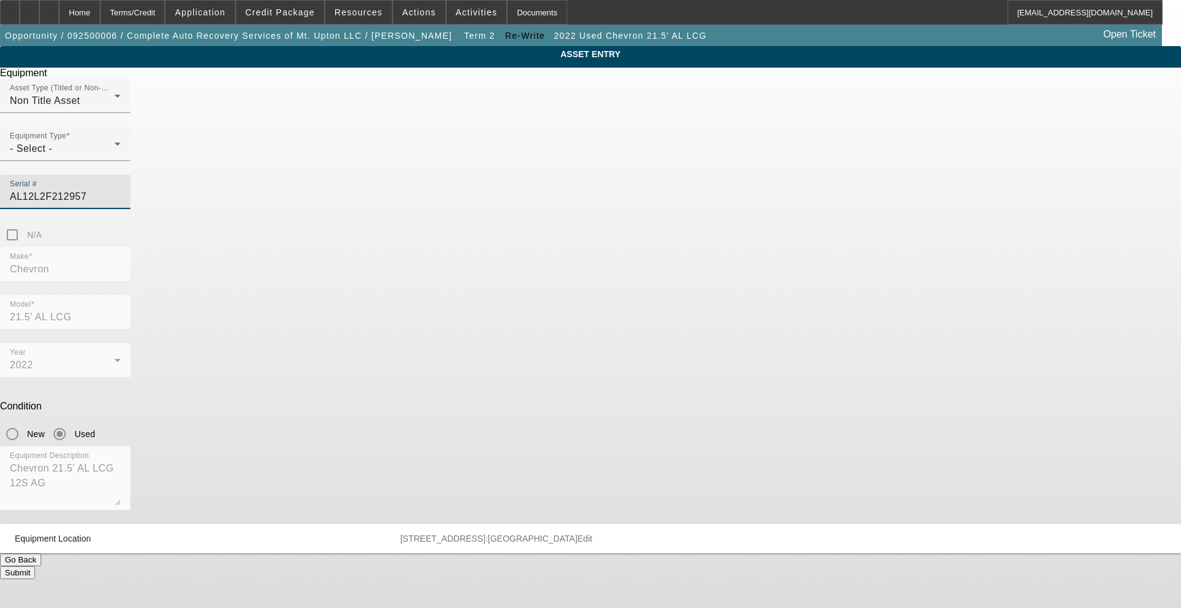
click at [121, 189] on input "AL12L2F212957" at bounding box center [65, 196] width 111 height 15
click at [41, 554] on button "Go Back" at bounding box center [20, 560] width 41 height 13
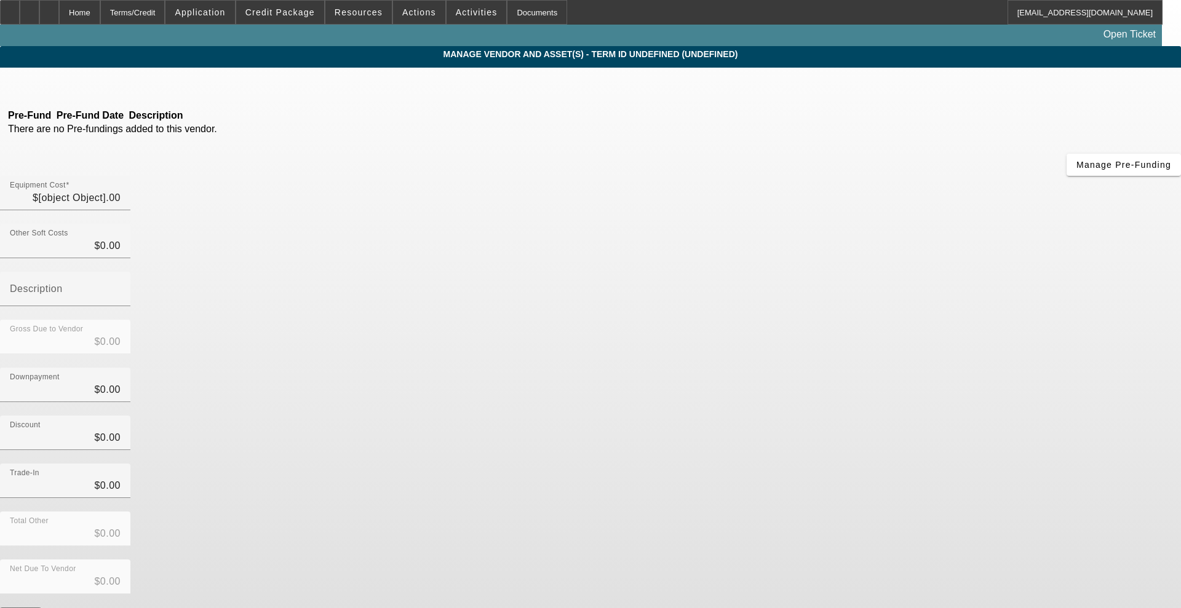
type input "$153,282.34"
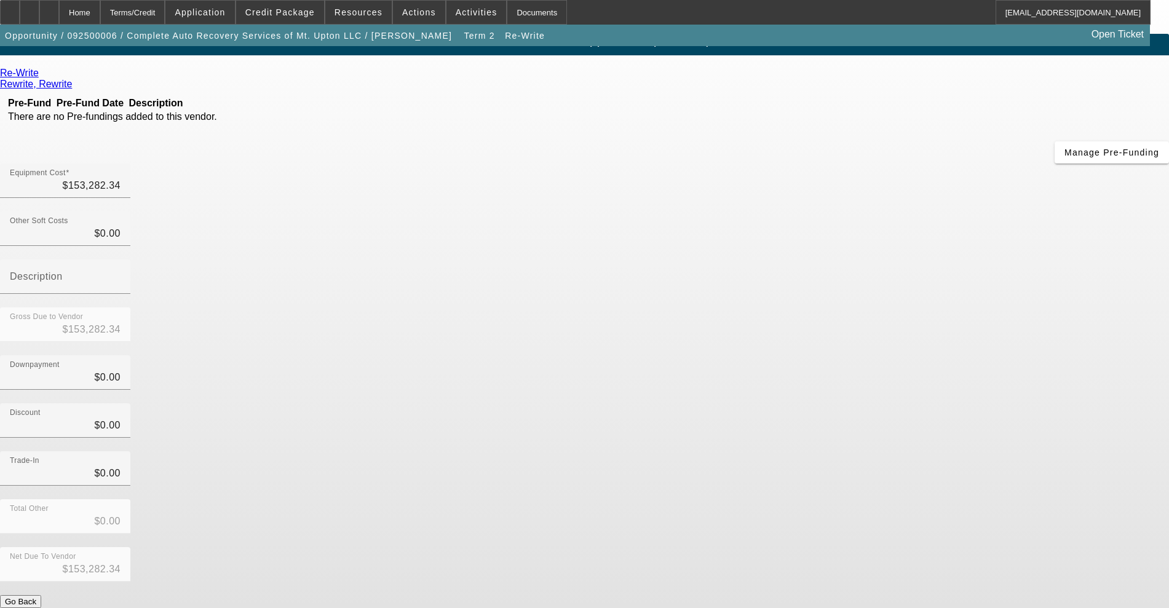
scroll to position [23, 0]
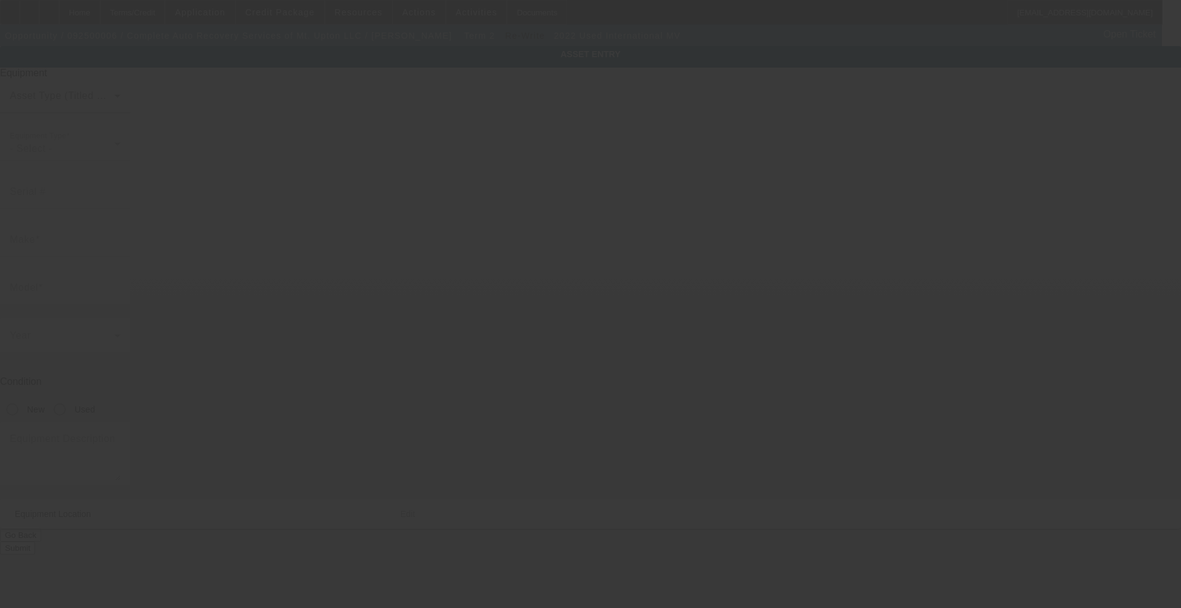
type input "[US_VEHICLE_IDENTIFICATION_NUMBER]"
type input "International"
type input "MV"
radio input "true"
type textarea "International MV"
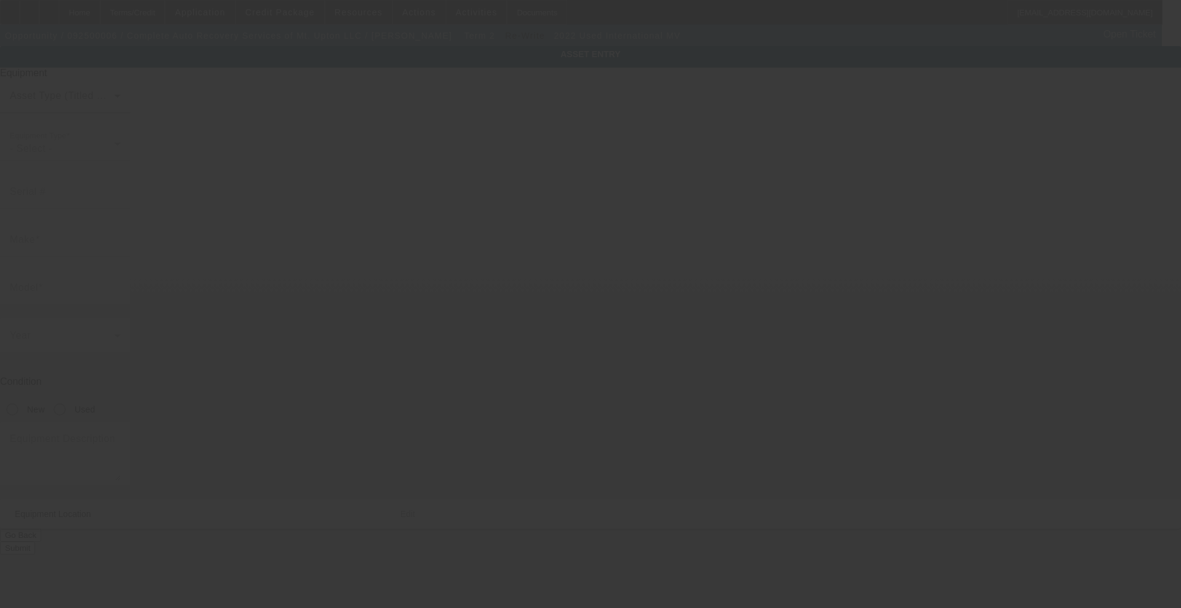
type input "[STREET_ADDRESS]"
type input "[GEOGRAPHIC_DATA]"
type input "13809"
type input "Chenango"
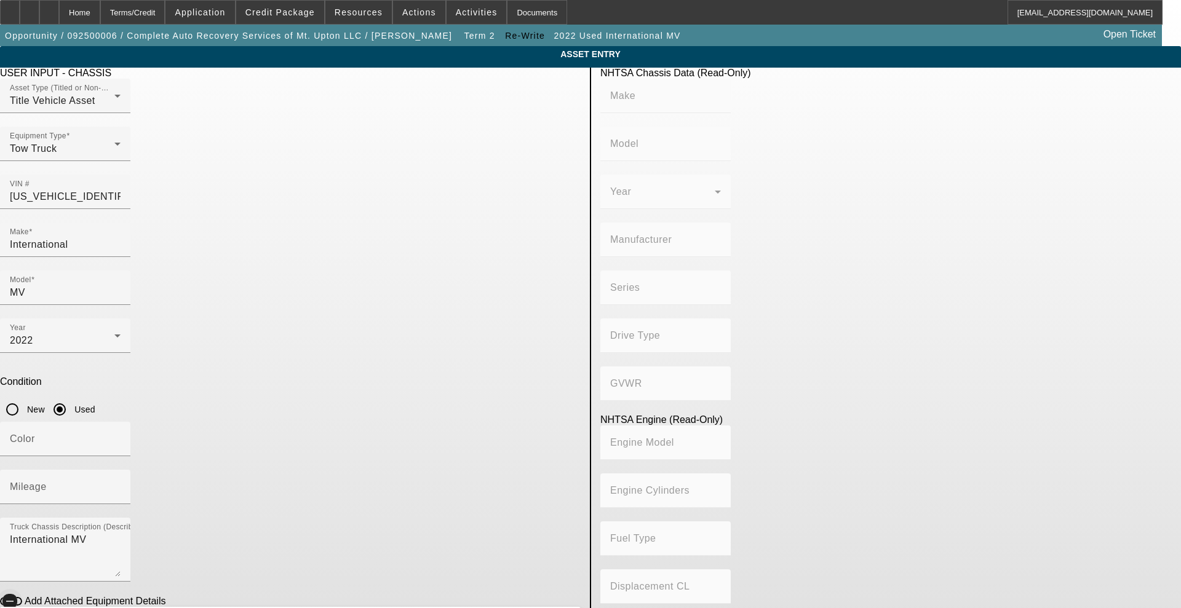
click at [15, 596] on icon "button" at bounding box center [9, 601] width 11 height 11
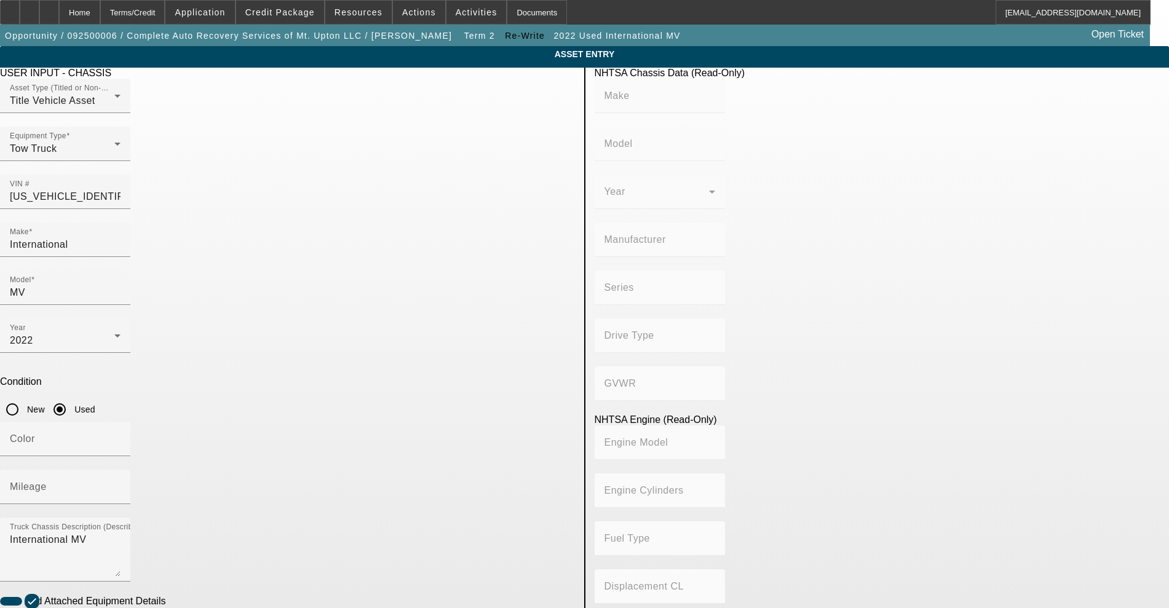
paste input "AL12L2F212957"
type input "AL12L2F212957"
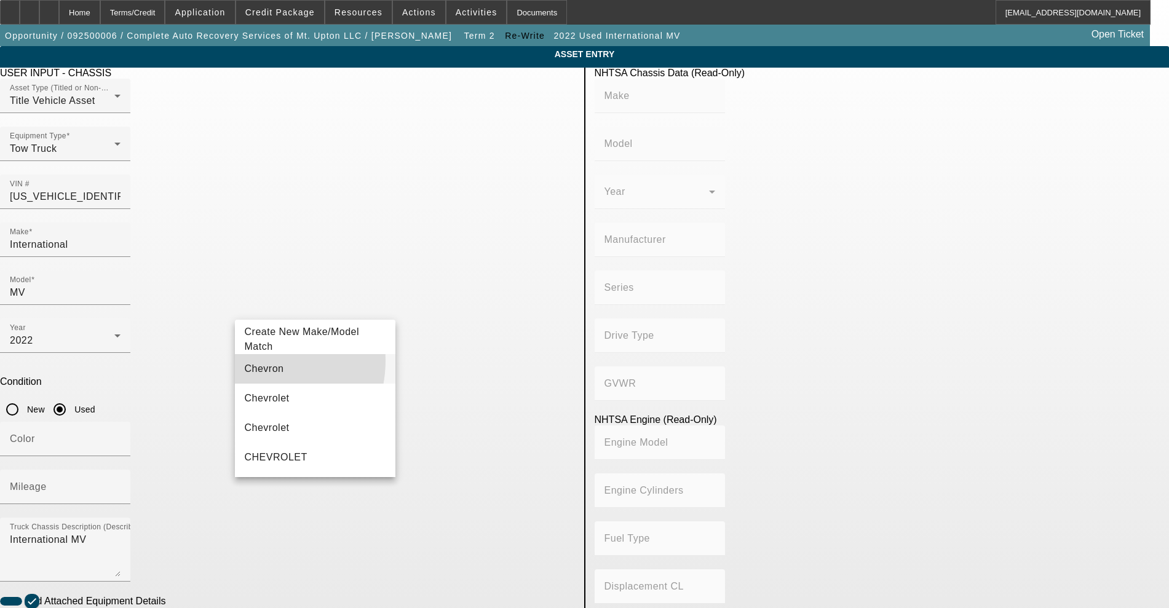
click at [253, 362] on span "Chevron" at bounding box center [264, 369] width 39 height 15
type input "Chevron"
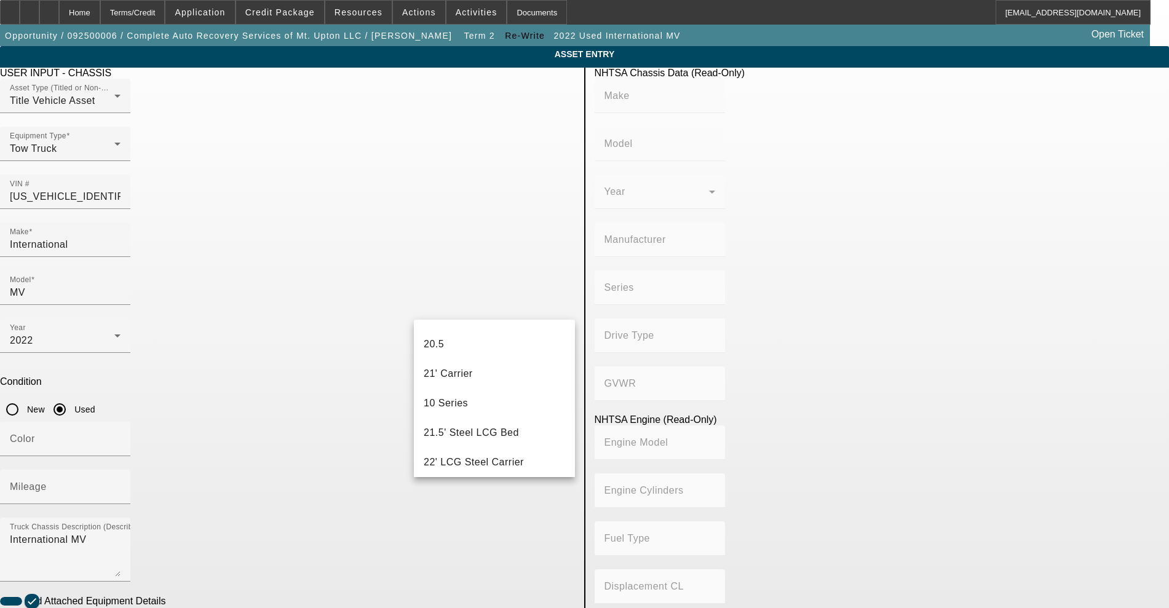
scroll to position [384, 0]
click at [482, 434] on span "21.5' Steel LCG Bed" at bounding box center [471, 427] width 95 height 15
type input "21.5' Steel LCG Bed"
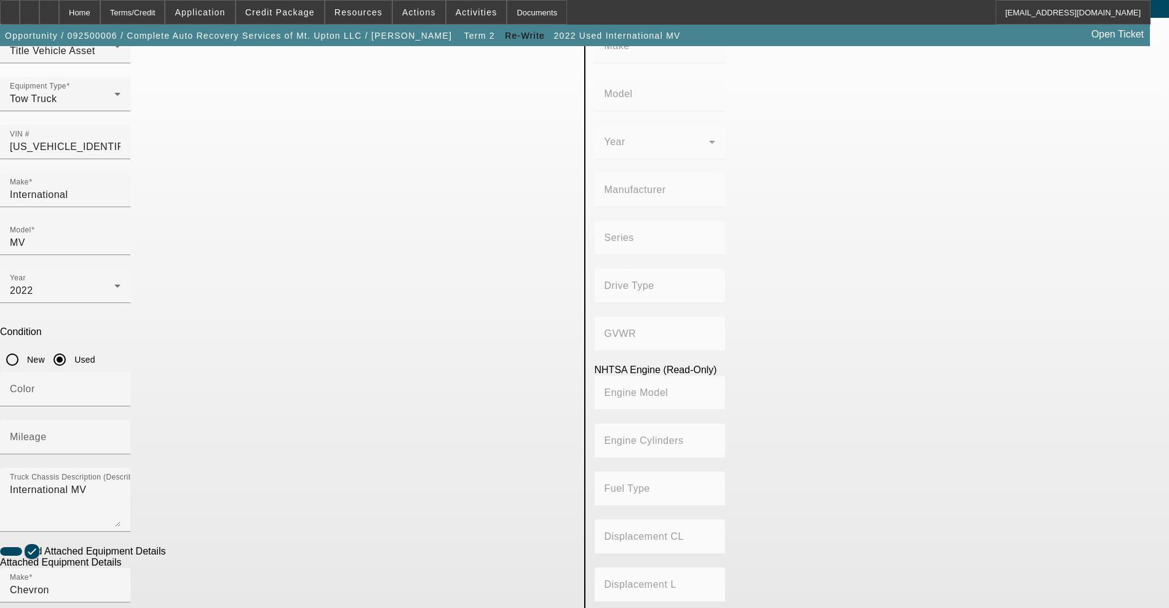
scroll to position [77, 0]
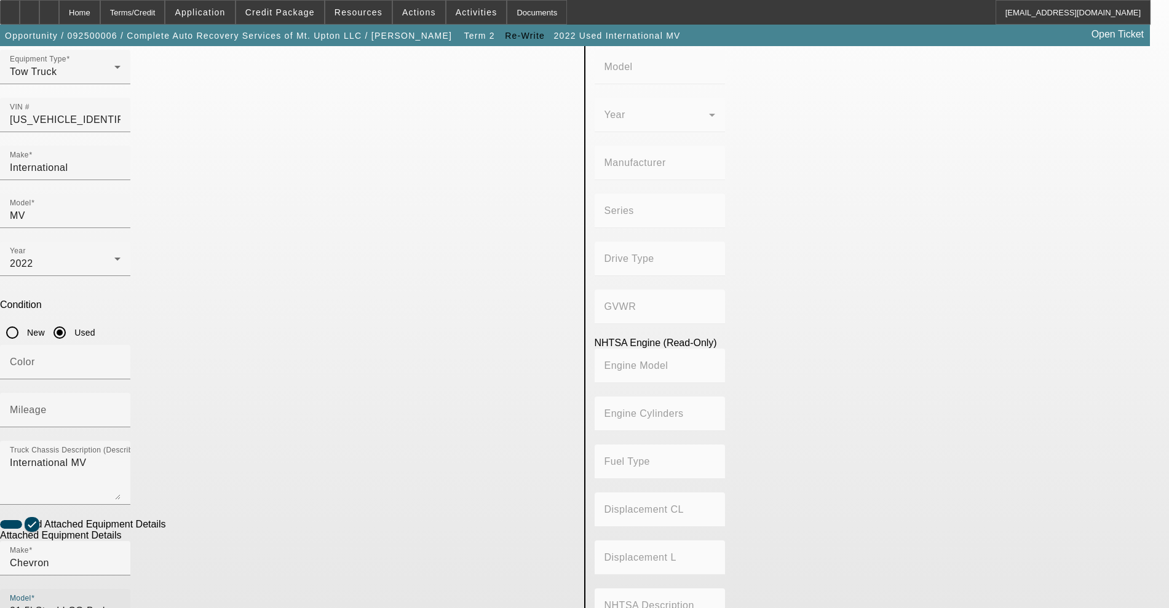
radio input "true"
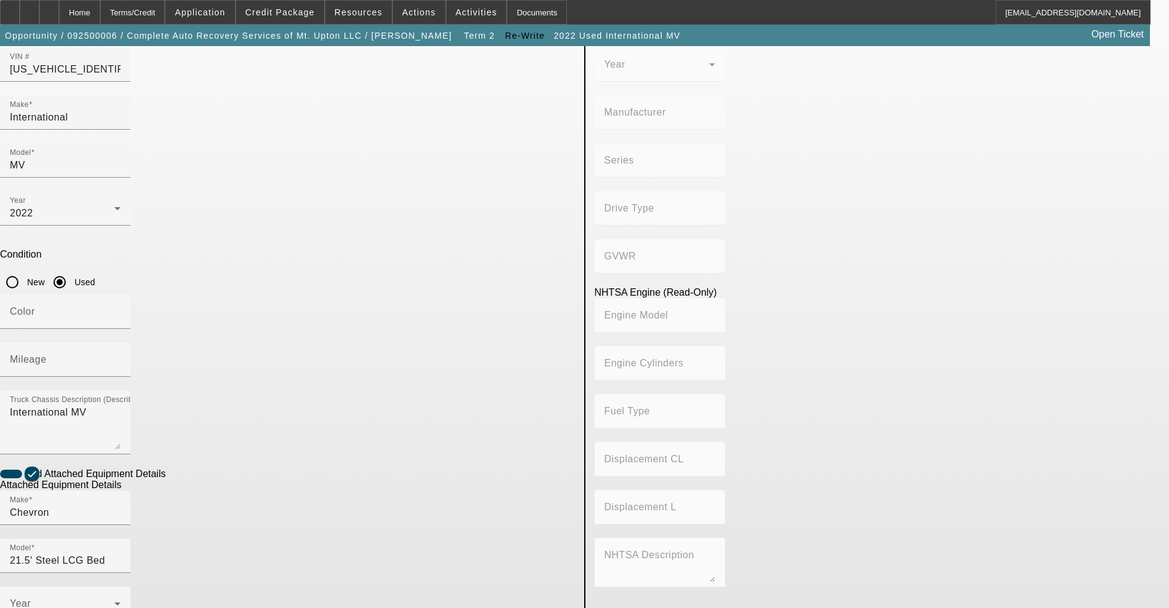
scroll to position [154, 0]
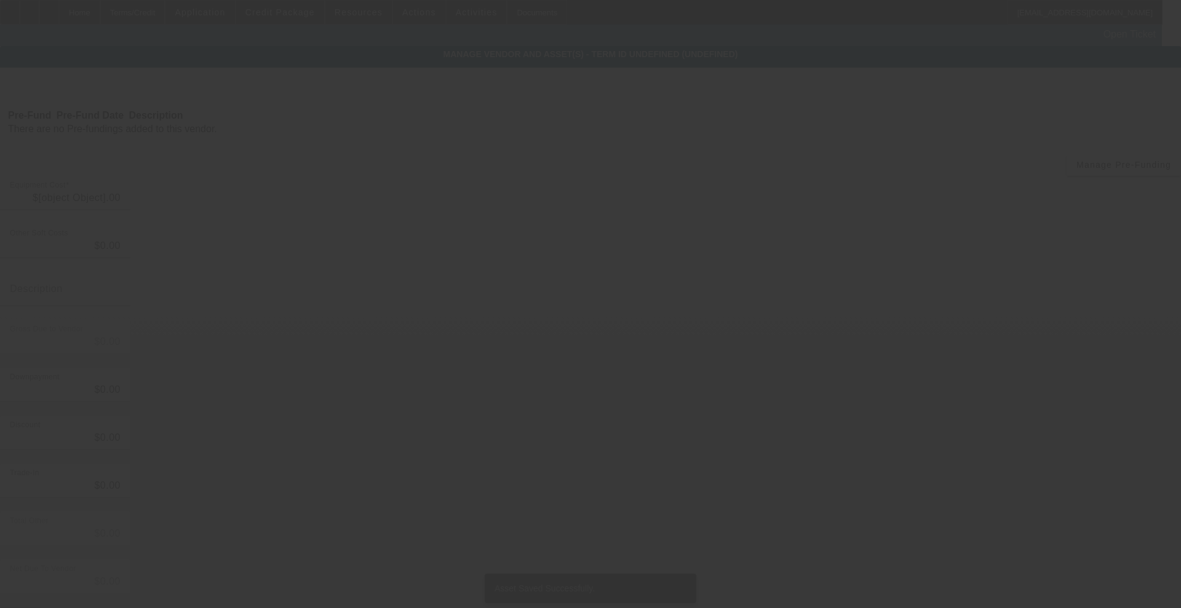
type input "$153,282.34"
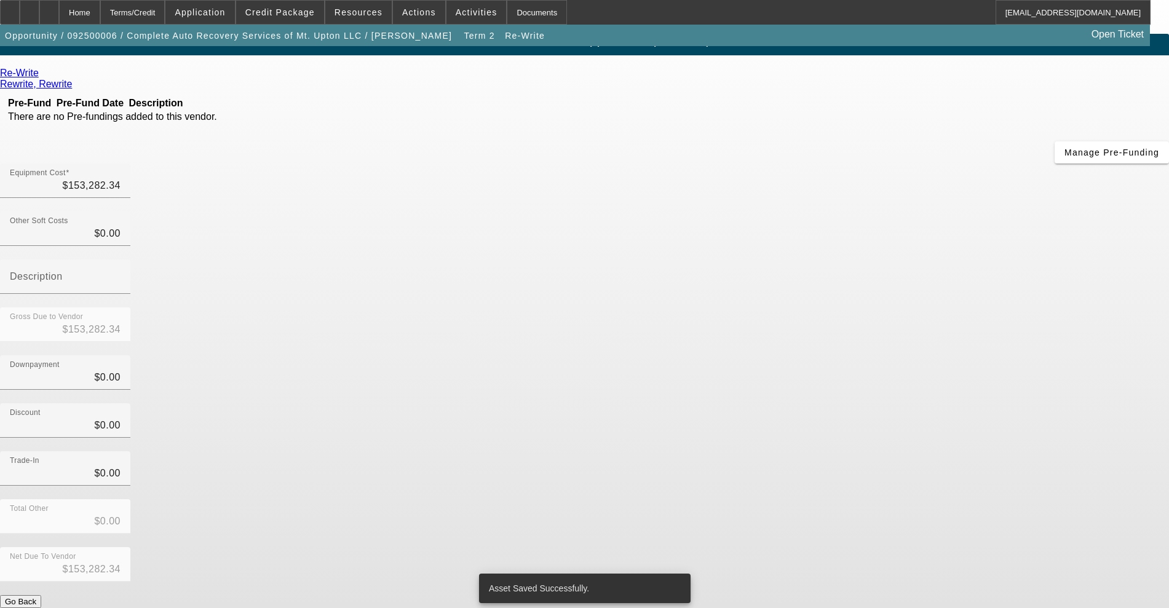
scroll to position [23, 0]
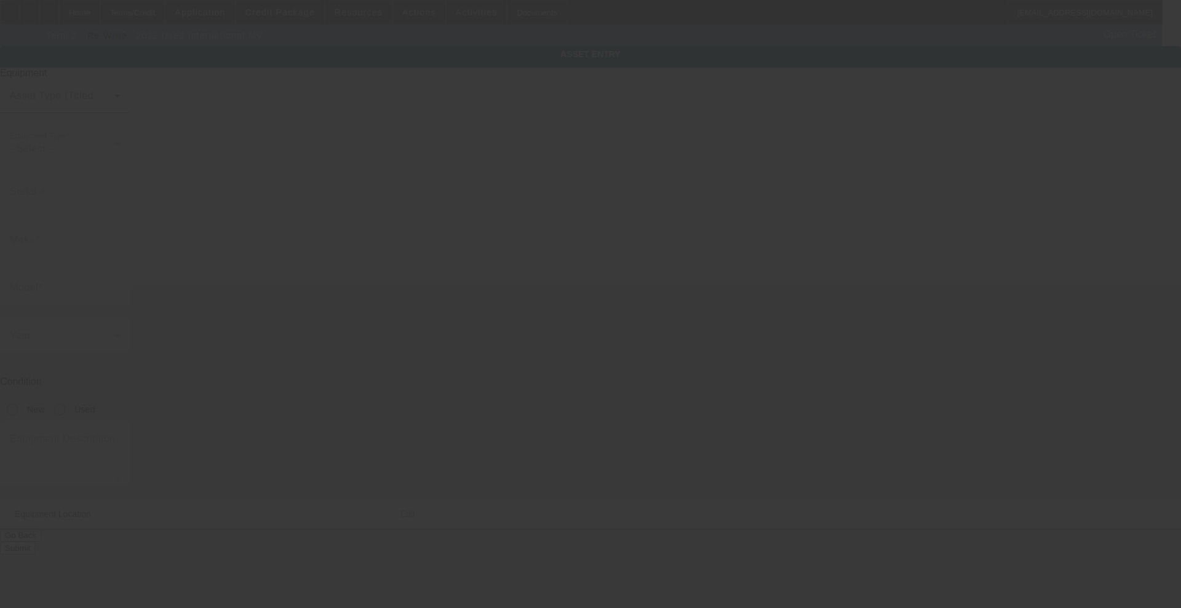
type input "[US_VEHICLE_IDENTIFICATION_NUMBER]"
type input "International"
type input "MV"
radio input "true"
type textarea "International MV"
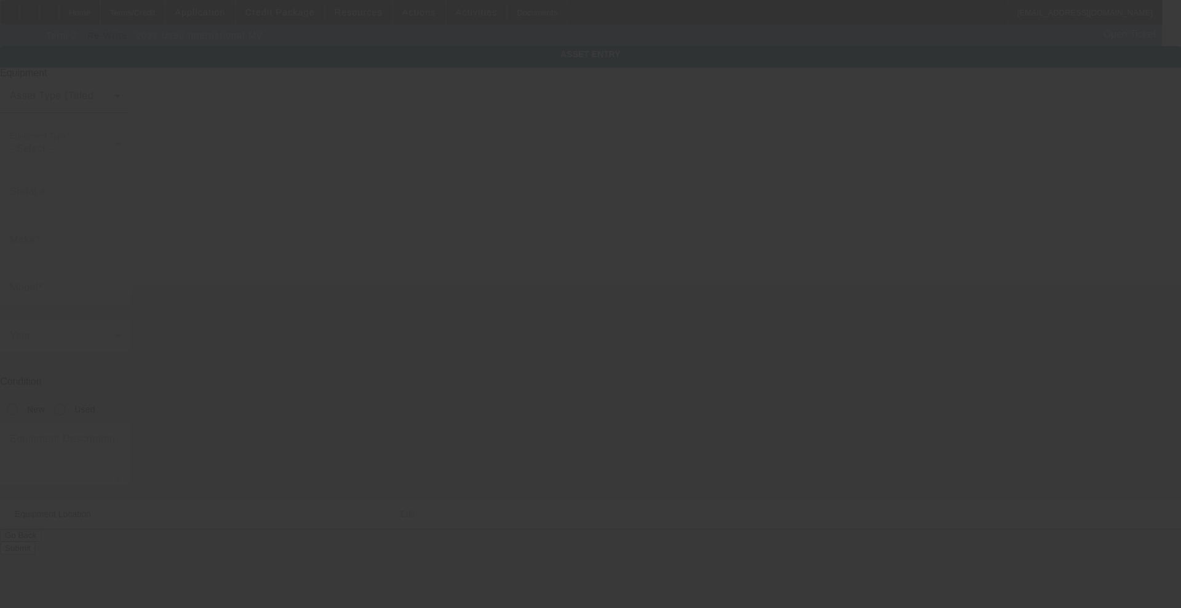
type input "[STREET_ADDRESS]"
type input "[GEOGRAPHIC_DATA]"
type input "13809"
type input "Chenango"
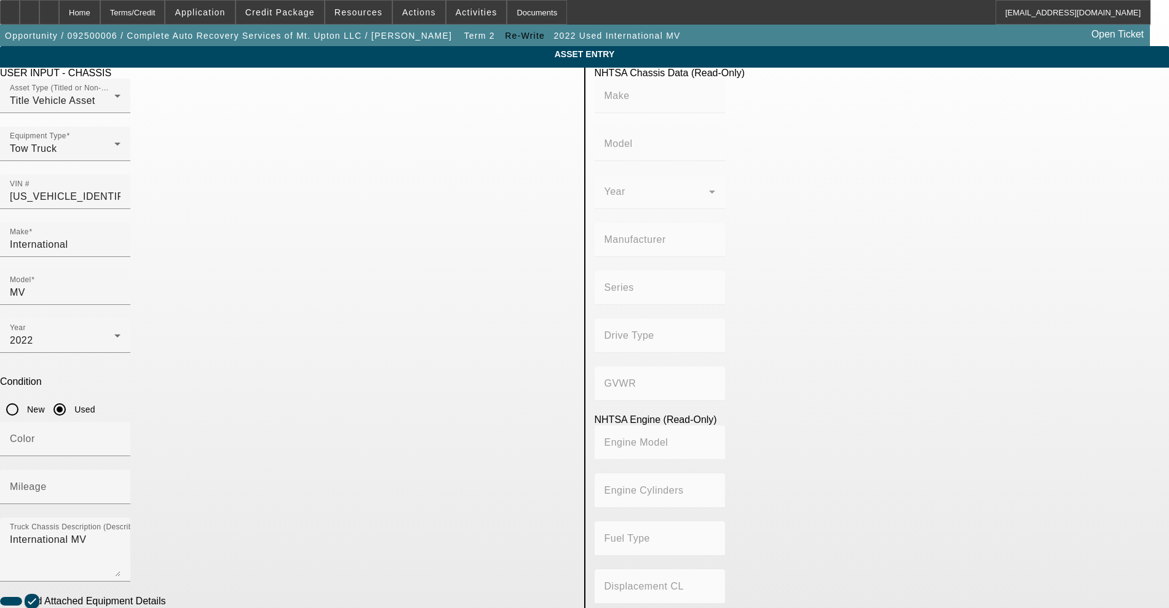
drag, startPoint x: 511, startPoint y: 501, endPoint x: 343, endPoint y: 505, distance: 168.0
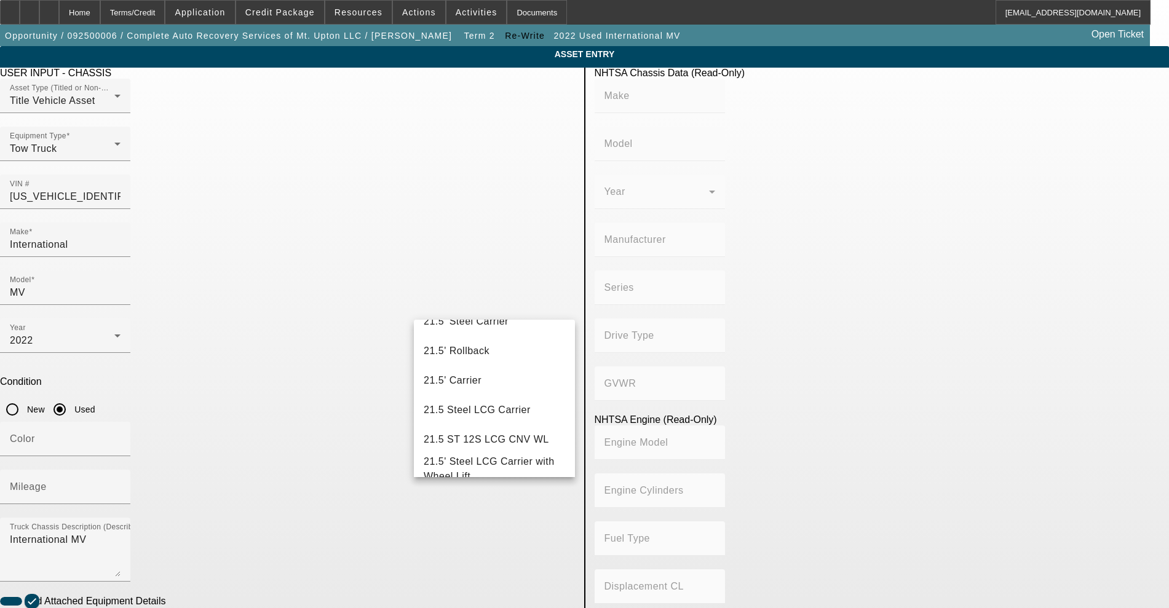
scroll to position [154, 0]
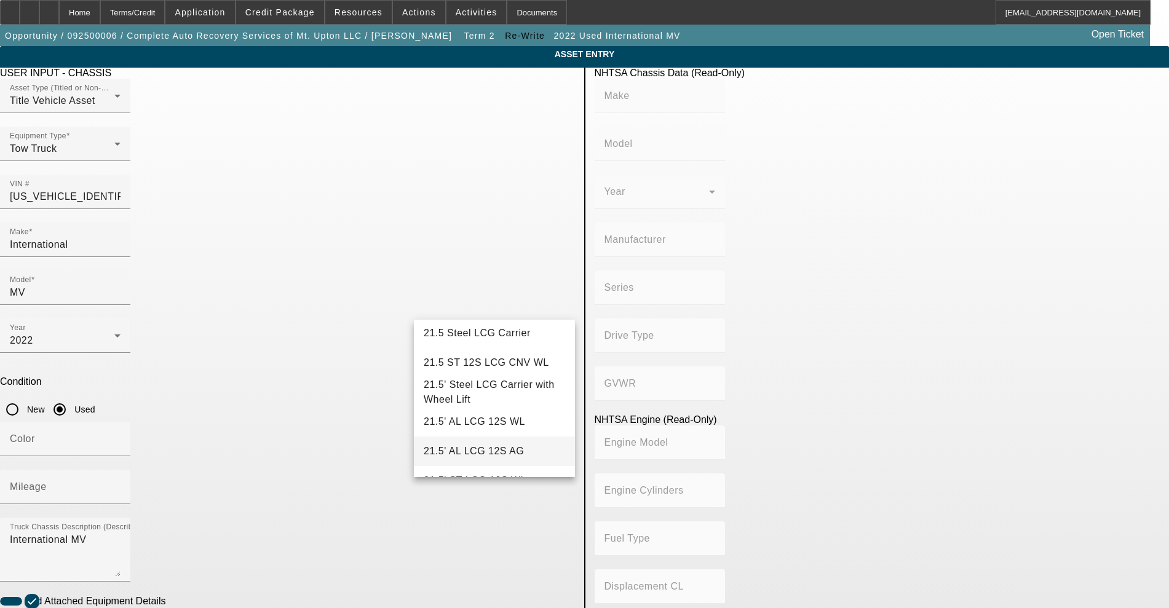
click at [489, 447] on mat-option "21.5' AL LCG 12S AG" at bounding box center [494, 452] width 161 height 30
type input "21.5' AL LCG 12S AG"
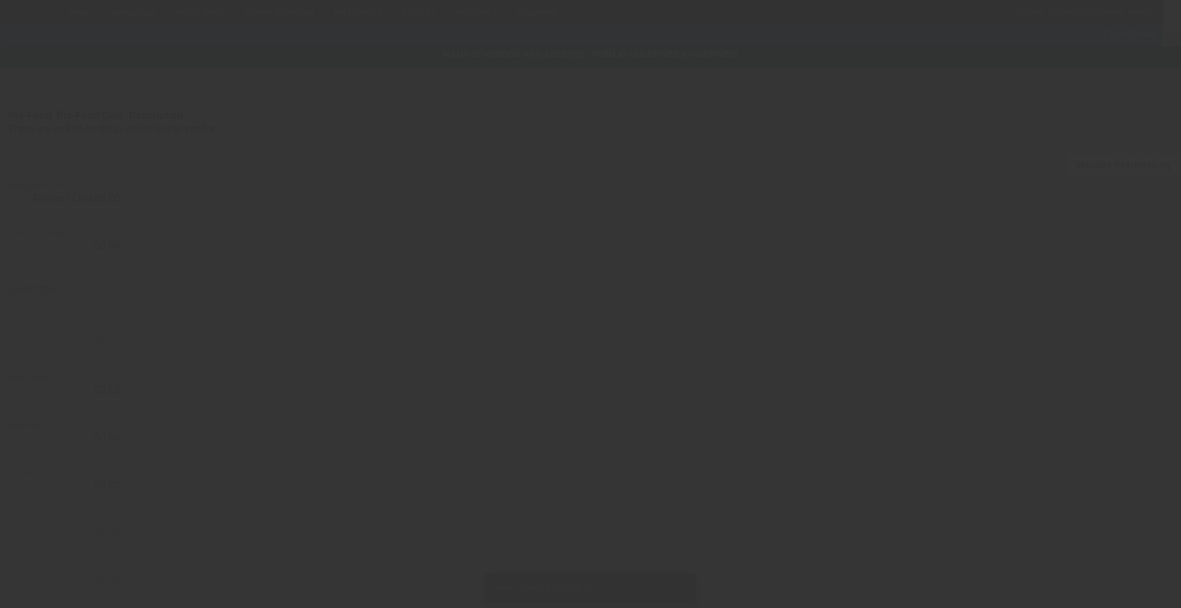
type input "$153,282.34"
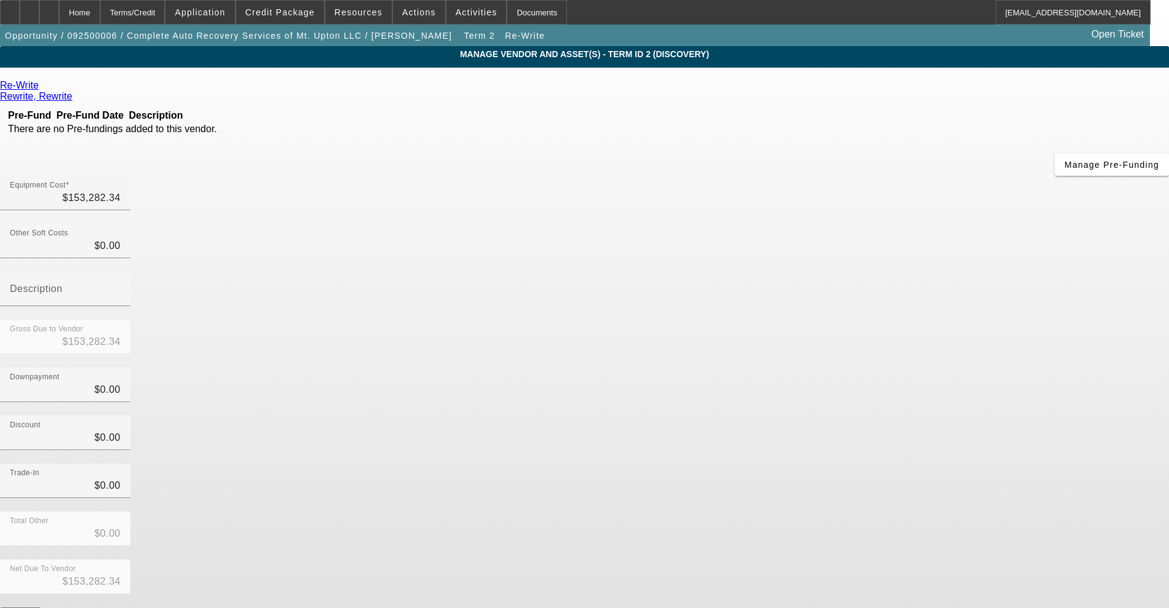
scroll to position [23, 0]
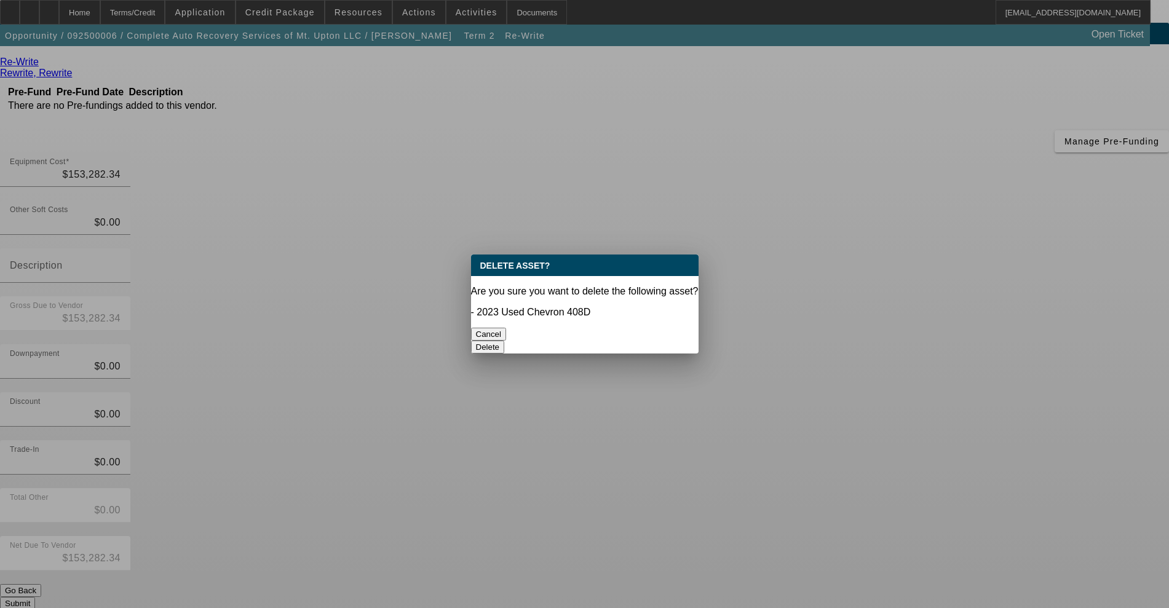
scroll to position [0, 0]
click at [505, 341] on button "Delete" at bounding box center [488, 347] width 34 height 13
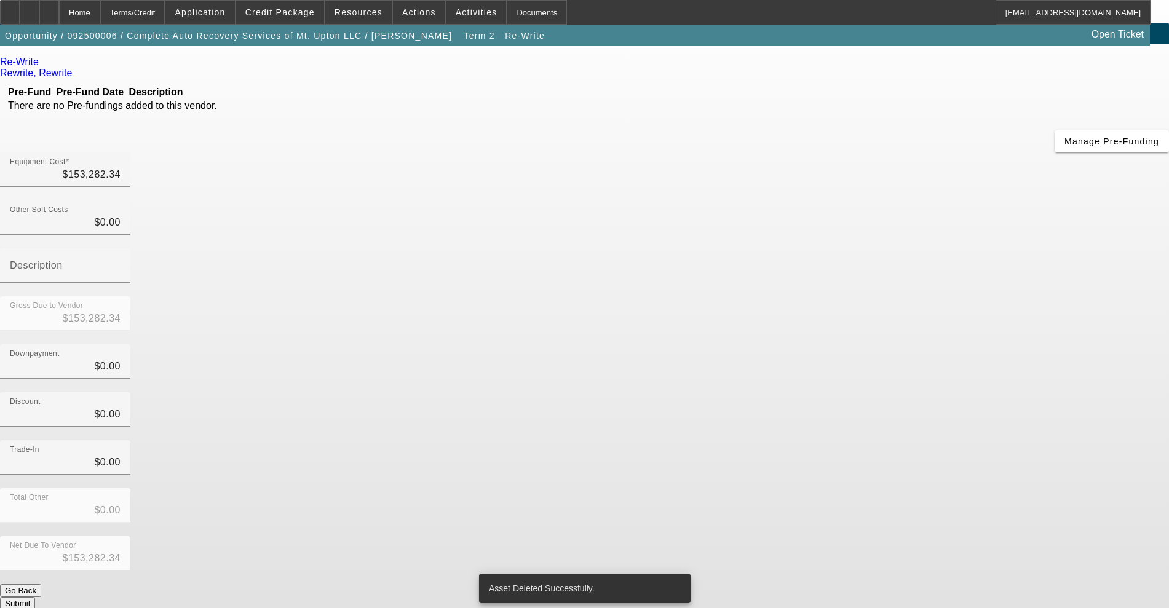
scroll to position [5, 0]
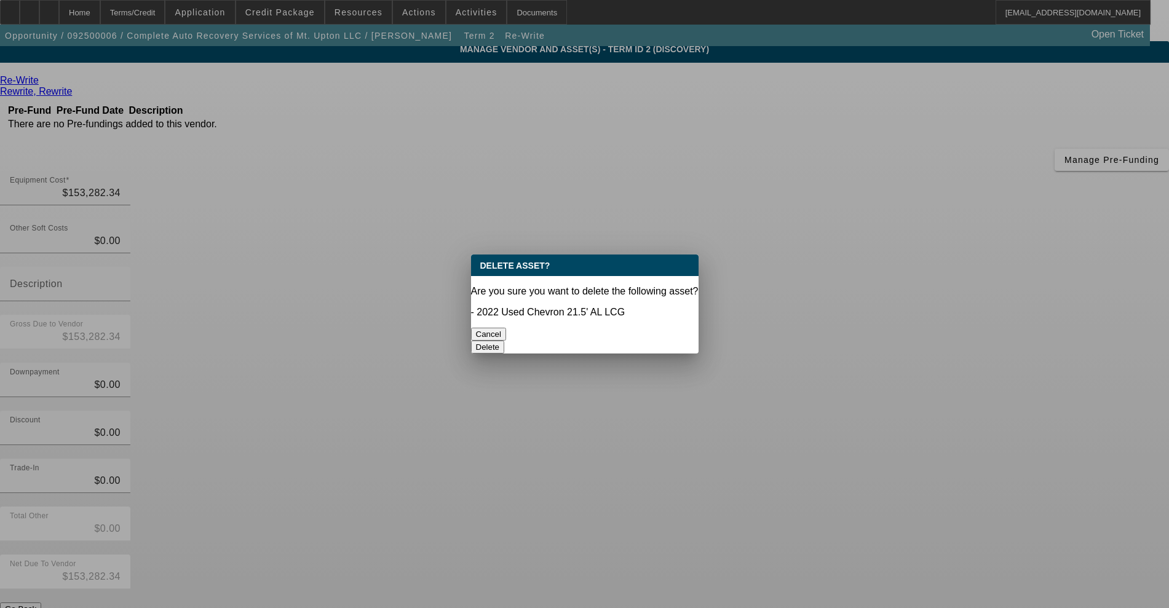
scroll to position [0, 0]
click at [505, 341] on button "Delete" at bounding box center [488, 347] width 34 height 13
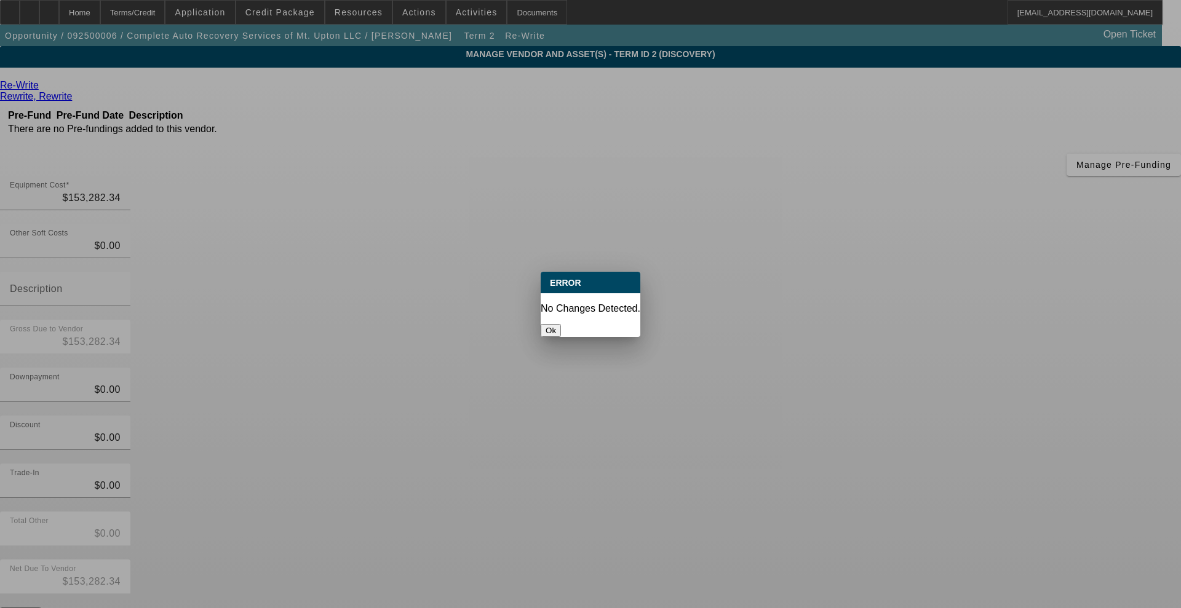
click at [561, 324] on button "Ok" at bounding box center [551, 330] width 20 height 13
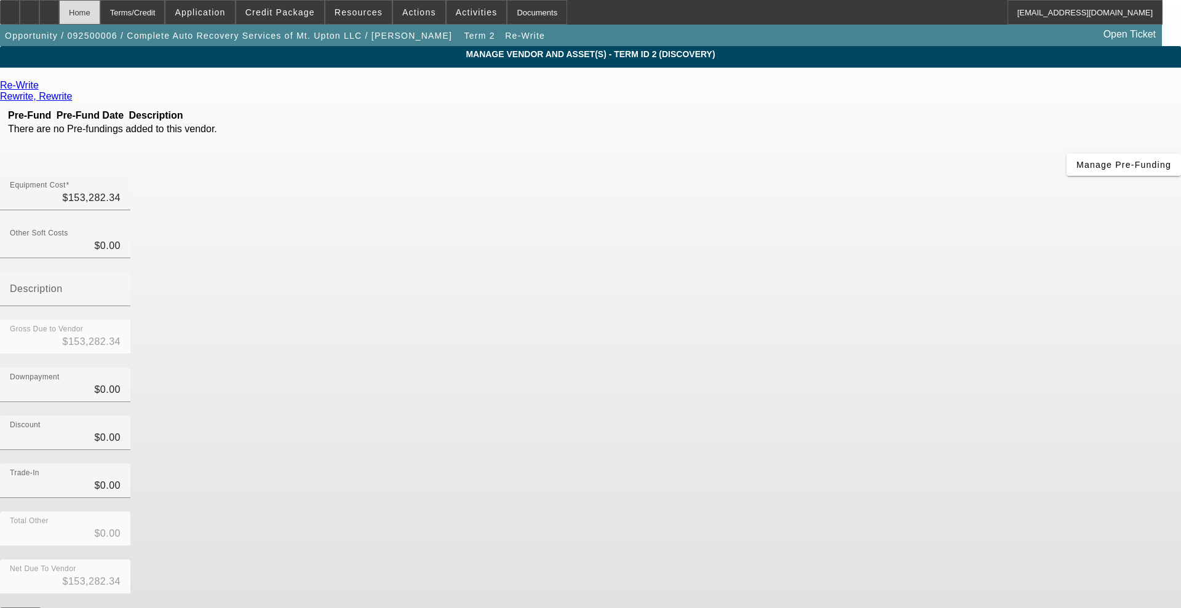
click at [100, 4] on div "Home" at bounding box center [79, 12] width 41 height 25
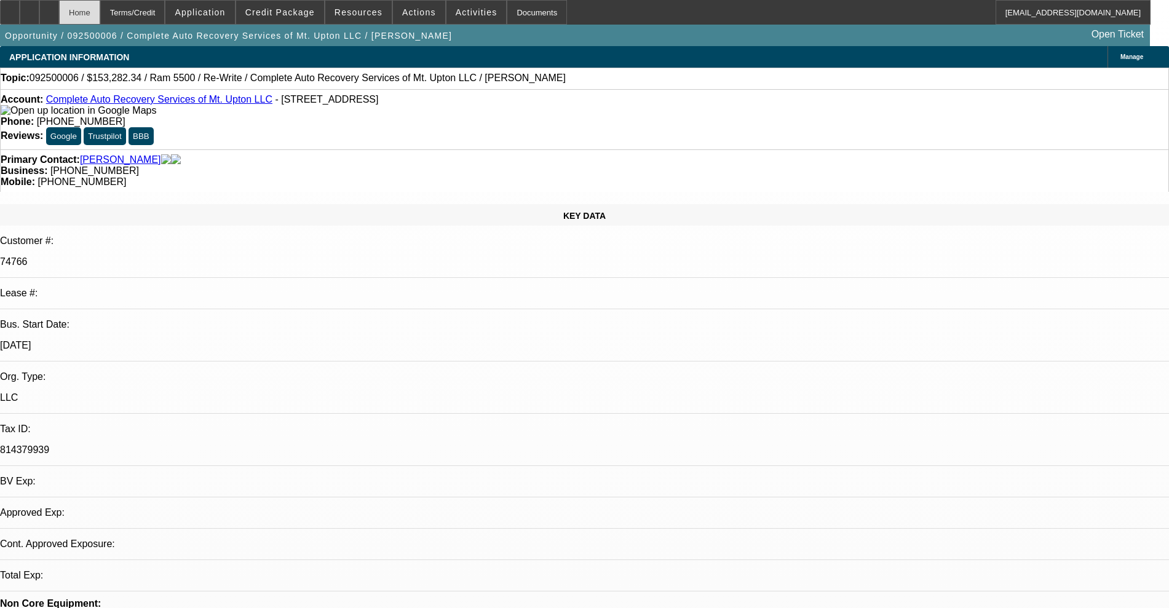
select select "0"
select select "2"
select select "0"
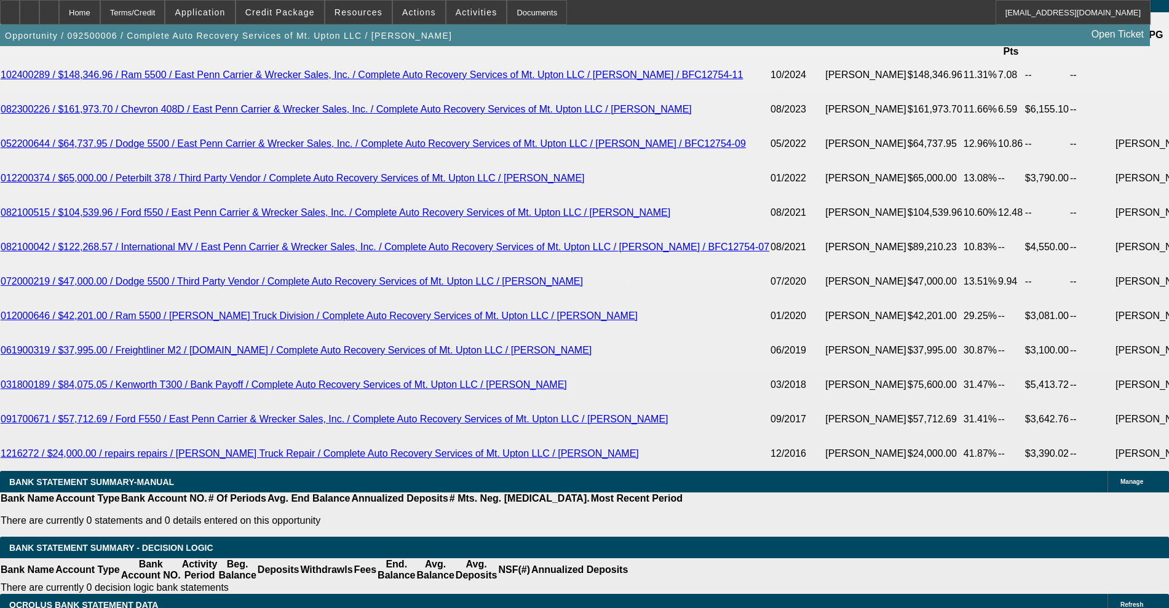
scroll to position [1999, 0]
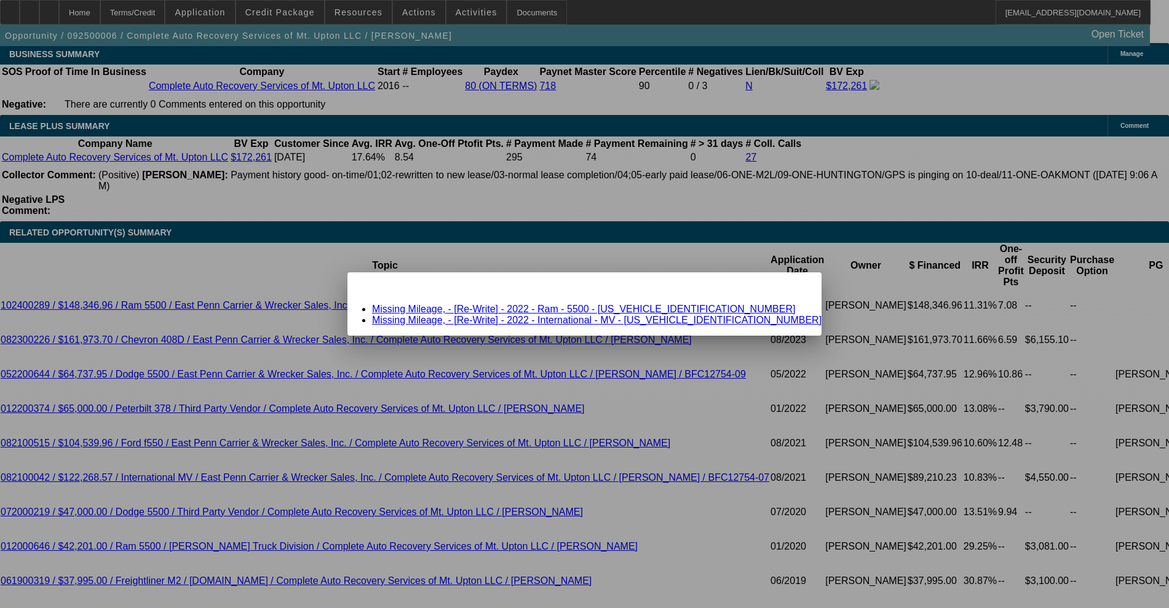
scroll to position [0, 0]
click at [505, 311] on link "Missing Mileage, - [Re-Write] - 2022 - Ram - 5500 - [US_VEHICLE_IDENTIFICATION_…" at bounding box center [583, 309] width 423 height 10
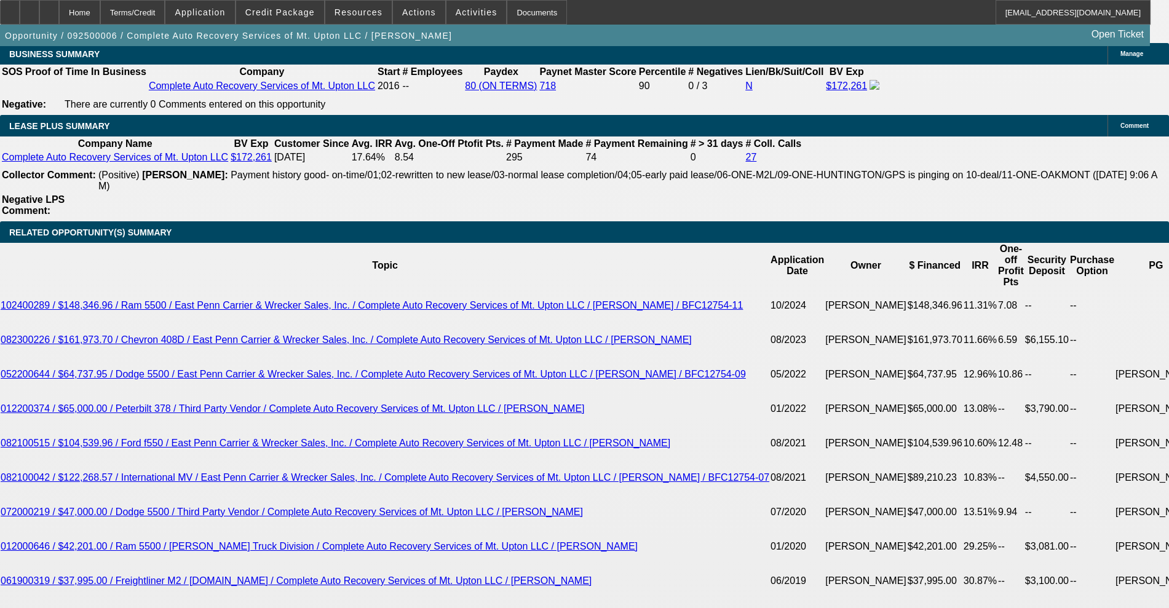
scroll to position [1999, 0]
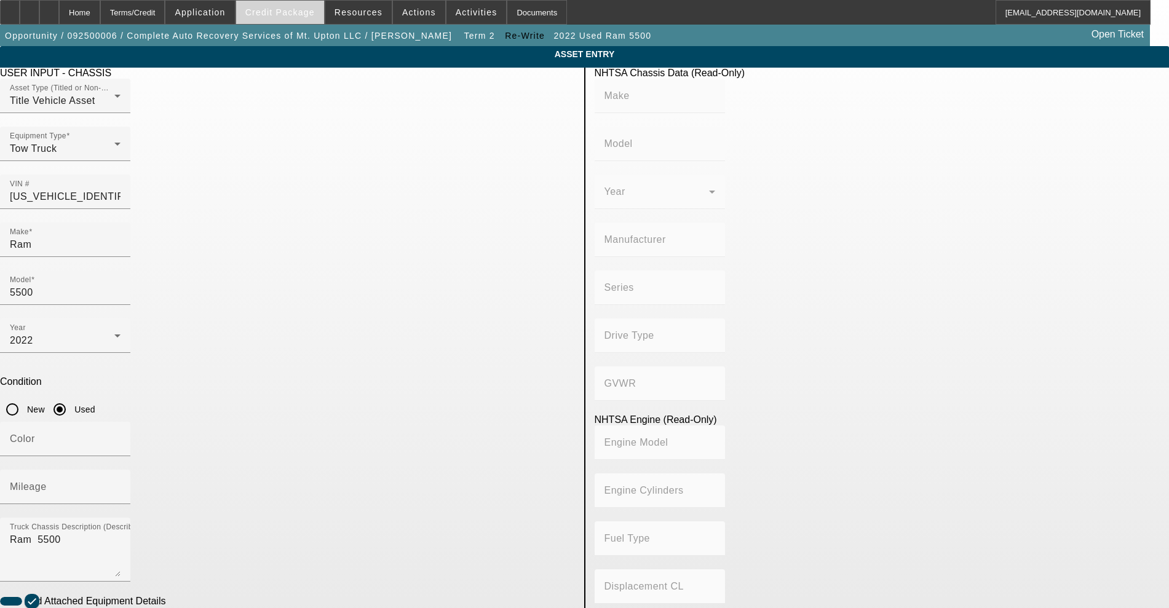
click at [270, 9] on span "Credit Package" at bounding box center [280, 12] width 70 height 10
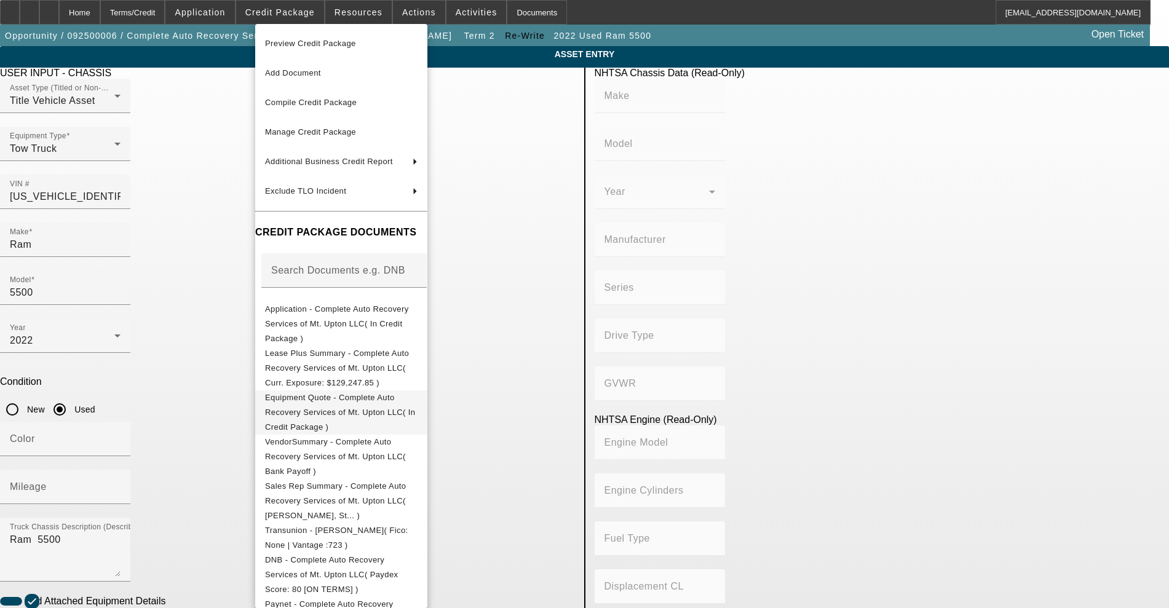
click at [322, 392] on span "Equipment Quote - Complete Auto Recovery Services of Mt. Upton LLC( In Credit P…" at bounding box center [341, 413] width 153 height 44
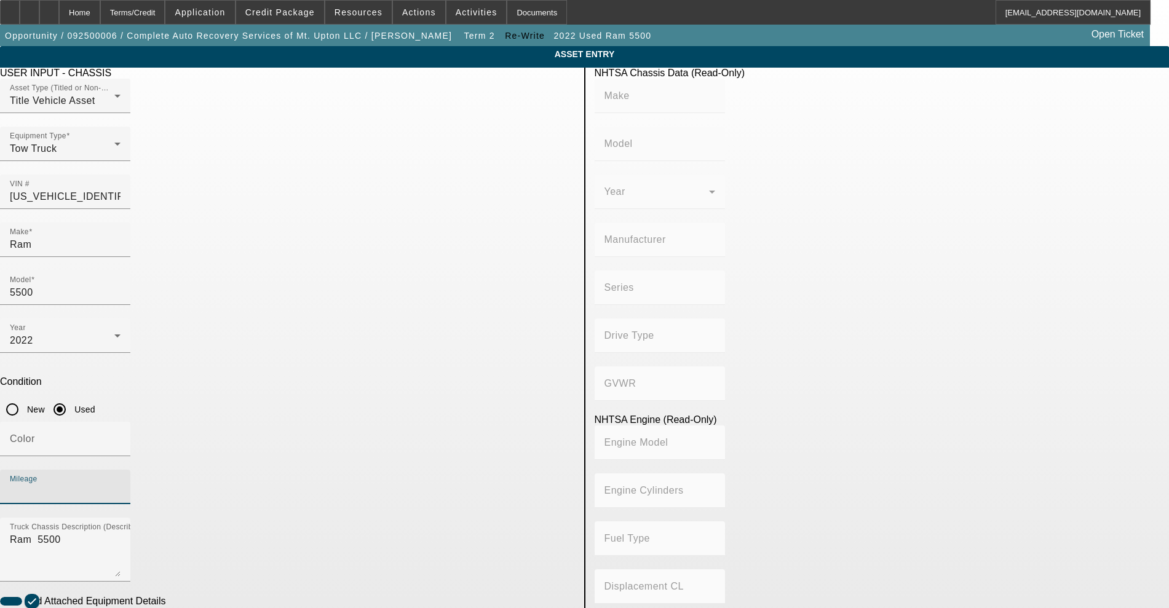
click at [121, 485] on input "Mileage" at bounding box center [65, 492] width 111 height 15
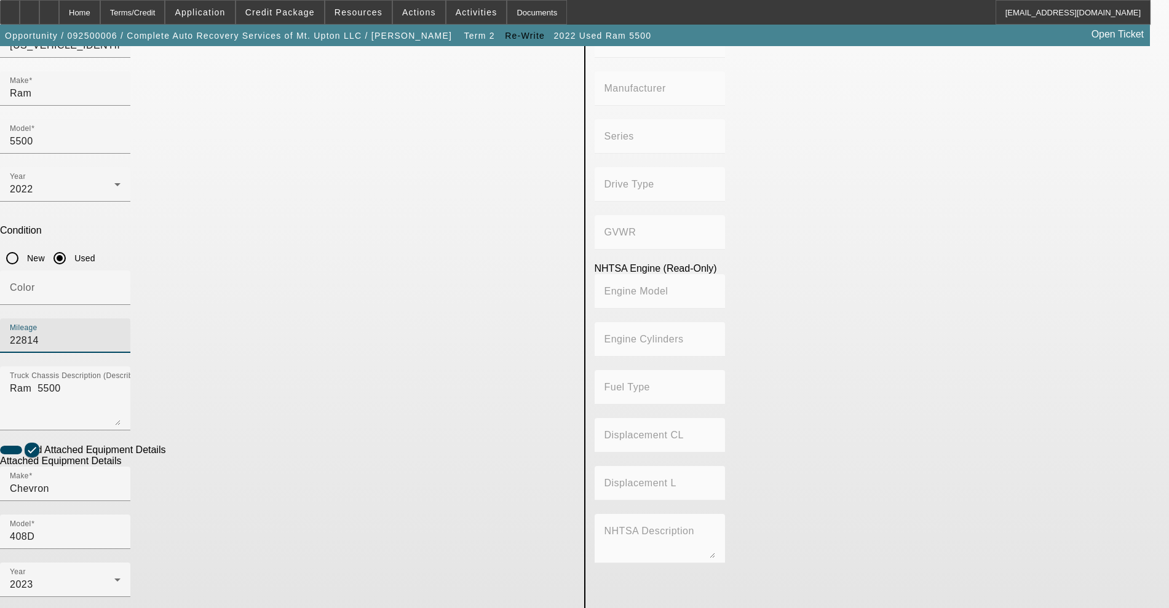
scroll to position [184, 0]
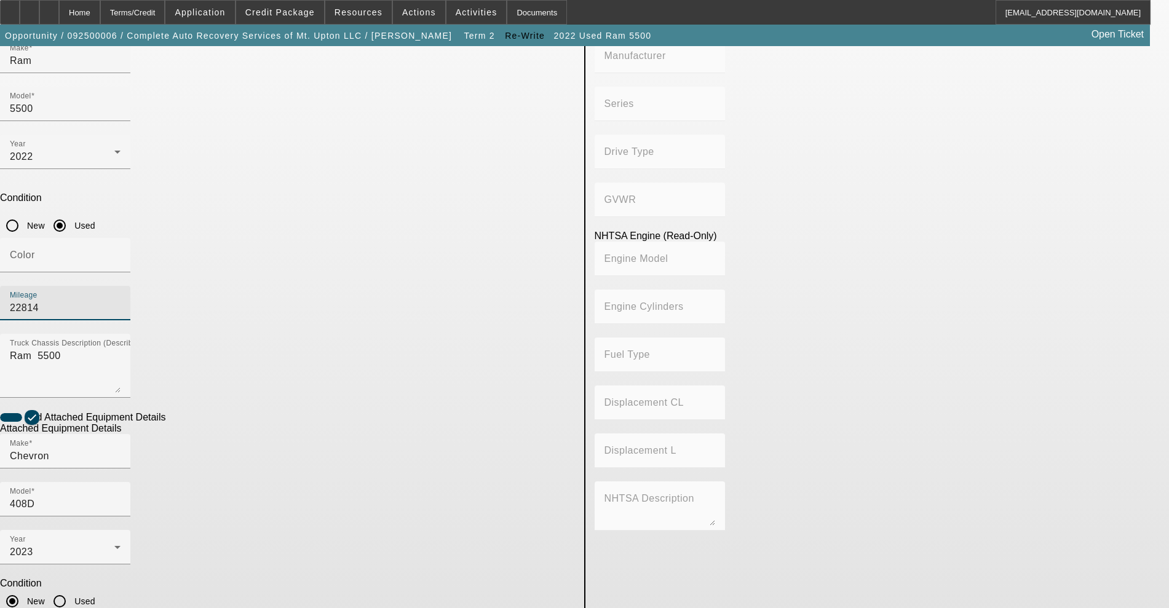
click at [72, 589] on input "Used" at bounding box center [59, 601] width 25 height 25
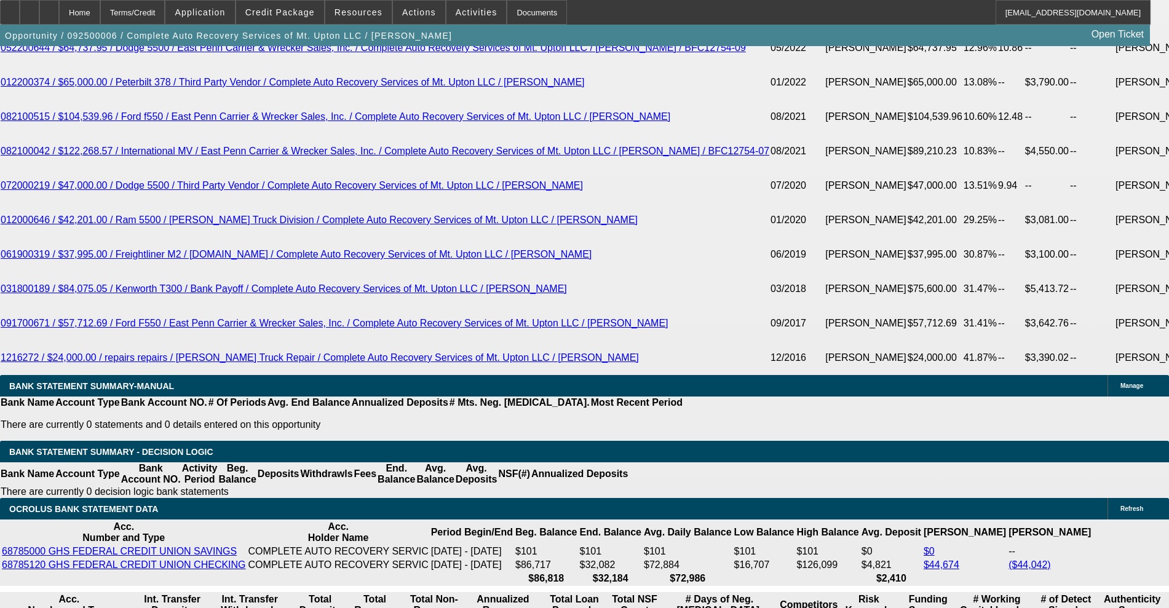
scroll to position [2153, 0]
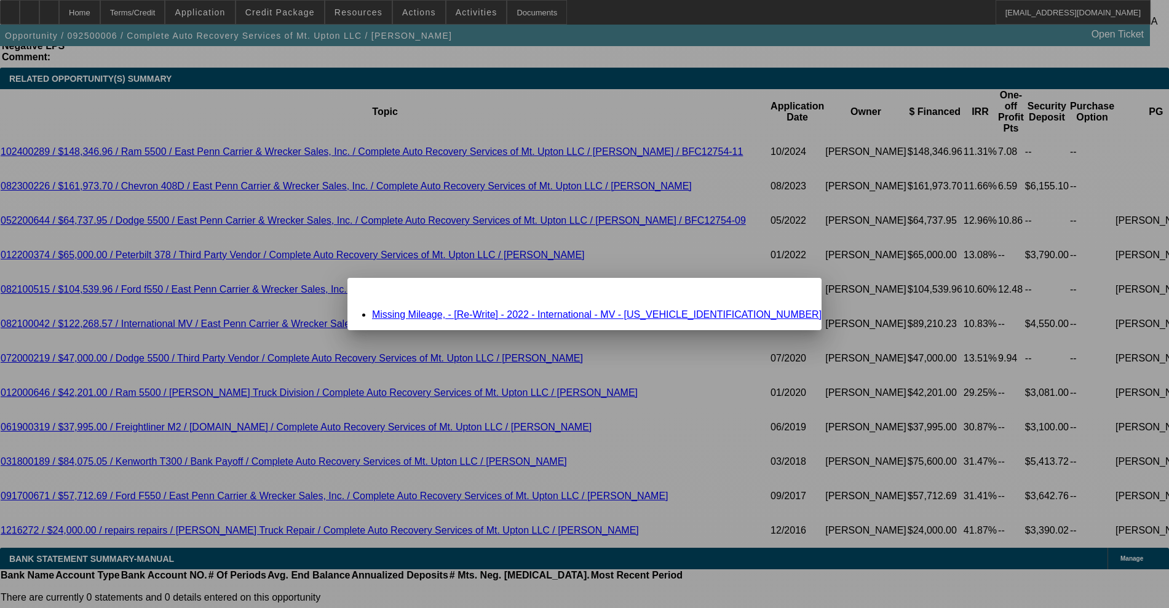
scroll to position [0, 0]
click at [521, 313] on link "Missing Mileage, - [Re-Write] - 2022 - International - MV - [US_VEHICLE_IDENTIF…" at bounding box center [597, 314] width 450 height 10
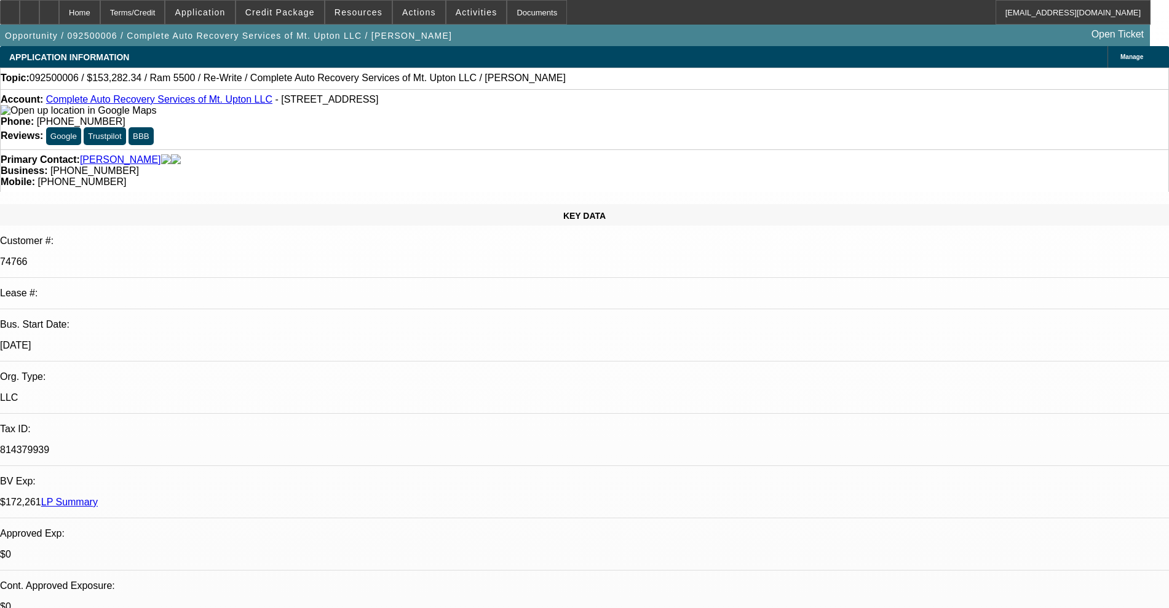
scroll to position [2153, 0]
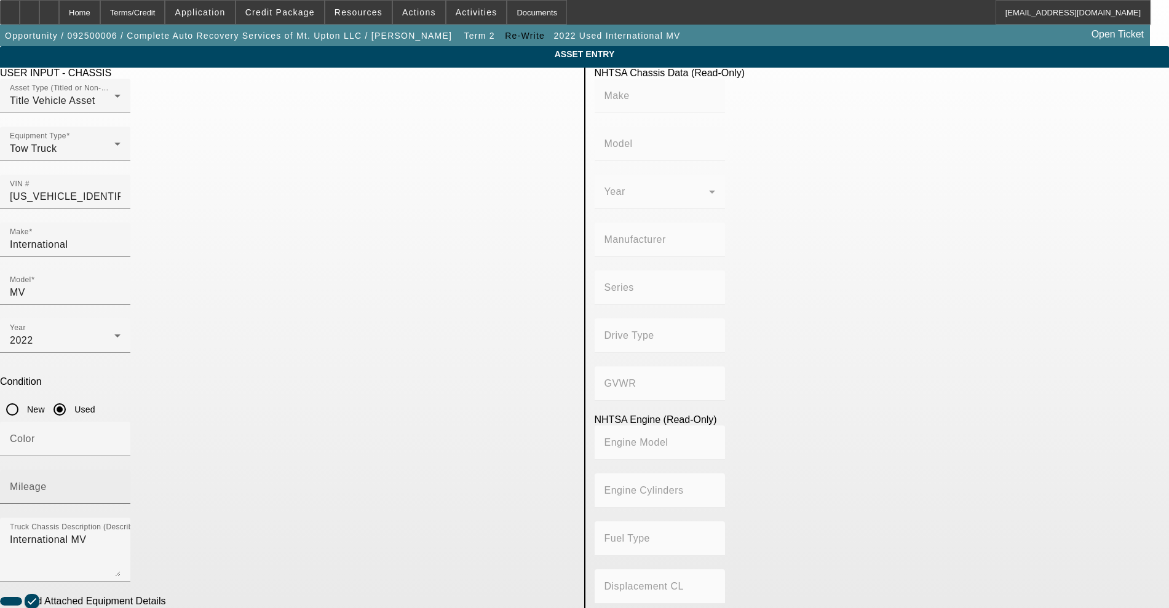
click at [121, 470] on div "Mileage" at bounding box center [65, 487] width 111 height 34
click at [121, 485] on input "Mileage" at bounding box center [65, 492] width 111 height 15
click at [130, 582] on div at bounding box center [65, 589] width 130 height 14
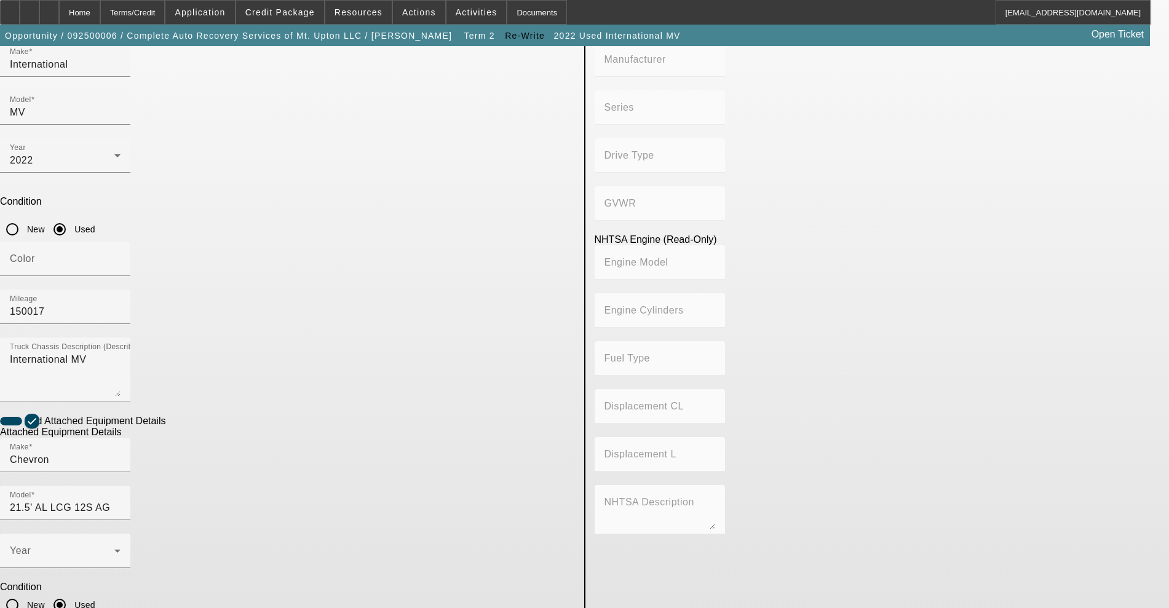
scroll to position [184, 0]
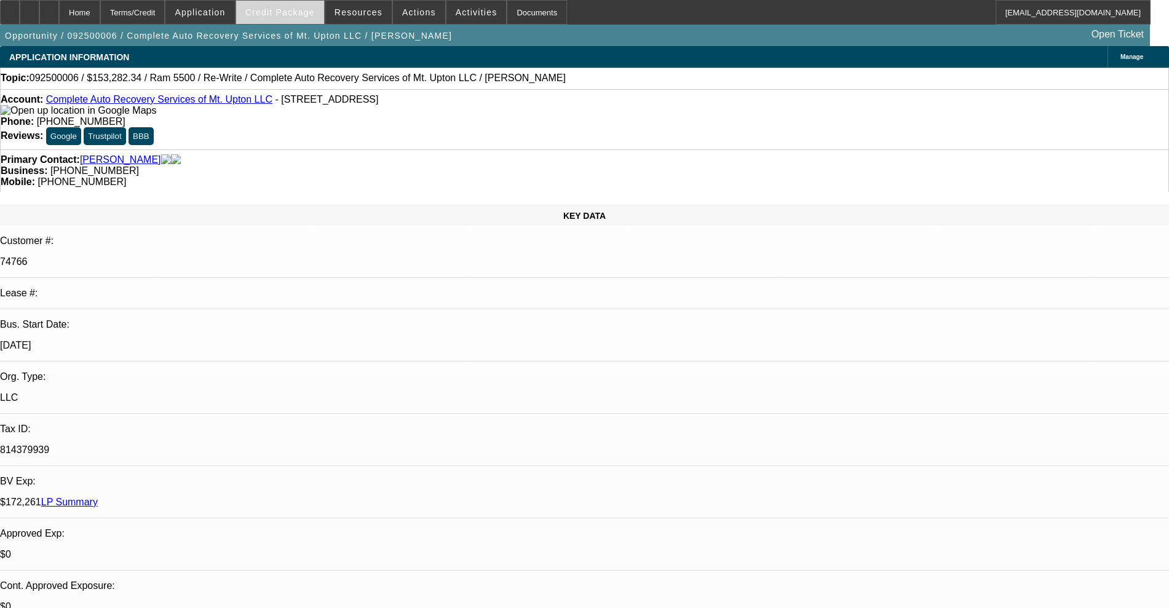
click at [276, 17] on span at bounding box center [280, 13] width 88 height 30
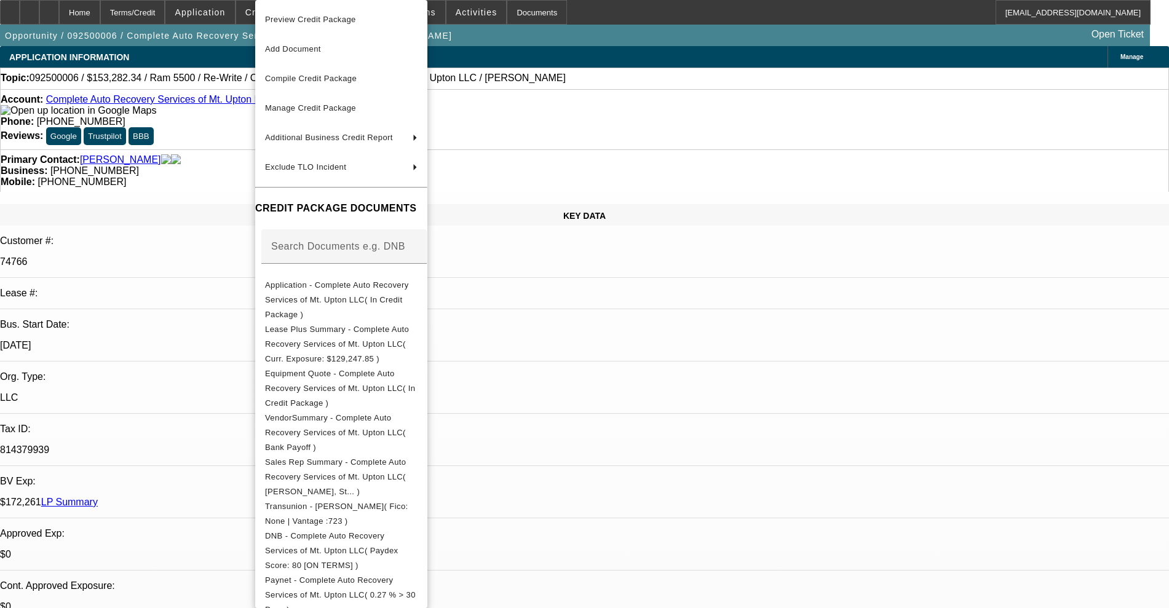
click at [51, 20] on div at bounding box center [584, 304] width 1169 height 608
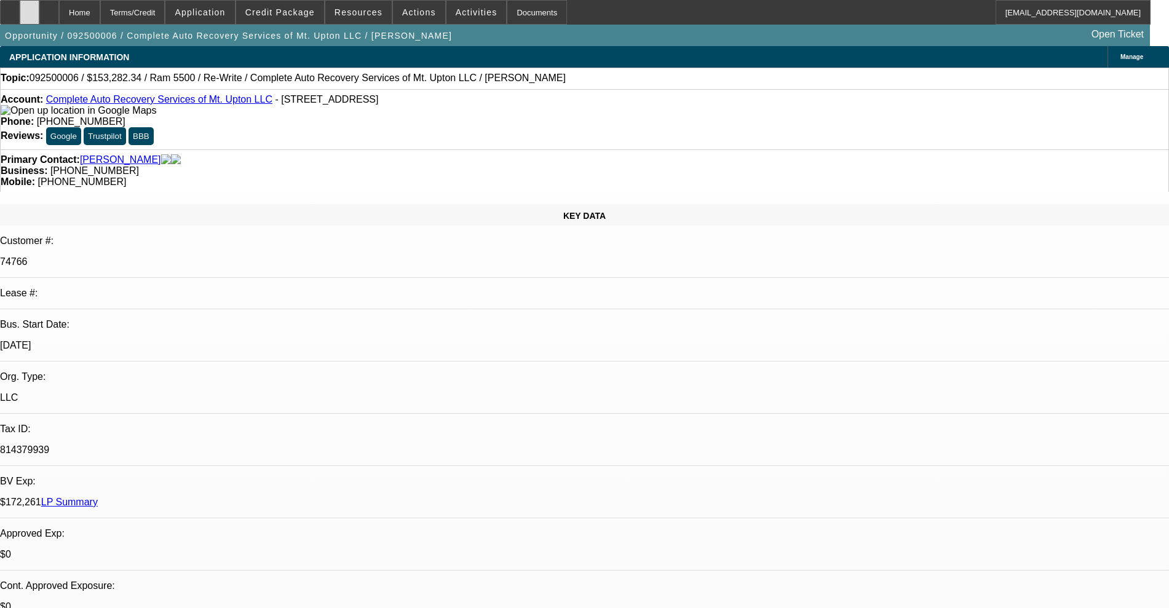
click at [30, 8] on icon at bounding box center [30, 8] width 0 height 0
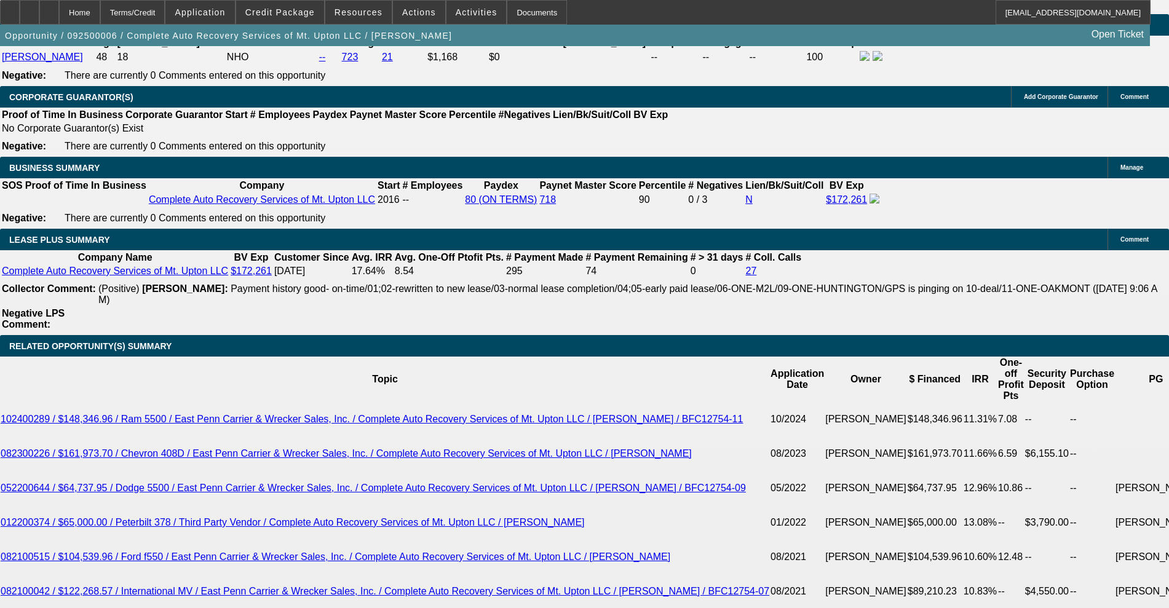
scroll to position [1922, 0]
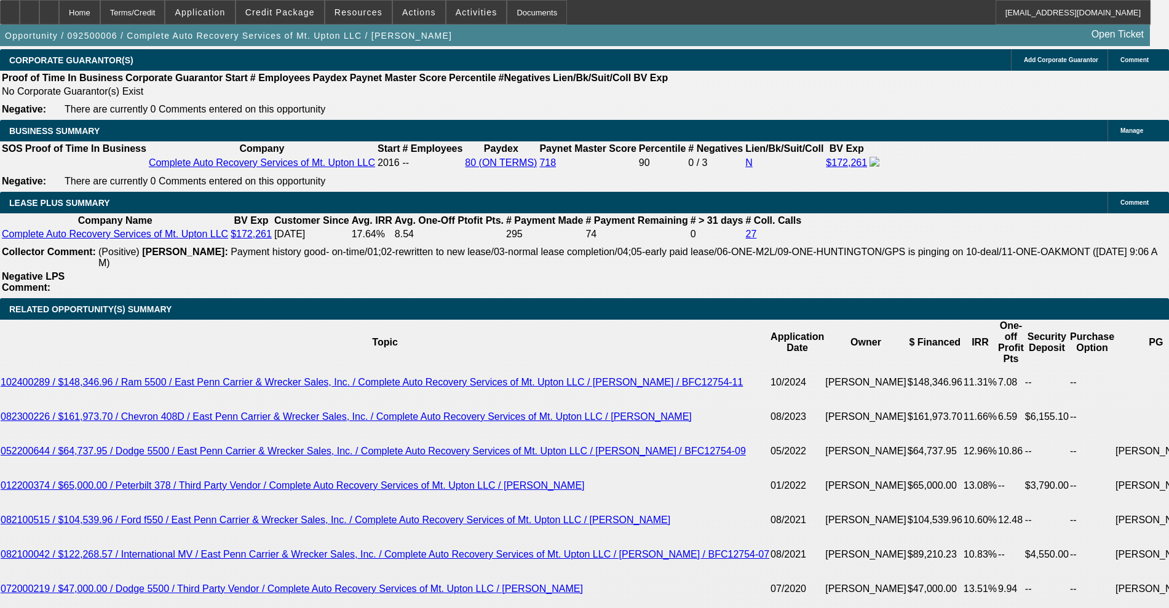
drag, startPoint x: 1090, startPoint y: 489, endPoint x: 863, endPoint y: 315, distance: 286.1
copy tr "Hey [PERSON_NAME], I am not sure if I set this up right so if not, I apologize …"
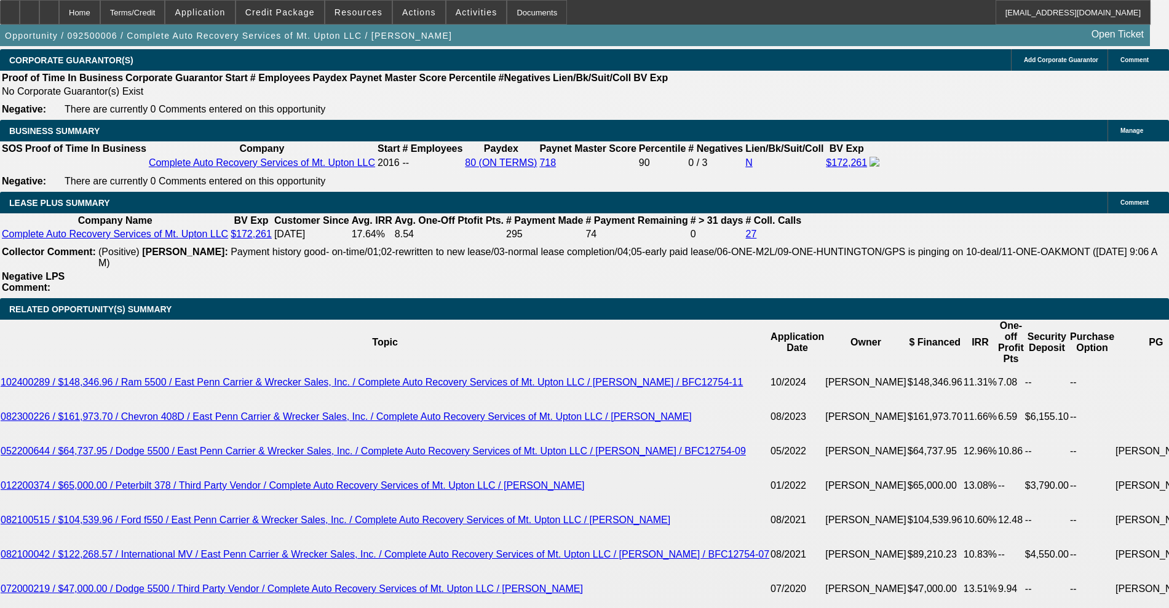
click at [271, 13] on span "Credit Package" at bounding box center [280, 12] width 70 height 10
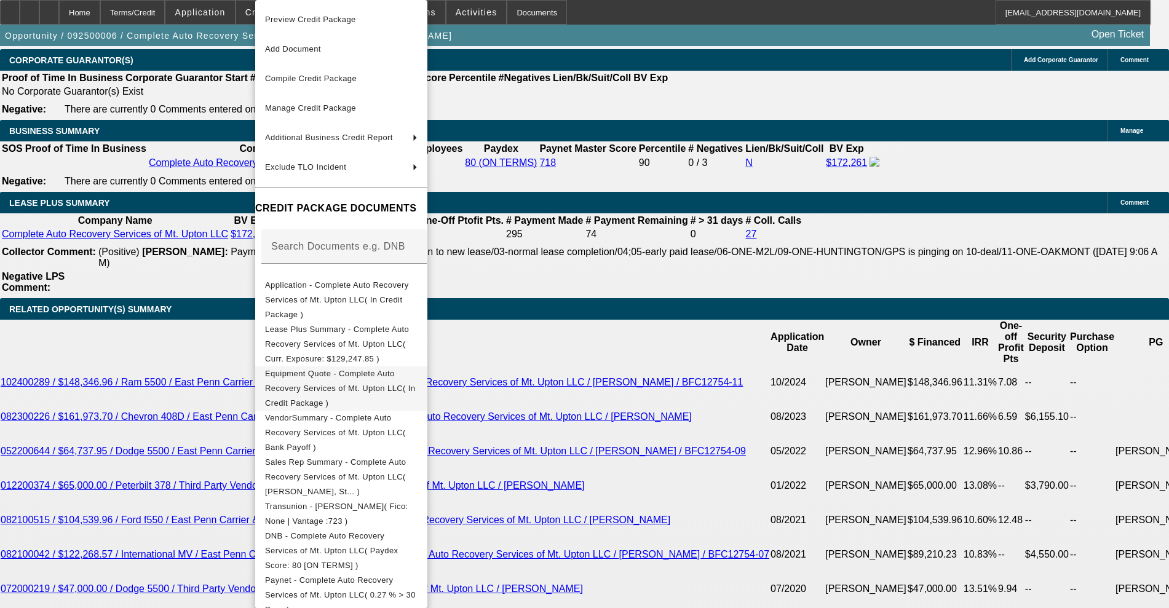
click at [313, 367] on span "Equipment Quote - Complete Auto Recovery Services of Mt. Upton LLC( In Credit P…" at bounding box center [341, 389] width 153 height 44
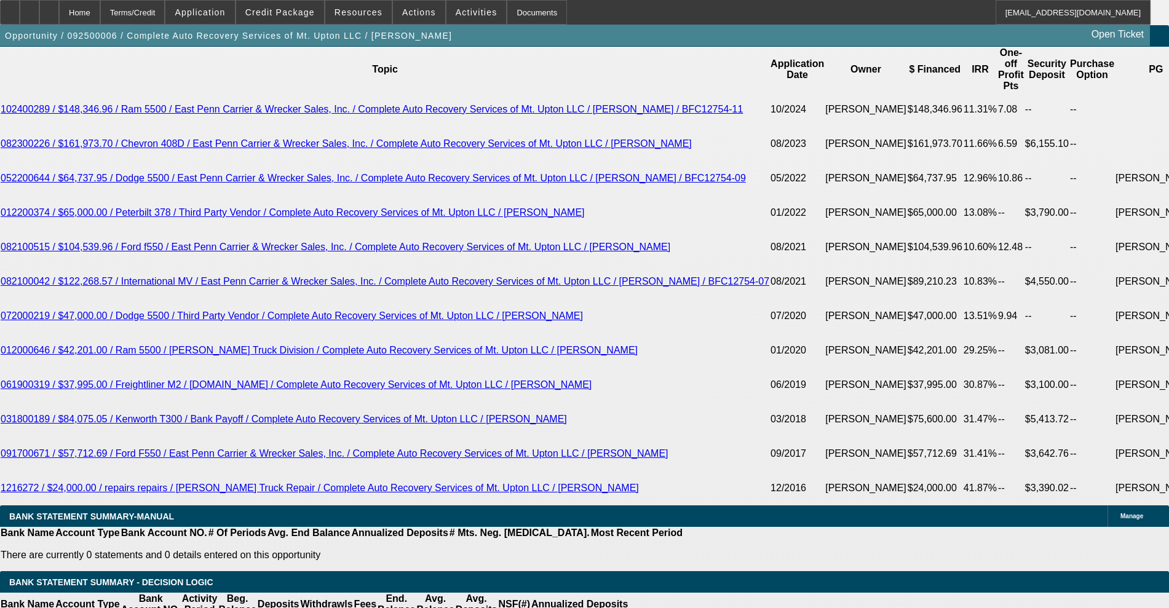
scroll to position [2230, 0]
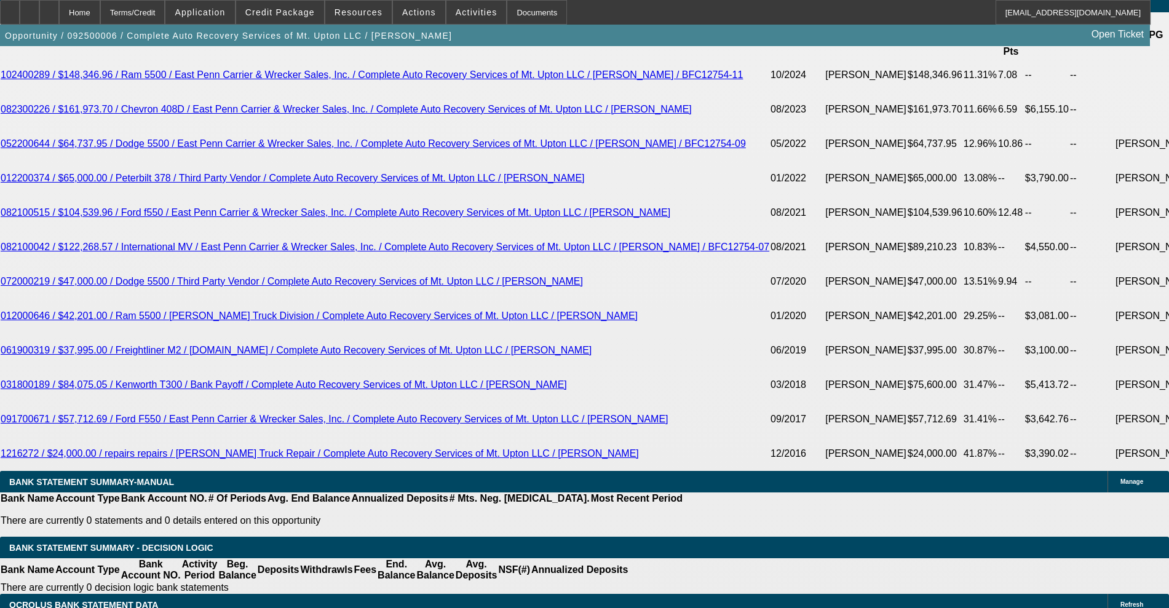
drag, startPoint x: 177, startPoint y: 348, endPoint x: 315, endPoint y: 345, distance: 138.5
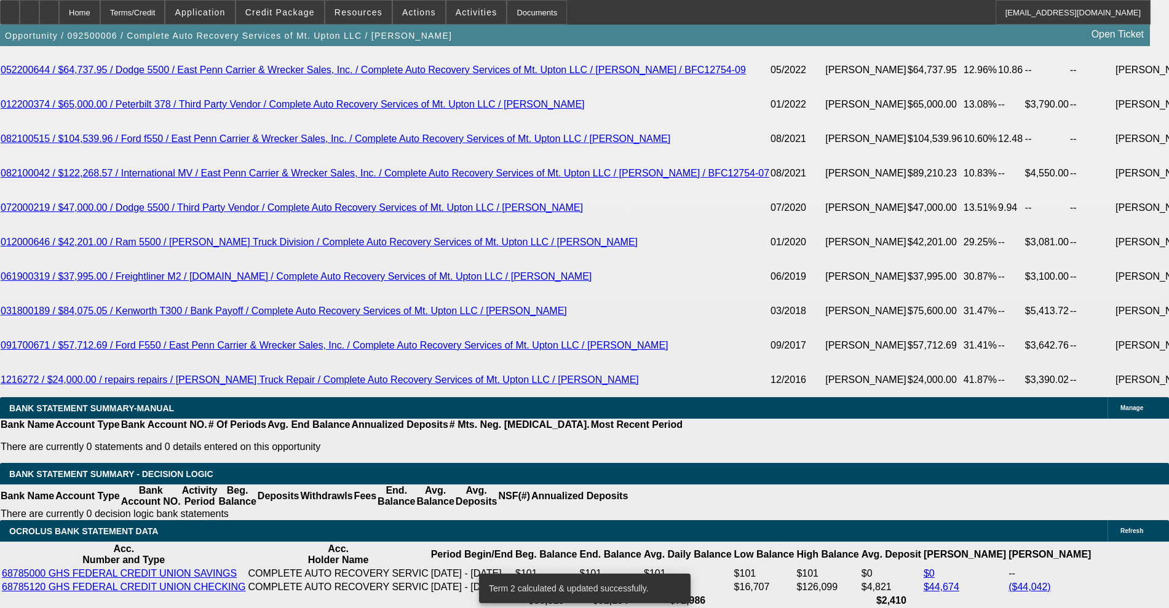
scroll to position [2307, 0]
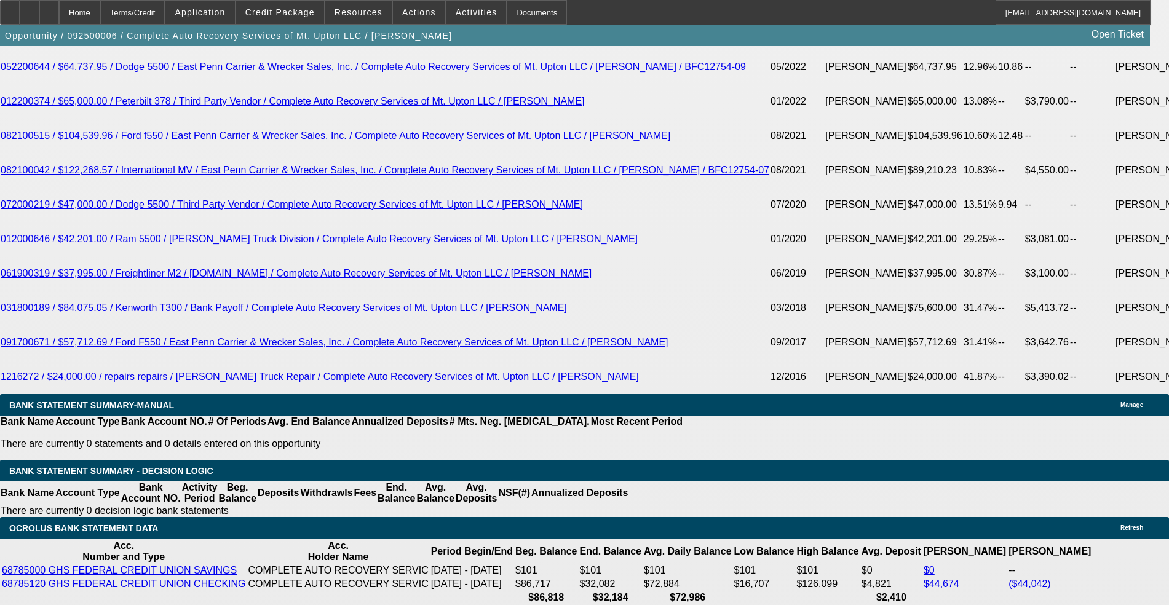
drag, startPoint x: 1082, startPoint y: 492, endPoint x: 868, endPoint y: 316, distance: 277.1
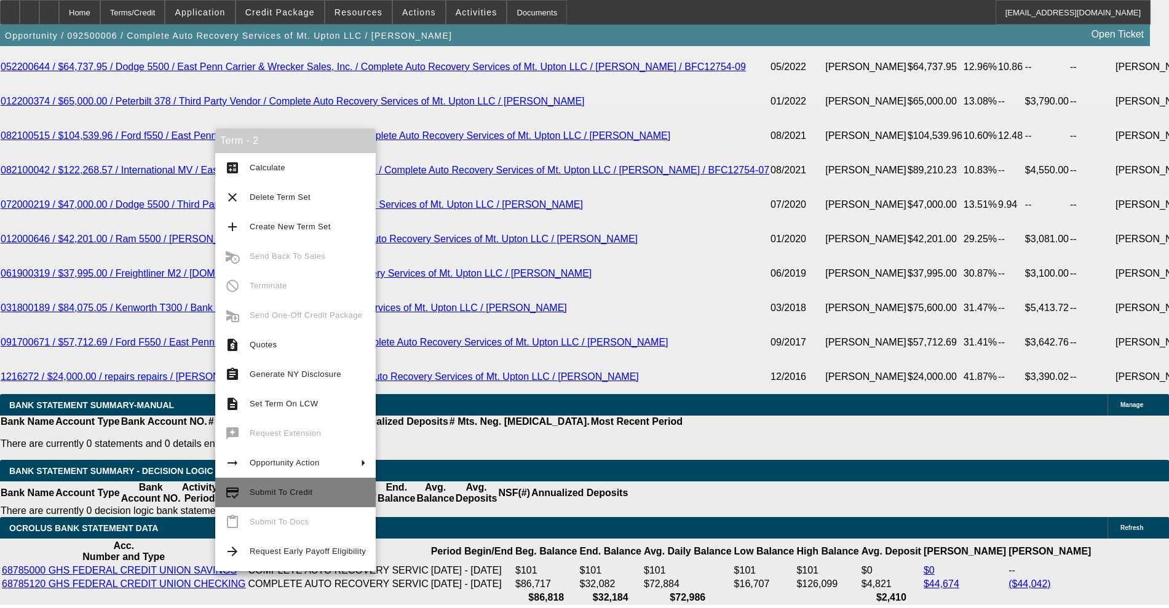
click at [256, 493] on span "Submit To Credit" at bounding box center [281, 492] width 63 height 9
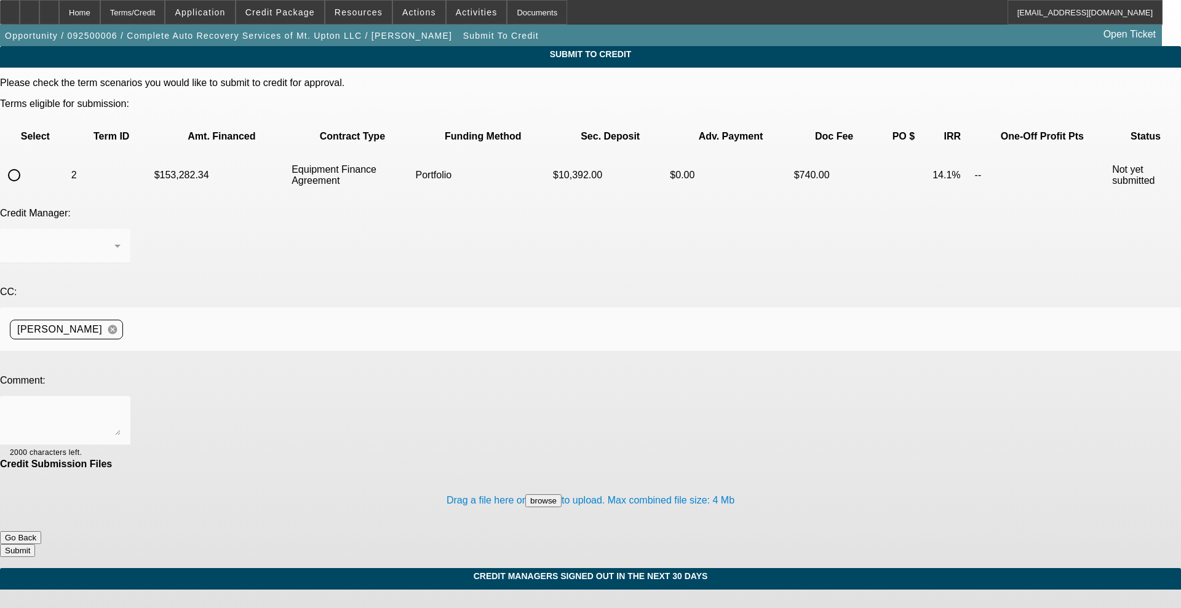
click at [26, 163] on input "radio" at bounding box center [14, 175] width 25 height 25
click at [121, 406] on textarea at bounding box center [65, 421] width 111 height 30
paste textarea "Lor Ipsu, D si ame cons ad E sed doei te incid ut la etd, M aliquaeni ad M veni…"
click at [121, 406] on textarea at bounding box center [65, 421] width 111 height 30
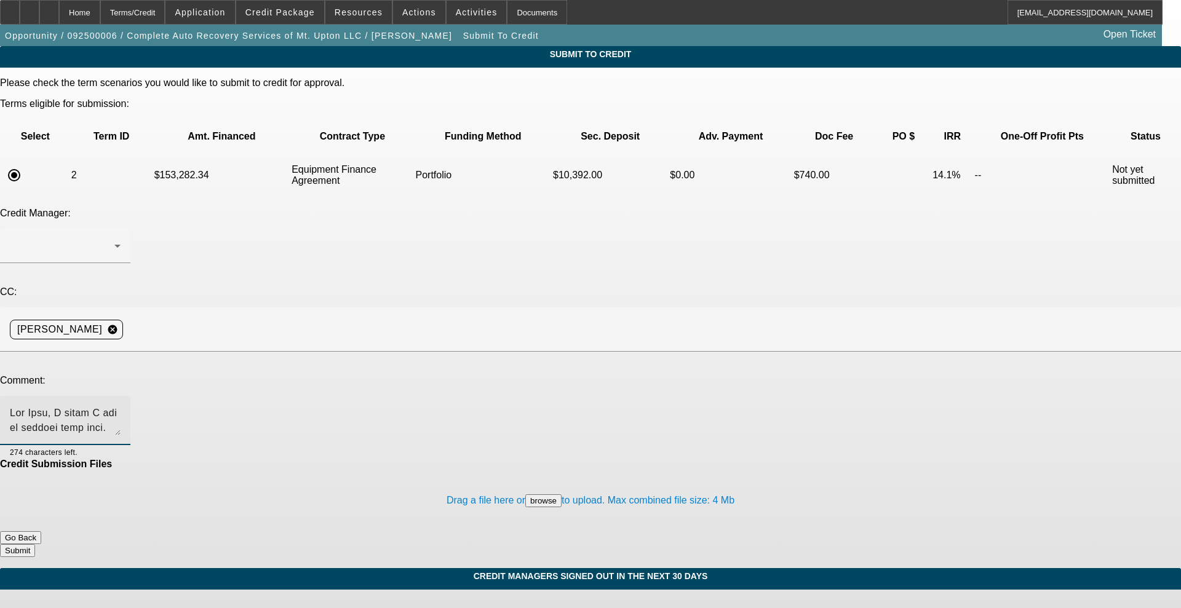
click at [121, 406] on textarea at bounding box center [65, 421] width 111 height 30
click at [114, 239] on div at bounding box center [62, 246] width 105 height 15
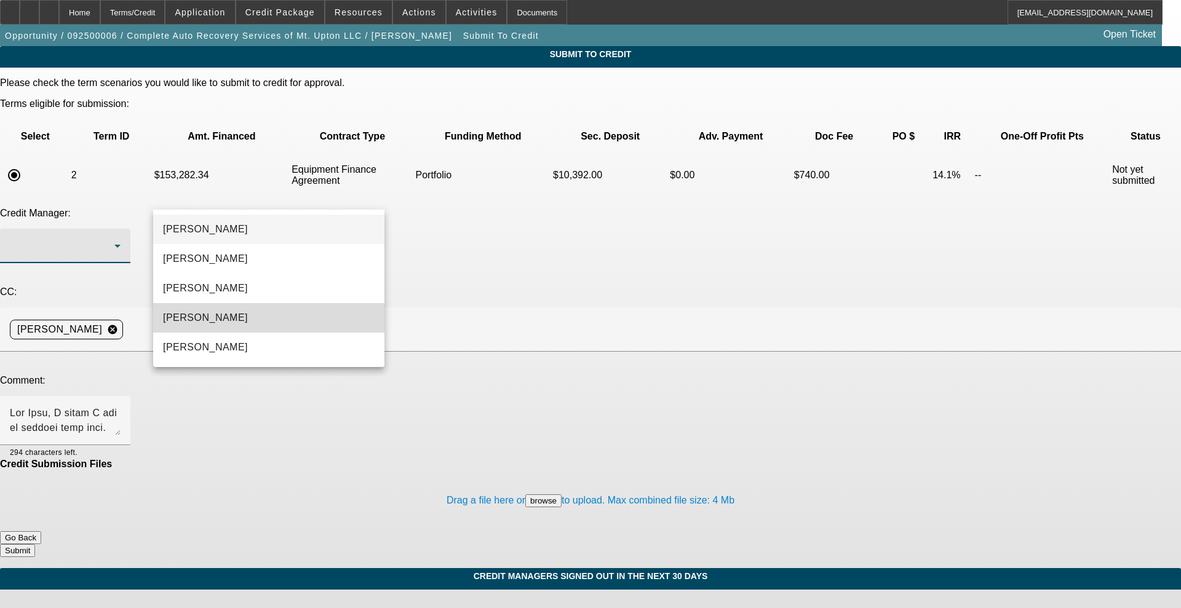
click at [233, 311] on mat-option "[PERSON_NAME]" at bounding box center [268, 318] width 231 height 30
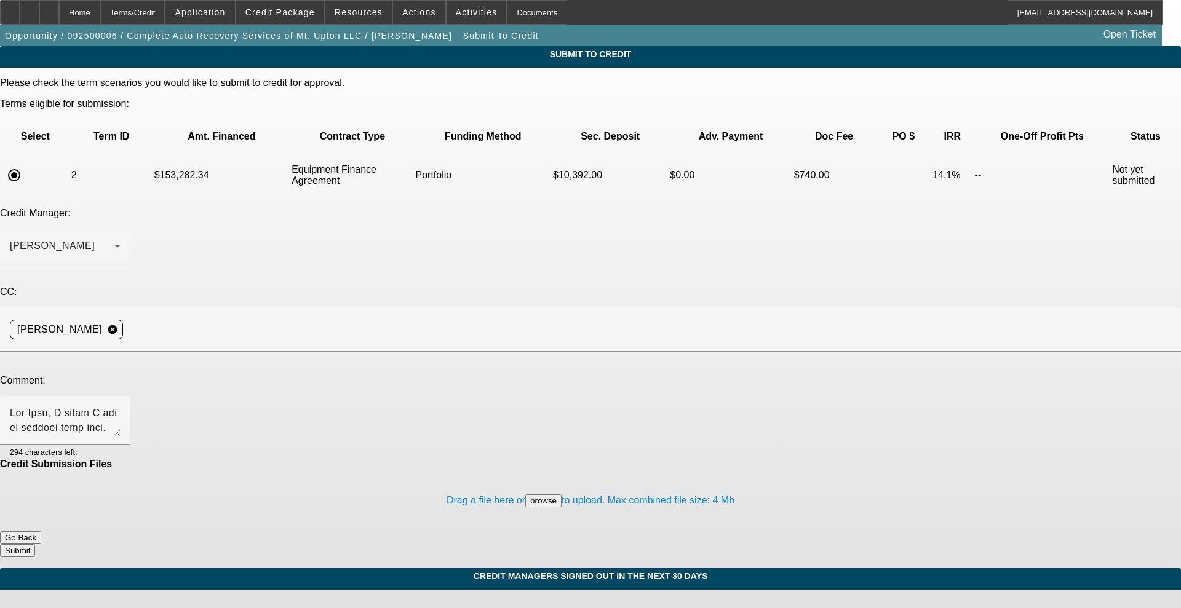
click at [35, 544] on button "Submit" at bounding box center [17, 550] width 35 height 13
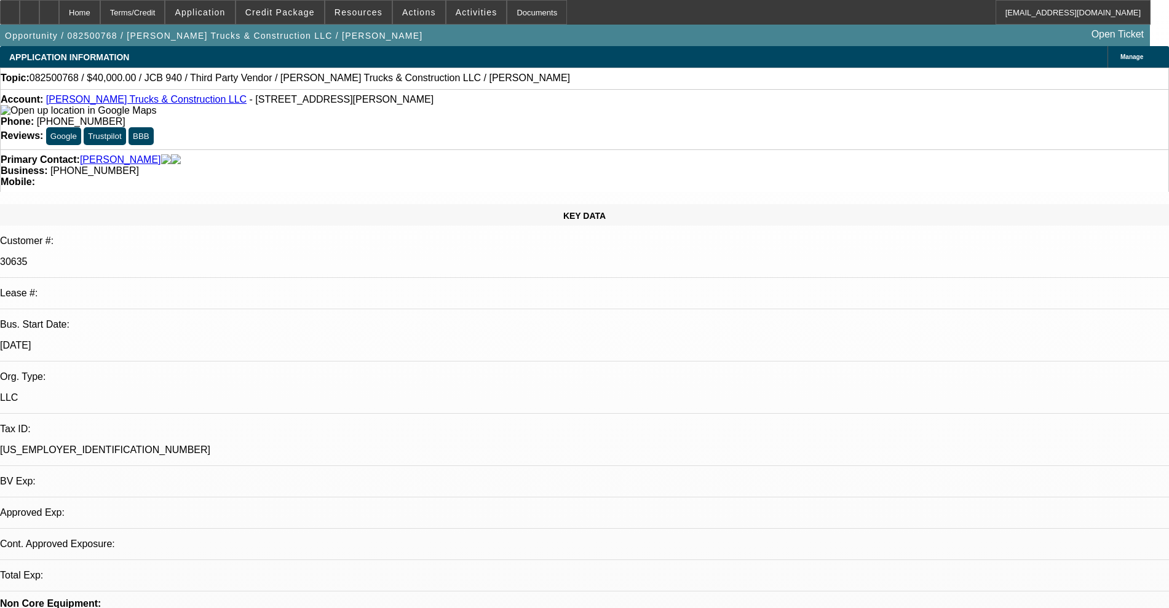
select select "0"
select select "2"
select select "0.1"
select select "4"
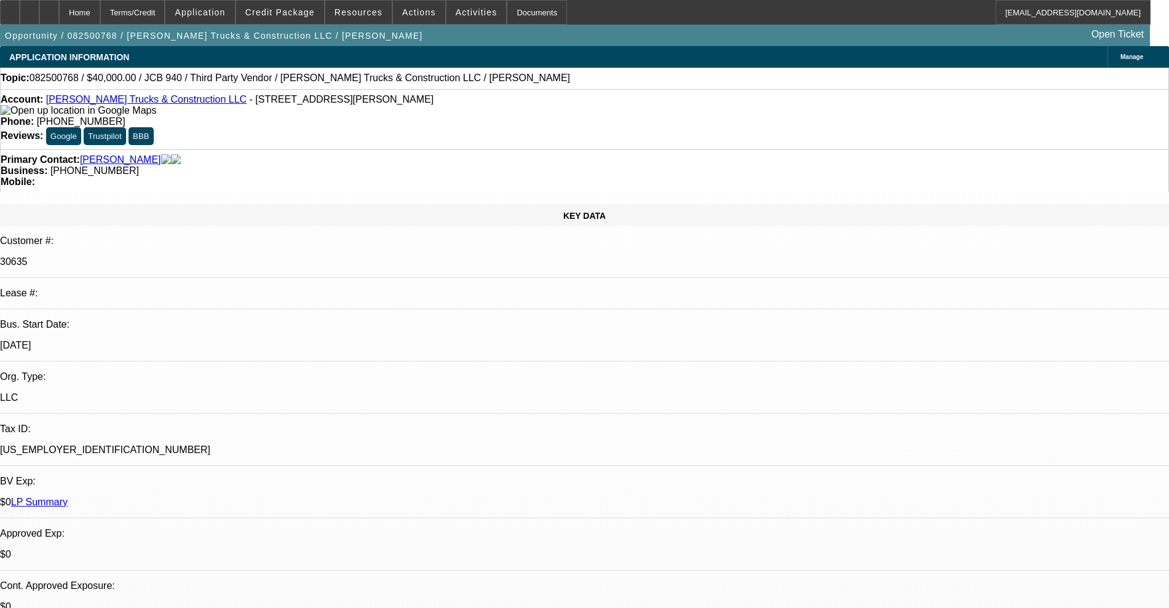
click at [17, 15] on div at bounding box center [10, 12] width 20 height 25
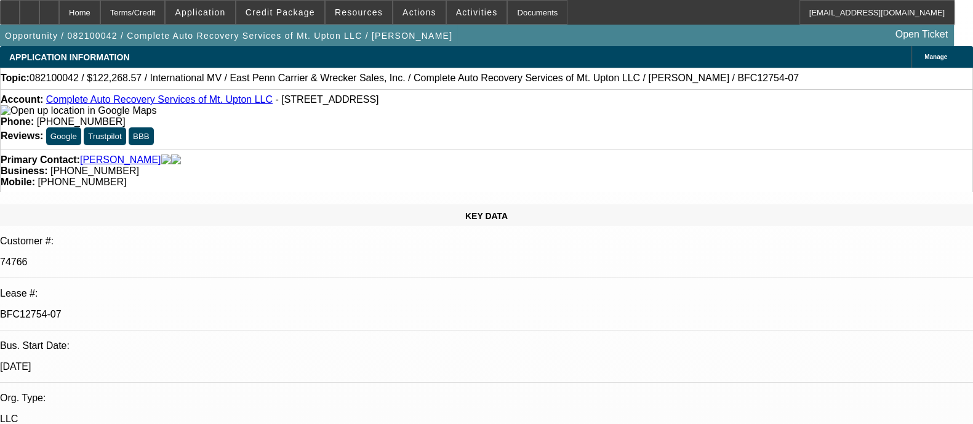
select select "0"
select select "2"
select select "0"
select select "6"
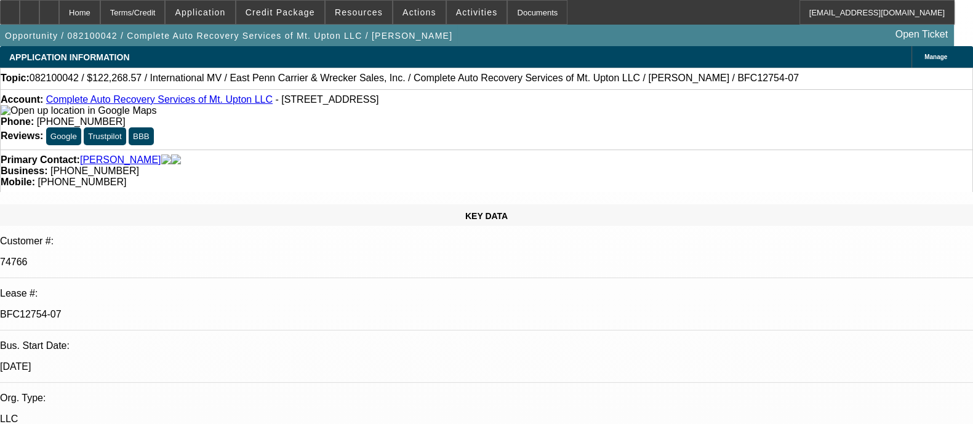
select select "0"
select select "6"
select select "0"
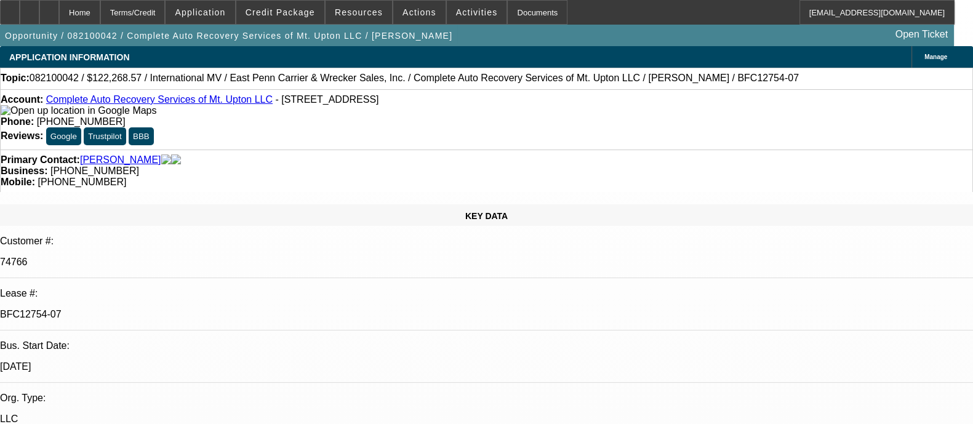
select select "2"
select select "0"
select select "6"
select select "0"
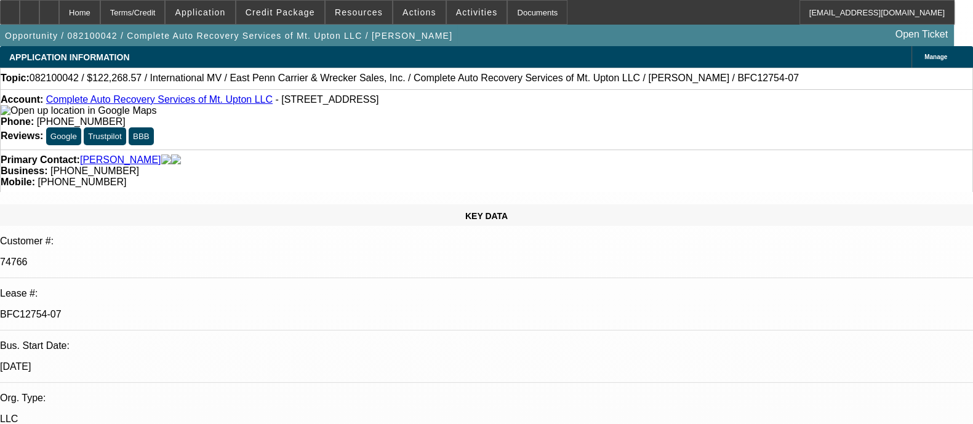
select select "2"
select select "0"
select select "6"
drag, startPoint x: 185, startPoint y: 229, endPoint x: 120, endPoint y: 234, distance: 64.7
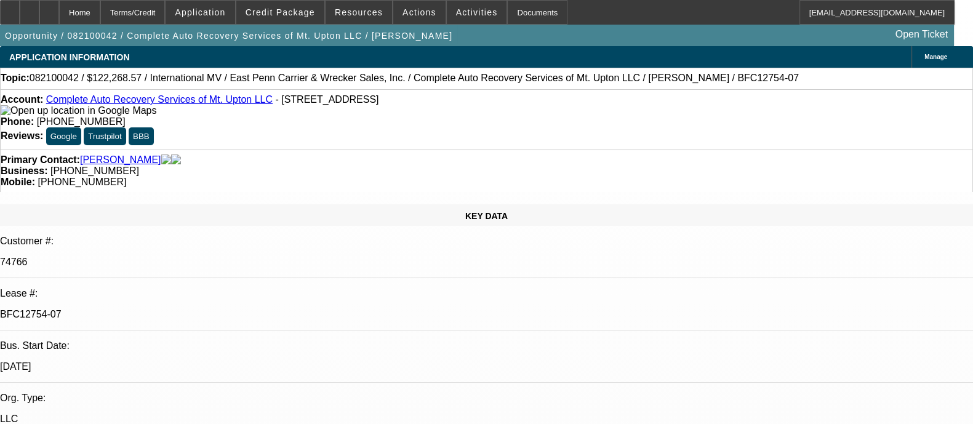
click at [120, 309] on div "BFC12754-07" at bounding box center [486, 314] width 973 height 11
copy p "BFC12754-07"
click at [281, 160] on div "Primary Contact: Dean, Brian" at bounding box center [486, 159] width 971 height 11
